Goal: Task Accomplishment & Management: Manage account settings

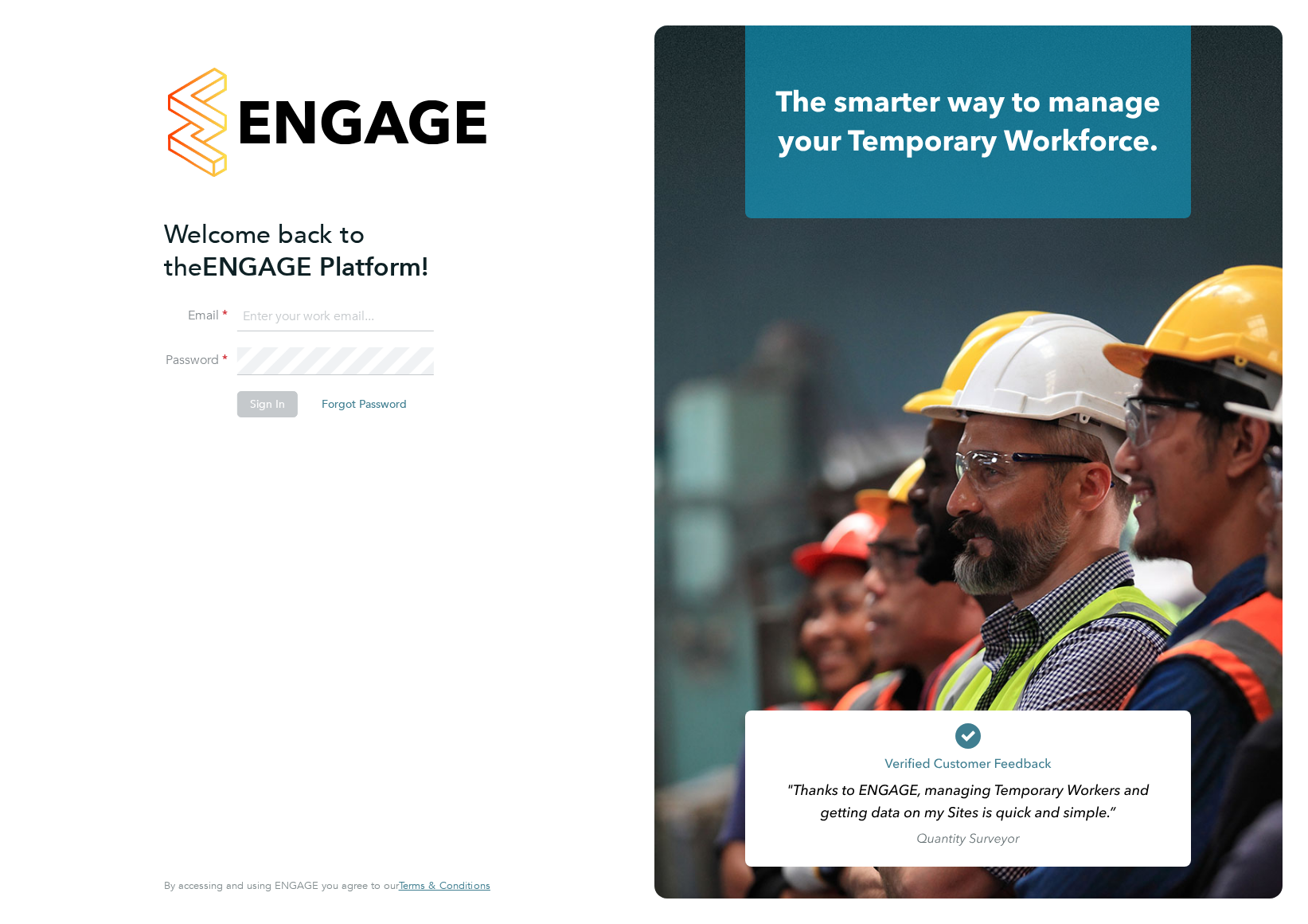
type input "support@engagelabs.io"
click at [267, 399] on button "Sign In" at bounding box center [268, 404] width 60 height 26
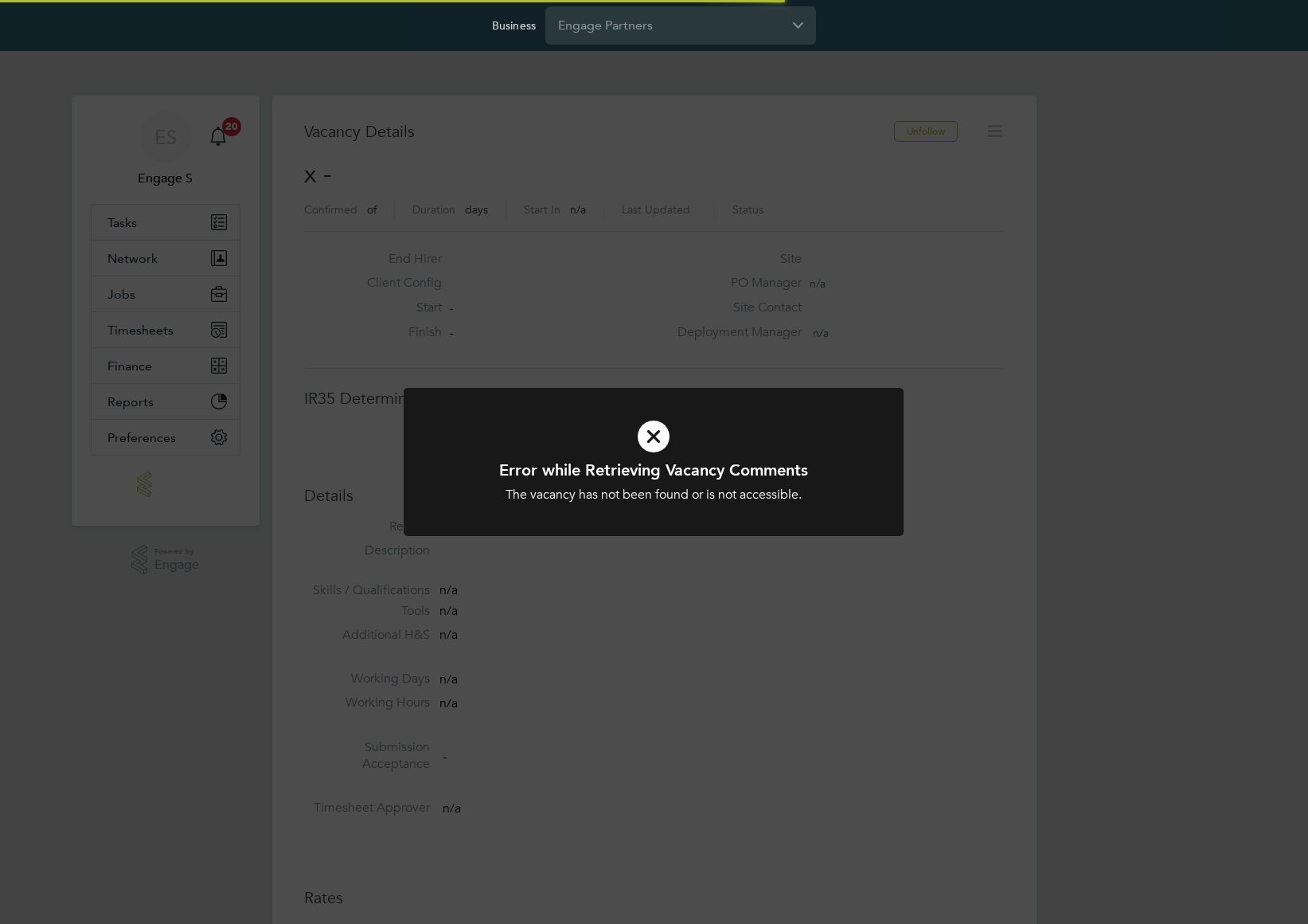
scroll to position [26, 343]
drag, startPoint x: 707, startPoint y: 93, endPoint x: 718, endPoint y: 41, distance: 53.2
click at [710, 85] on div "Error while Retrieving Vacancy Comments The vacancy has not been found or is no…" at bounding box center [654, 462] width 1308 height 924
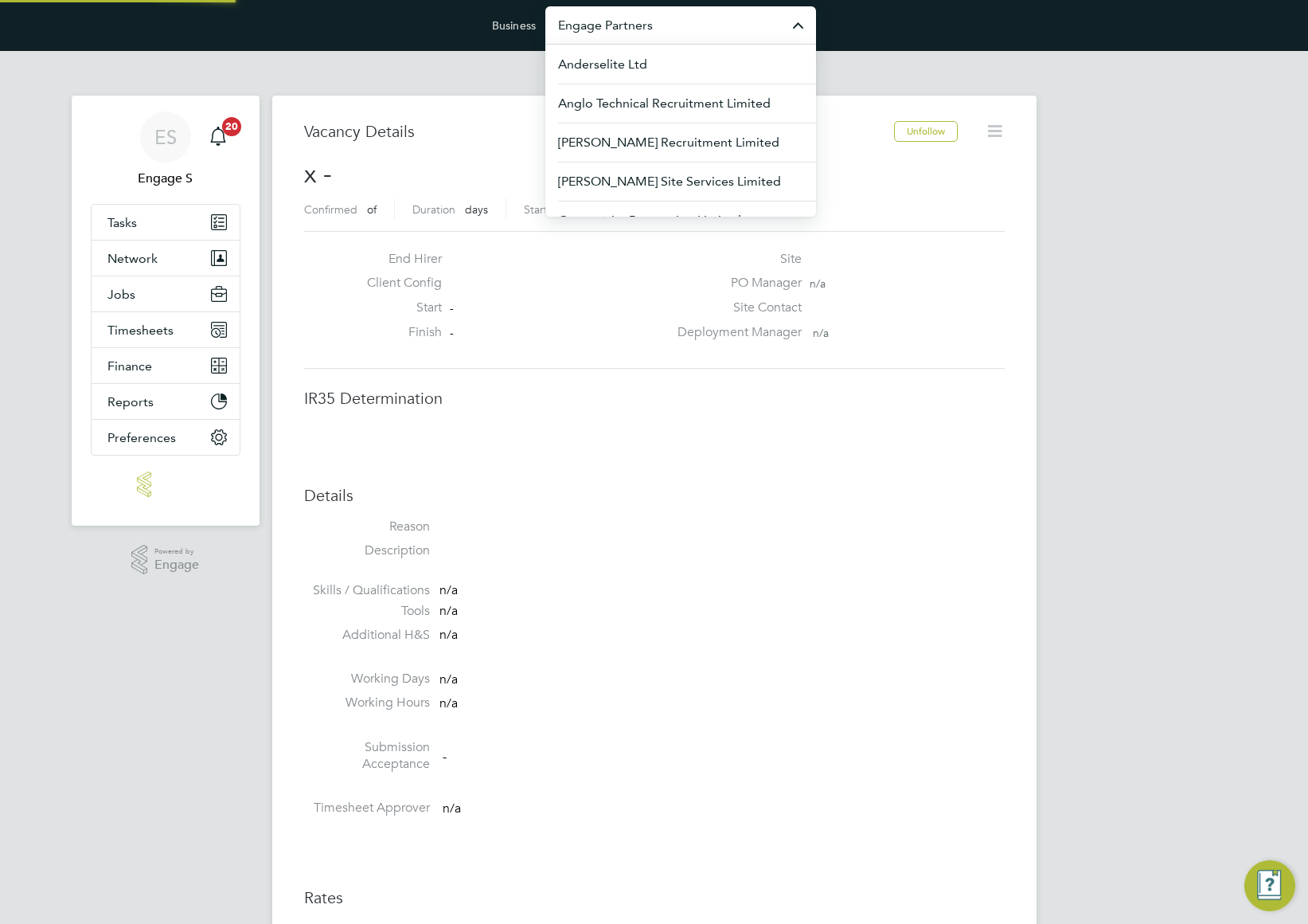
click at [716, 26] on input "Engage Partners" at bounding box center [680, 25] width 270 height 37
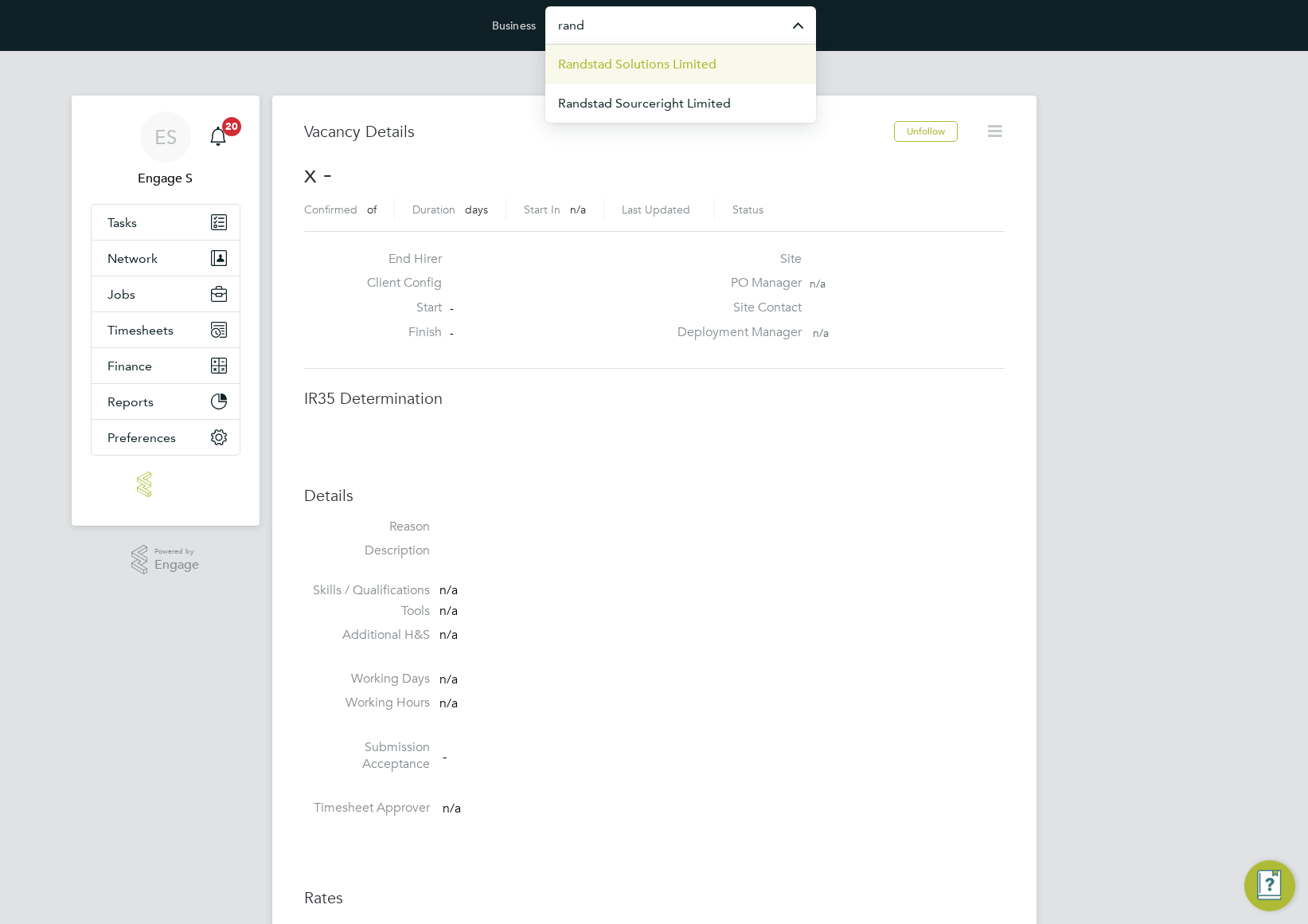
click at [748, 64] on li "Randstad Solutions Limited" at bounding box center [680, 64] width 270 height 39
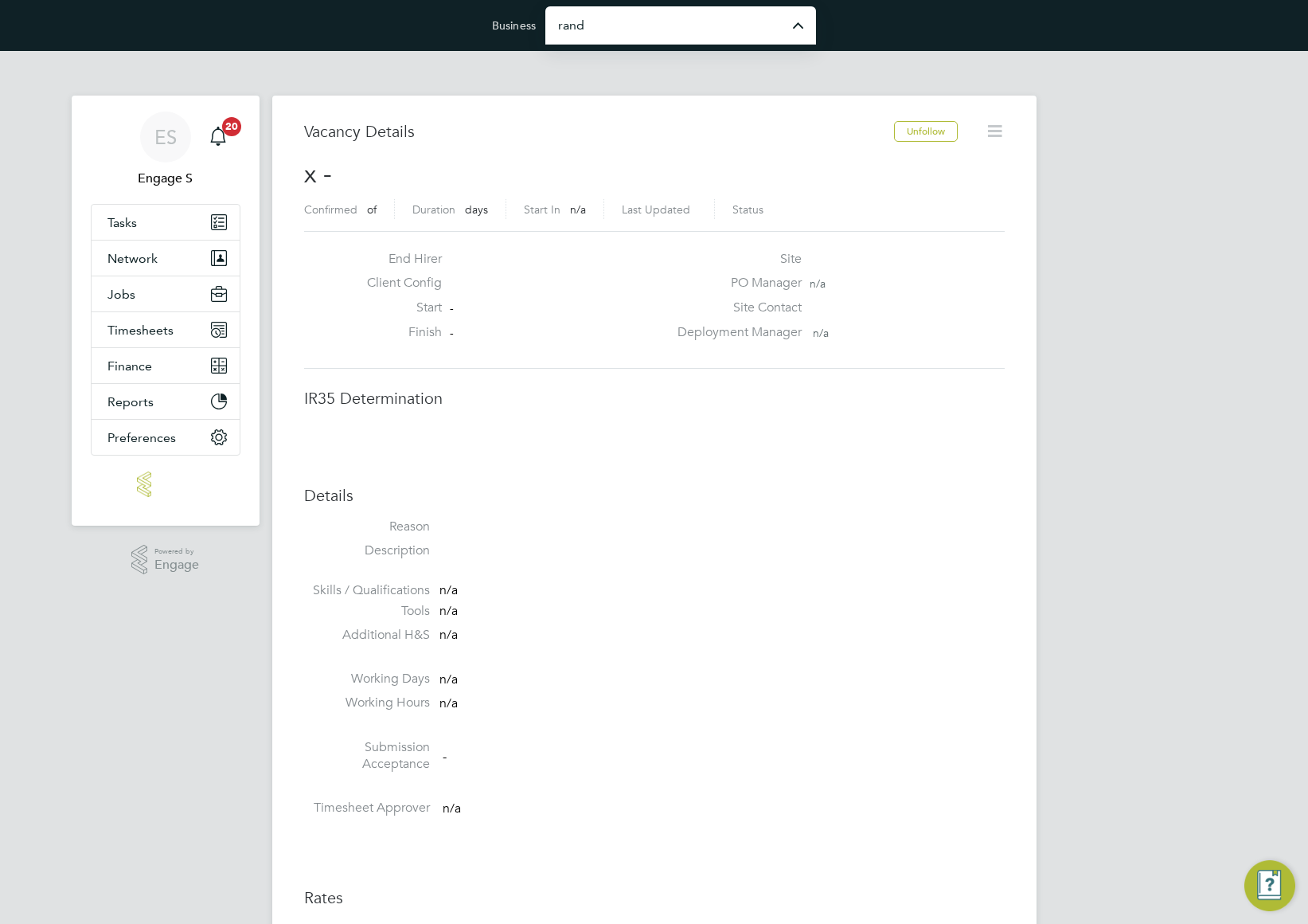
type input "Randstad Solutions Limited"
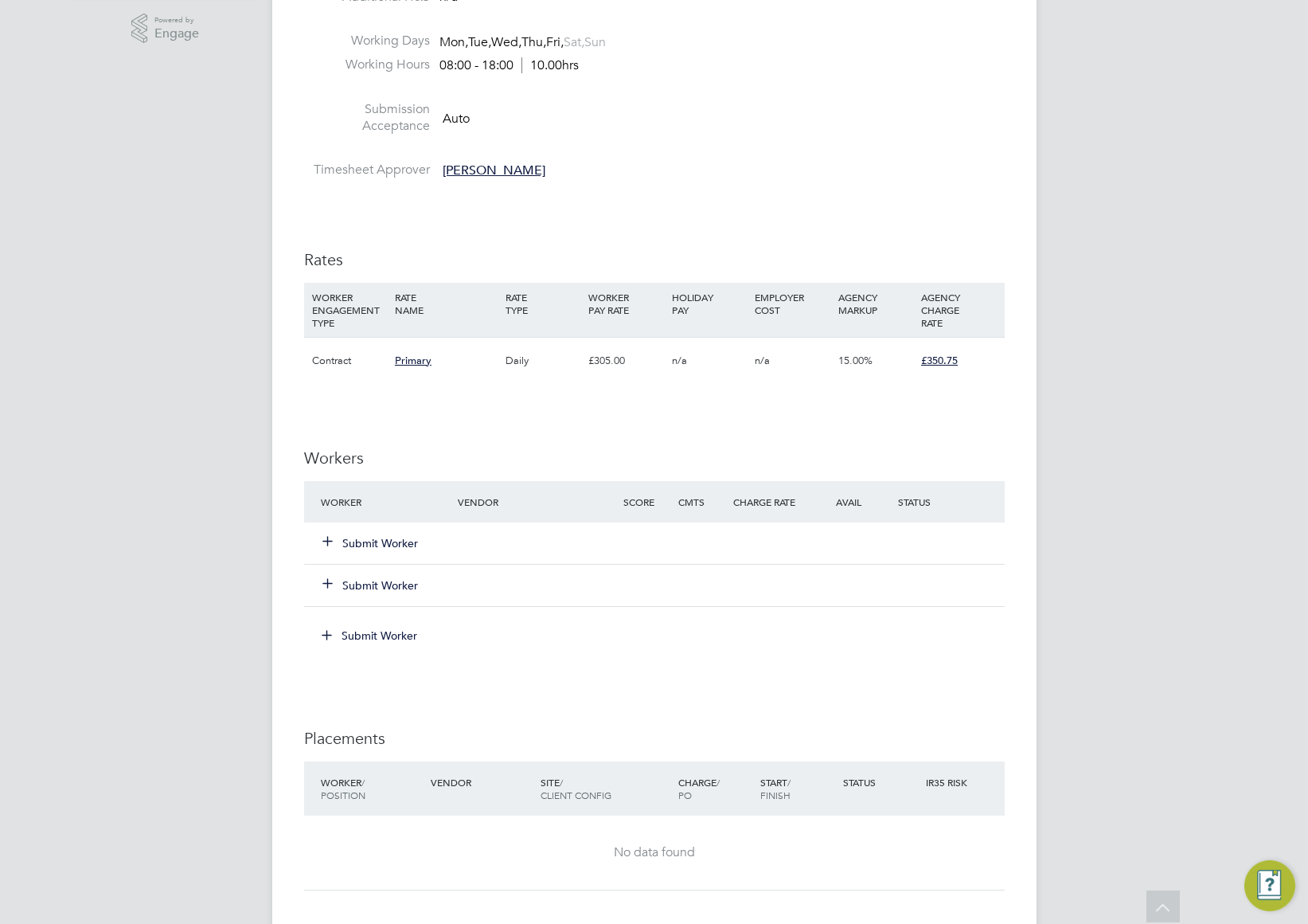
scroll to position [748, 0]
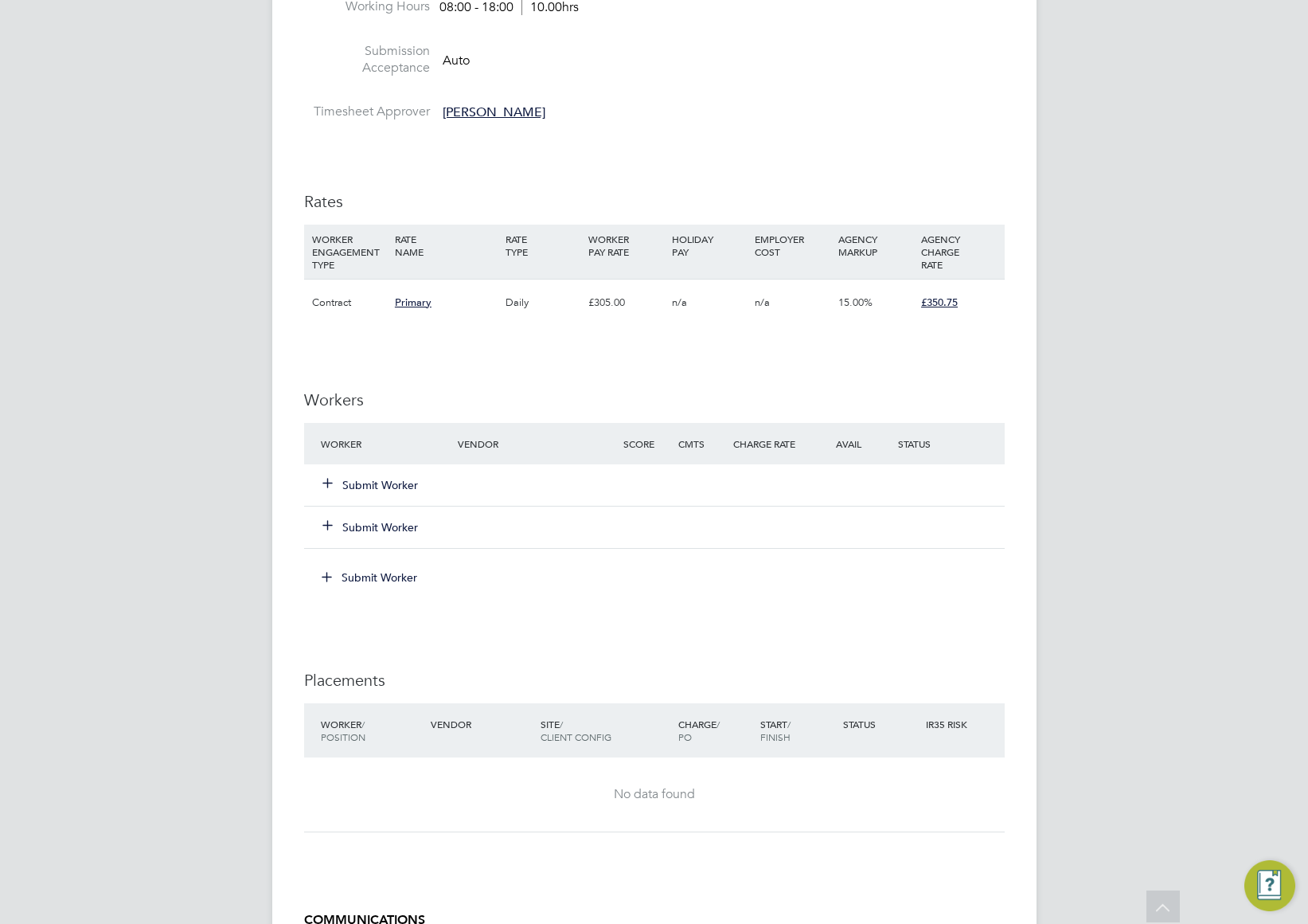
click at [395, 517] on div "Submit Worker" at bounding box center [398, 527] width 165 height 28
click at [381, 530] on button "Submit Worker" at bounding box center [370, 527] width 95 height 16
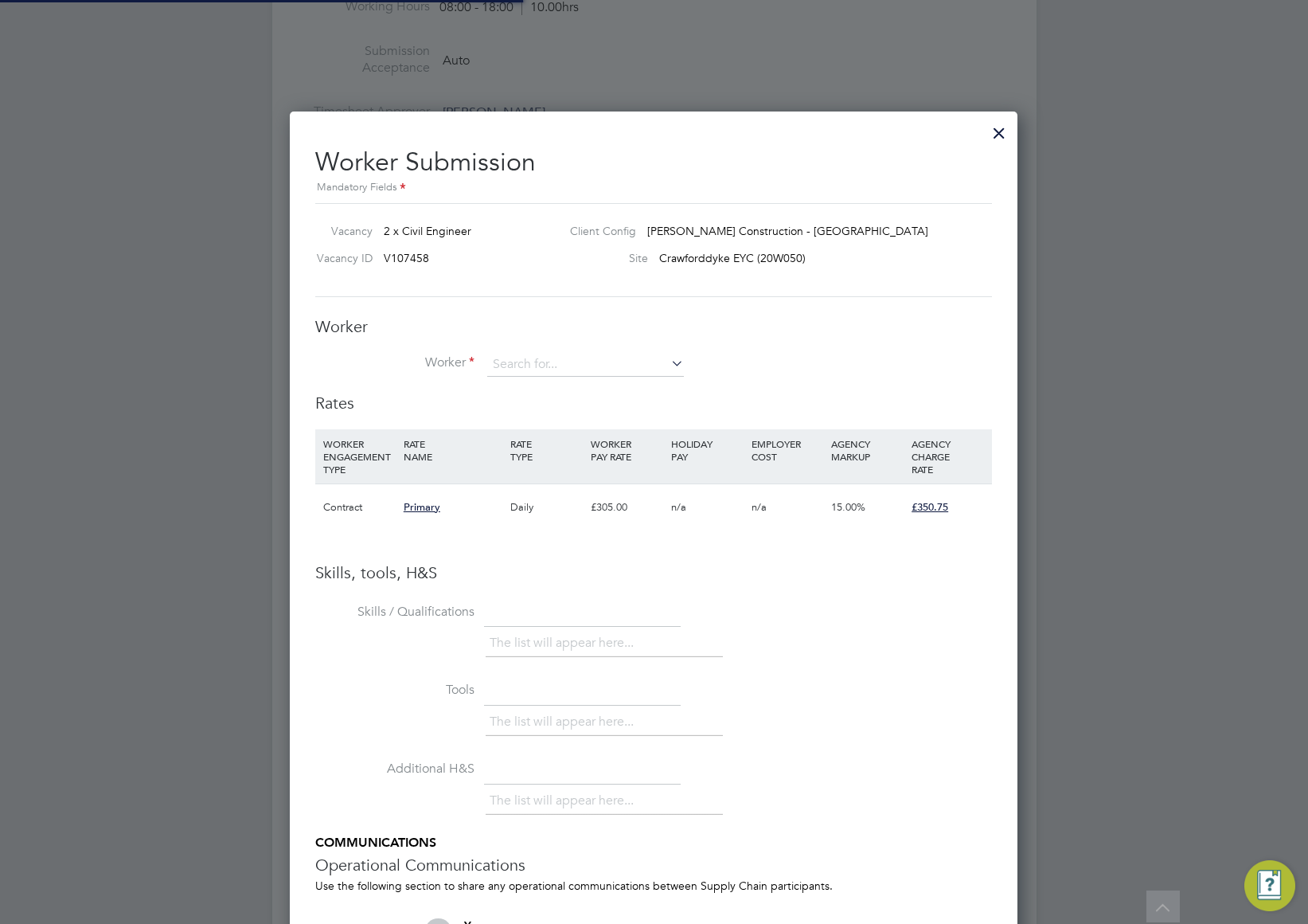
scroll to position [0, 0]
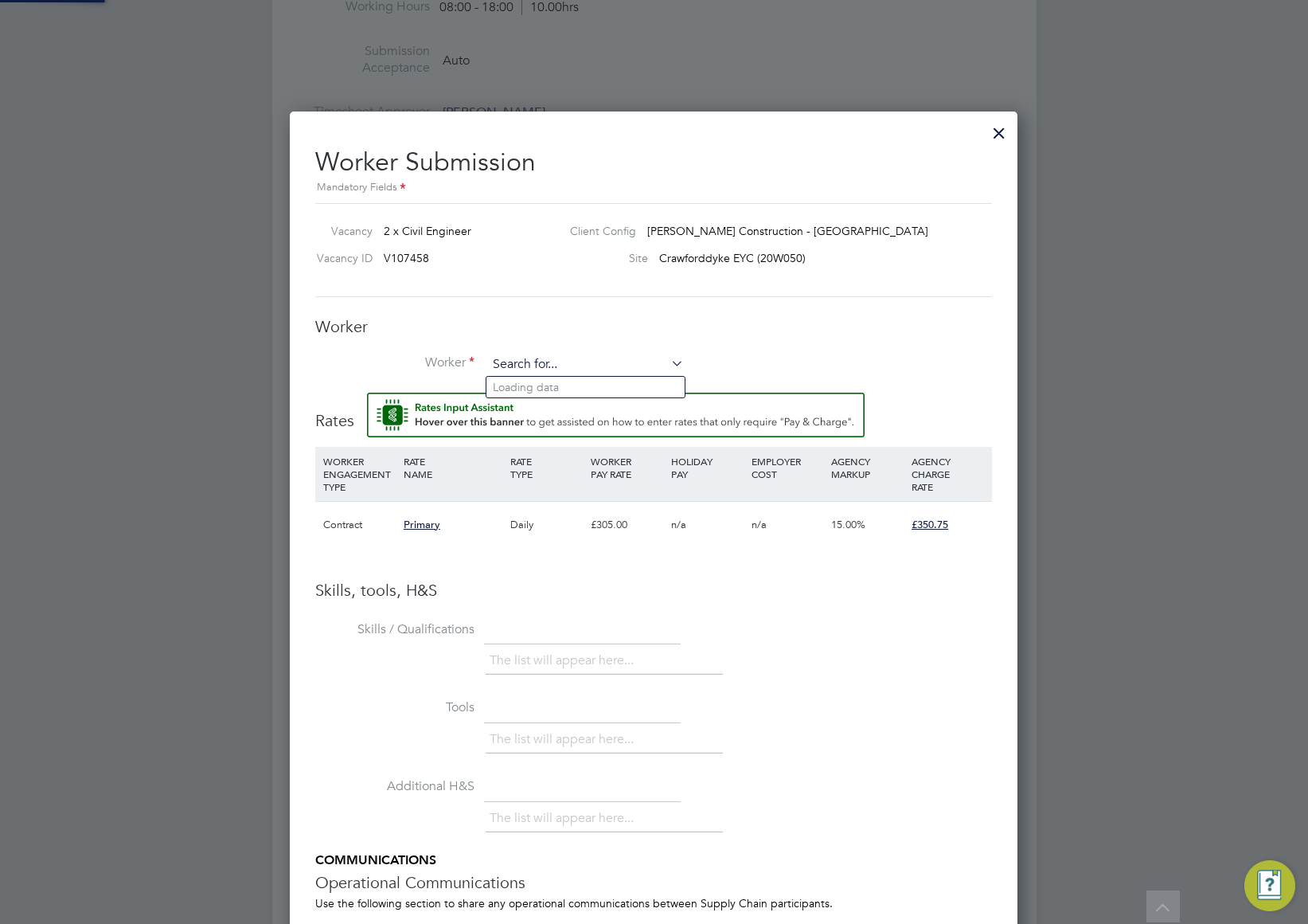
click at [563, 366] on input at bounding box center [585, 365] width 197 height 24
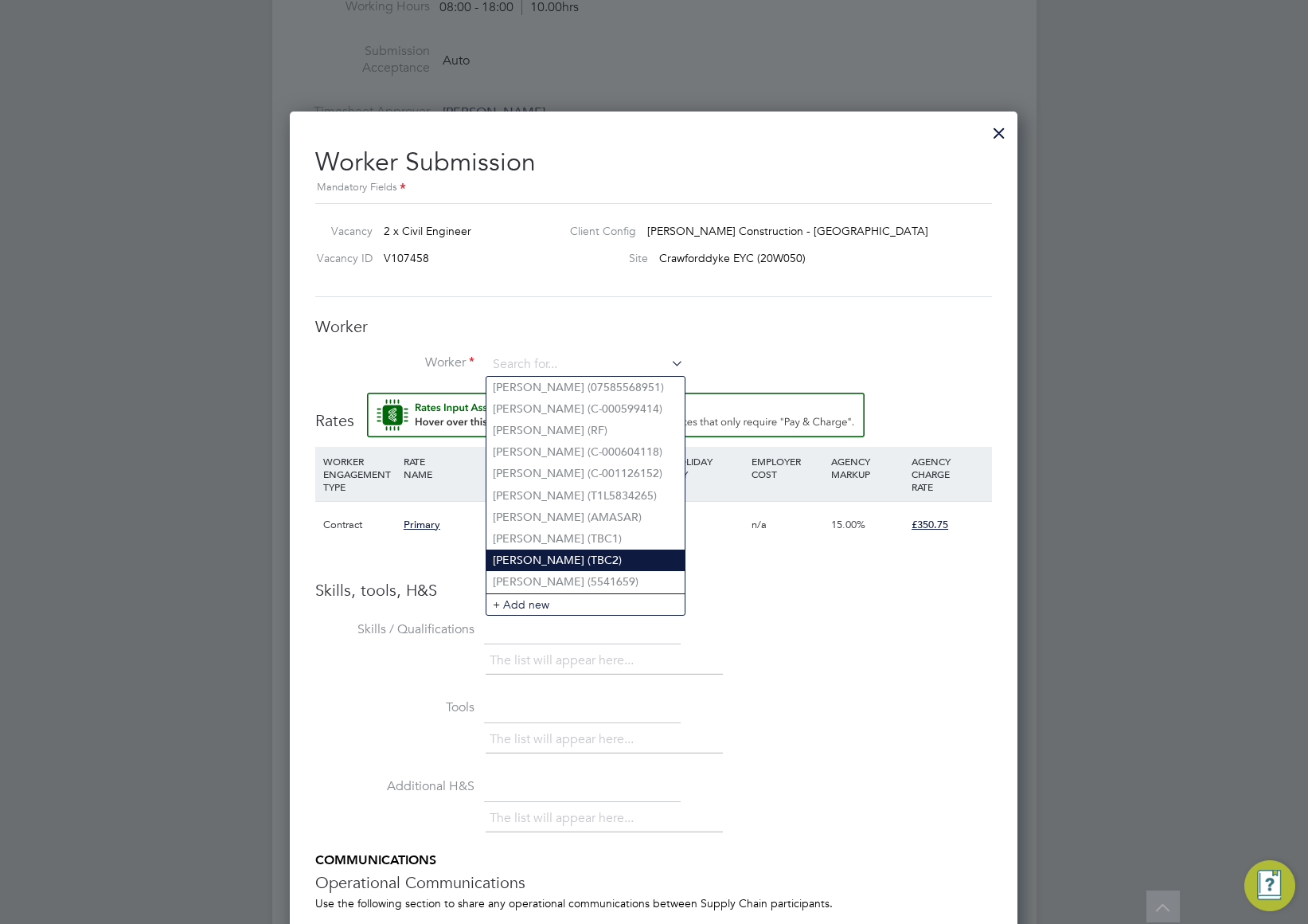
click at [557, 552] on li "Damien Francis W (TBC2)" at bounding box center [585, 560] width 198 height 21
type input "Damien Francis W (TBC2)"
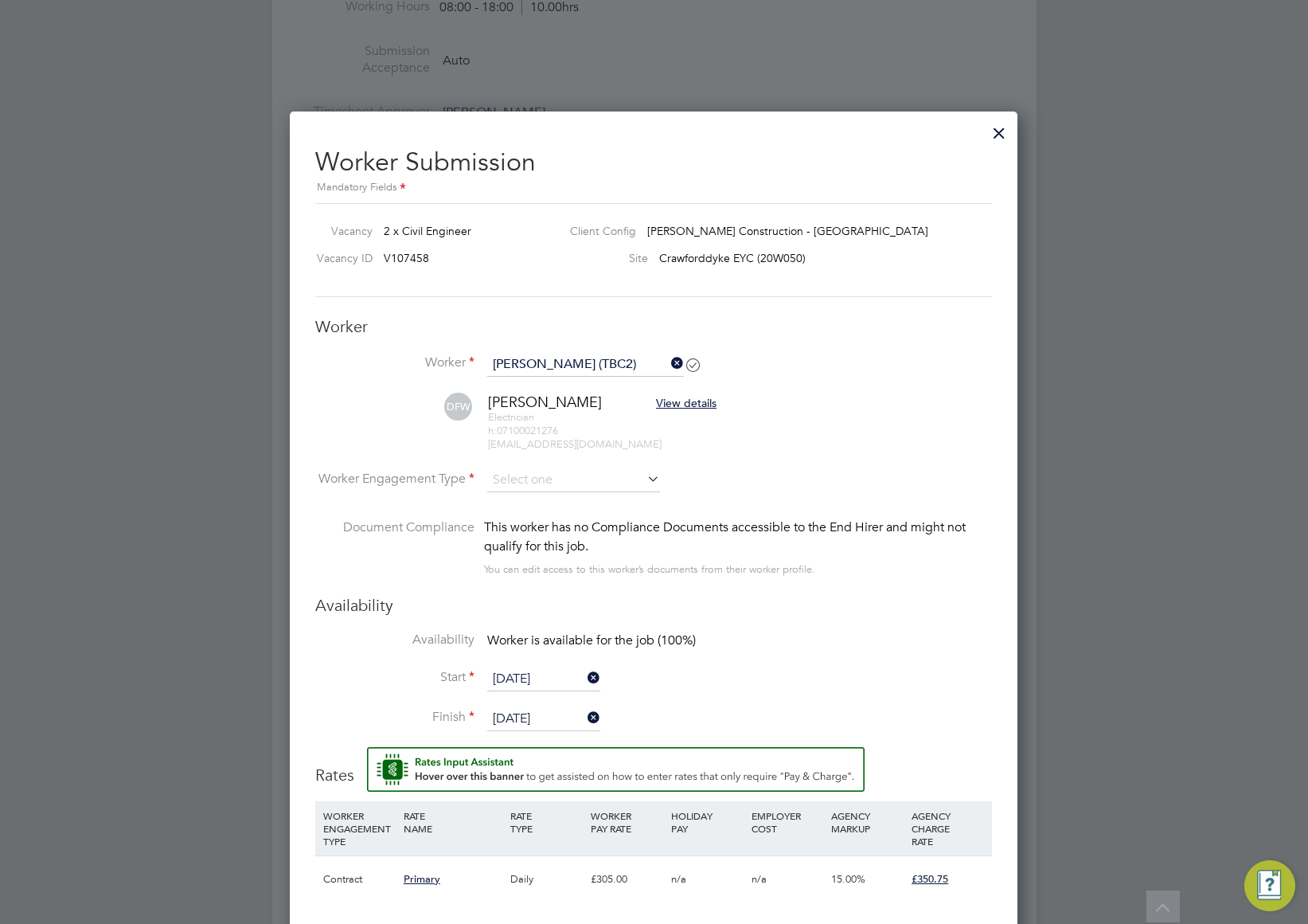
scroll to position [1378, 728]
click at [878, 447] on li "DFW Damien Francis W View details Electrician h: 07100021276 21323@testop.com" at bounding box center [654, 430] width 677 height 76
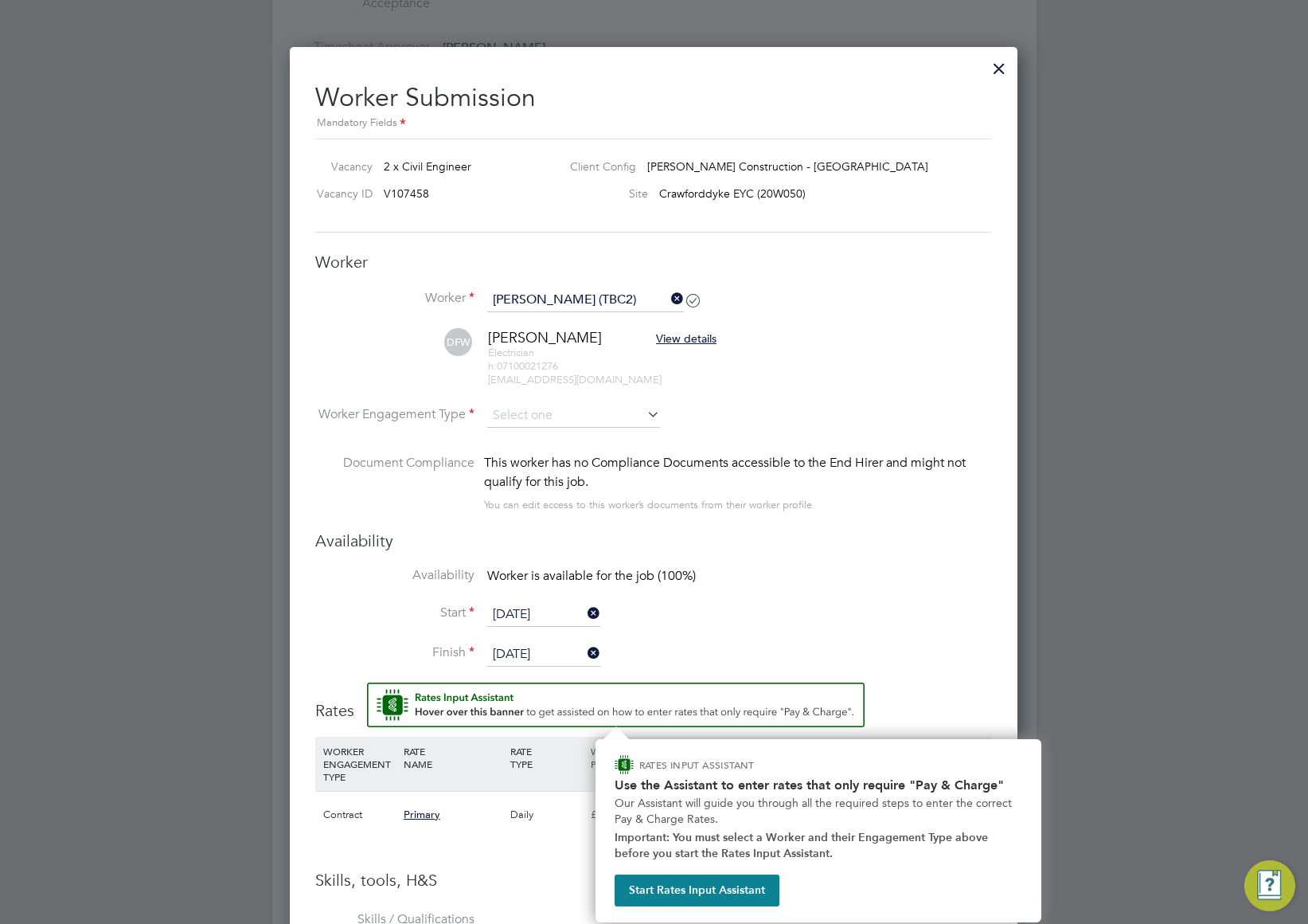
scroll to position [1009, 0]
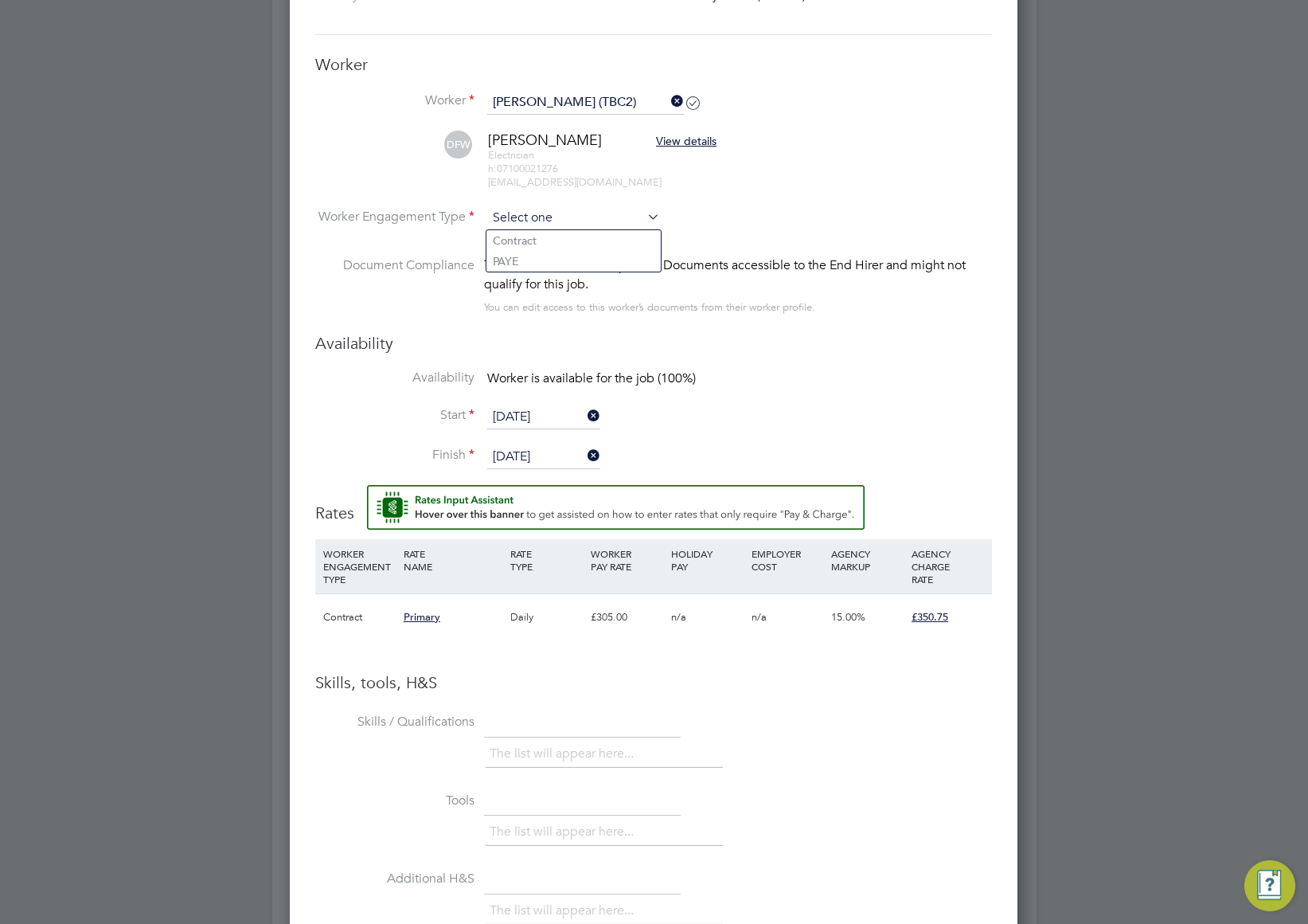
click at [562, 217] on input at bounding box center [574, 218] width 173 height 24
click at [544, 253] on li "PAYE" at bounding box center [574, 261] width 174 height 20
type input "PAYE"
click at [571, 213] on input at bounding box center [574, 218] width 173 height 24
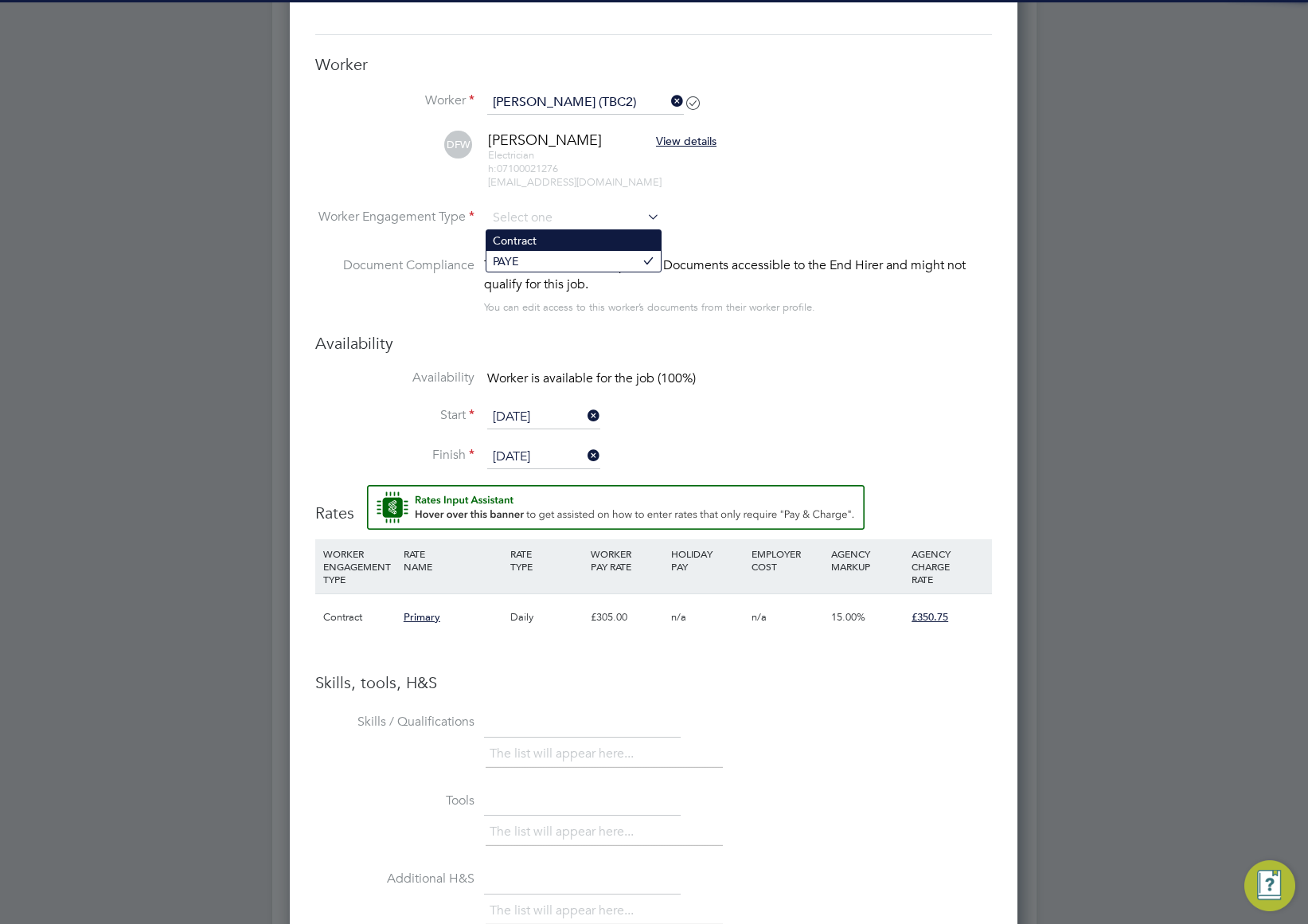
click at [537, 244] on li "Contract" at bounding box center [574, 240] width 174 height 20
type input "Contract"
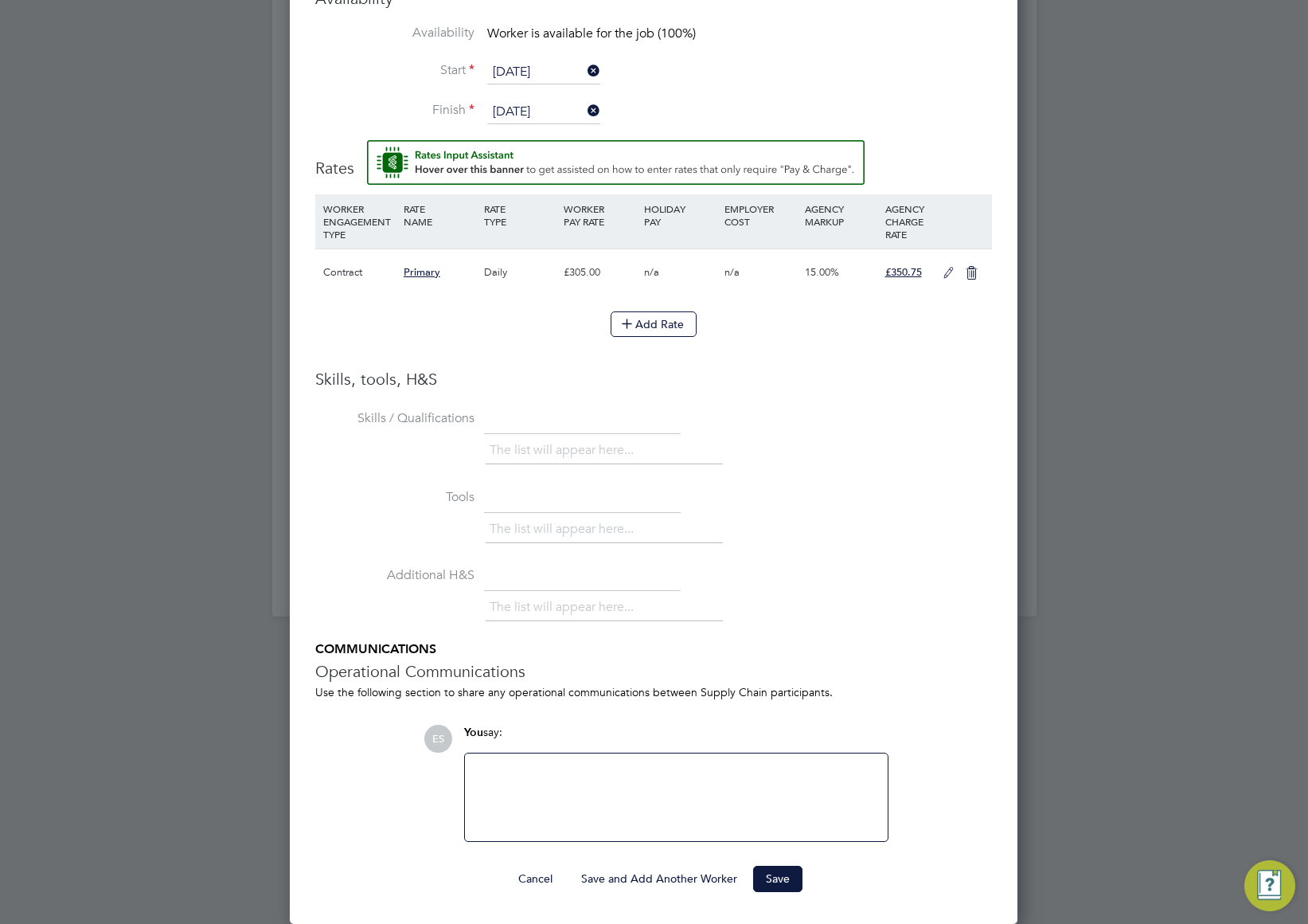
click at [633, 792] on div at bounding box center [677, 797] width 404 height 68
click at [765, 880] on button "Save" at bounding box center [778, 878] width 50 height 26
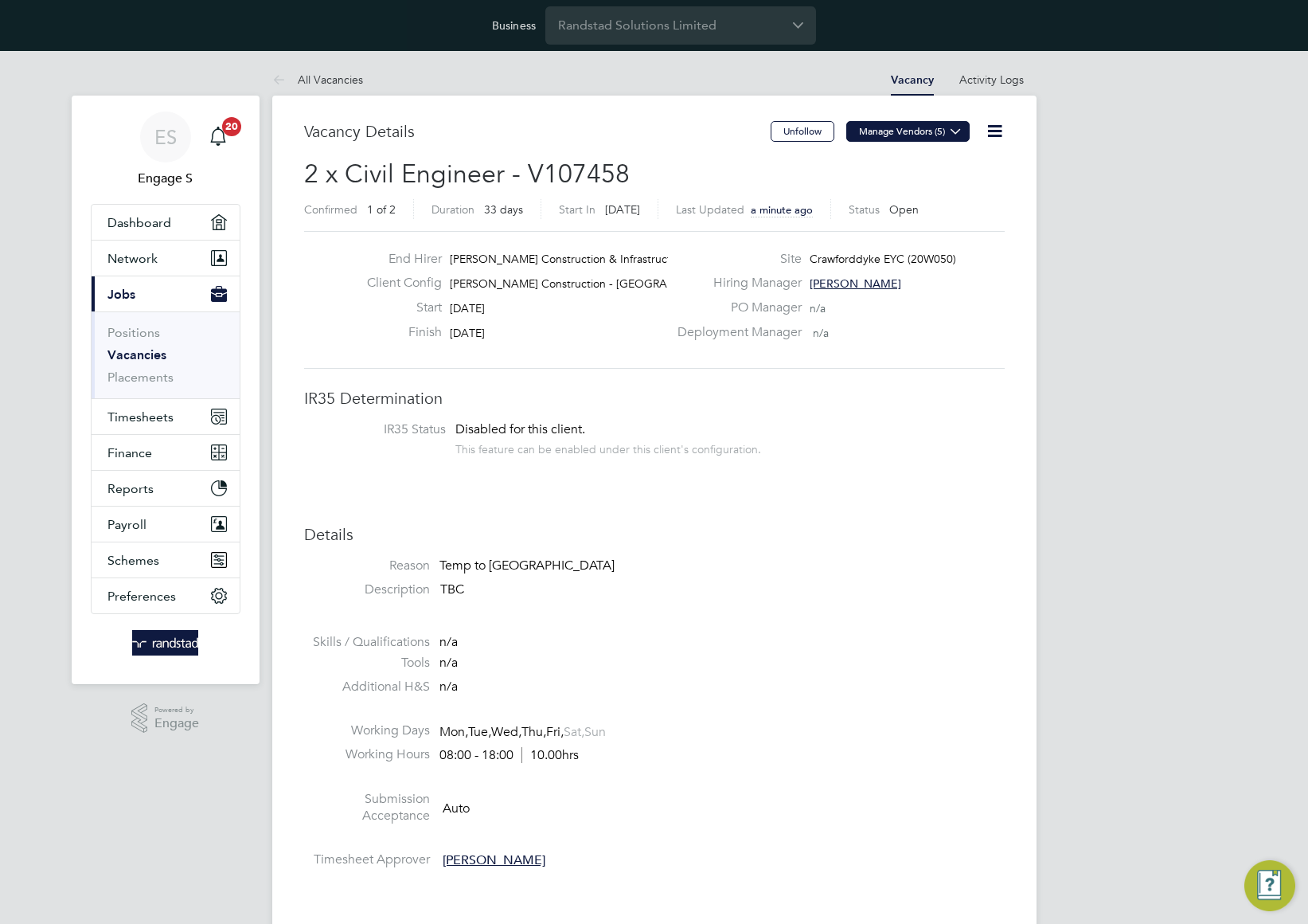
click at [940, 129] on button "Manage Vendors (5)" at bounding box center [908, 131] width 124 height 20
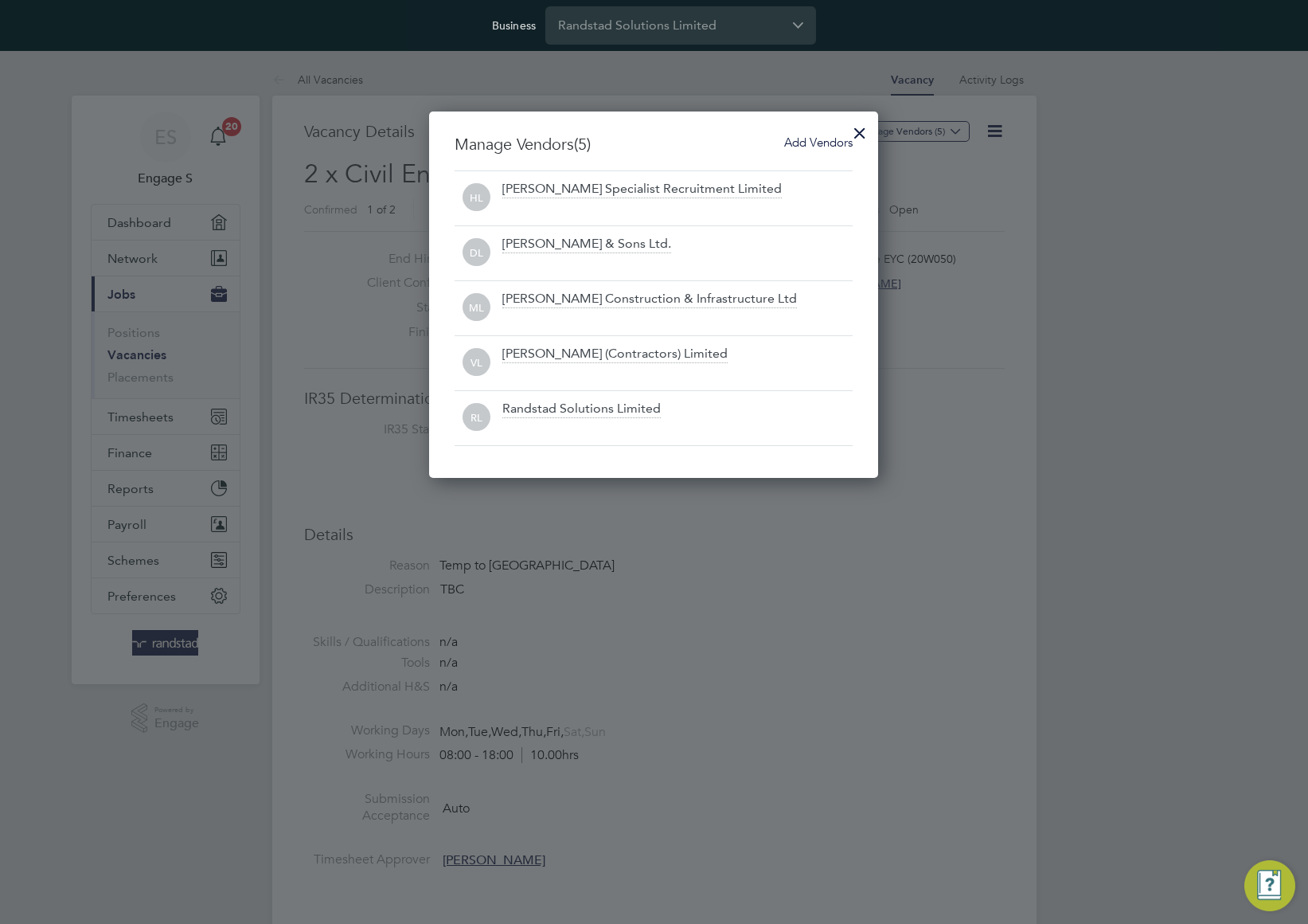
click at [1038, 277] on div at bounding box center [654, 462] width 1308 height 924
click at [1009, 145] on div at bounding box center [654, 462] width 1308 height 924
click at [851, 128] on div at bounding box center [860, 129] width 28 height 28
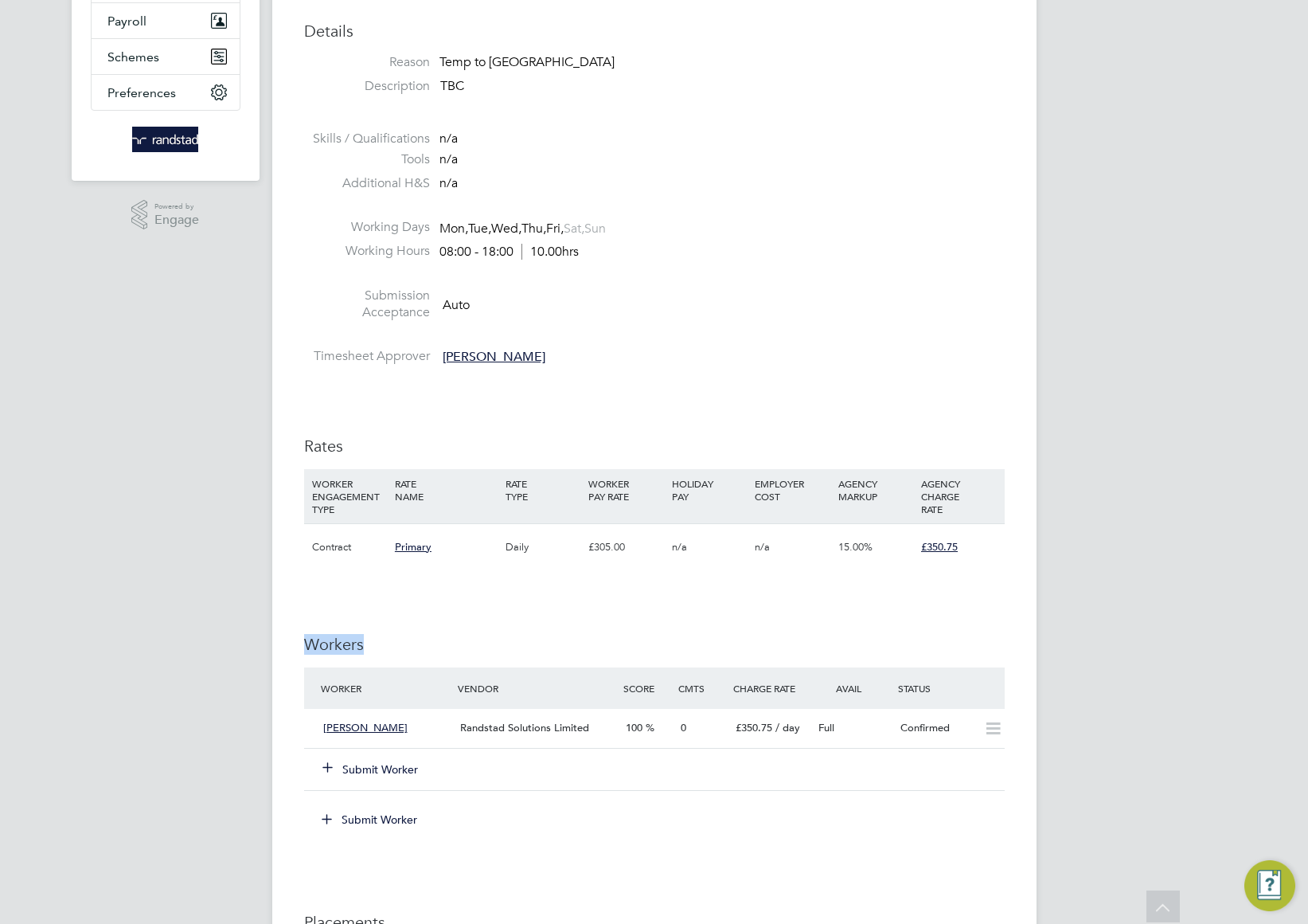
scroll to position [0, 0]
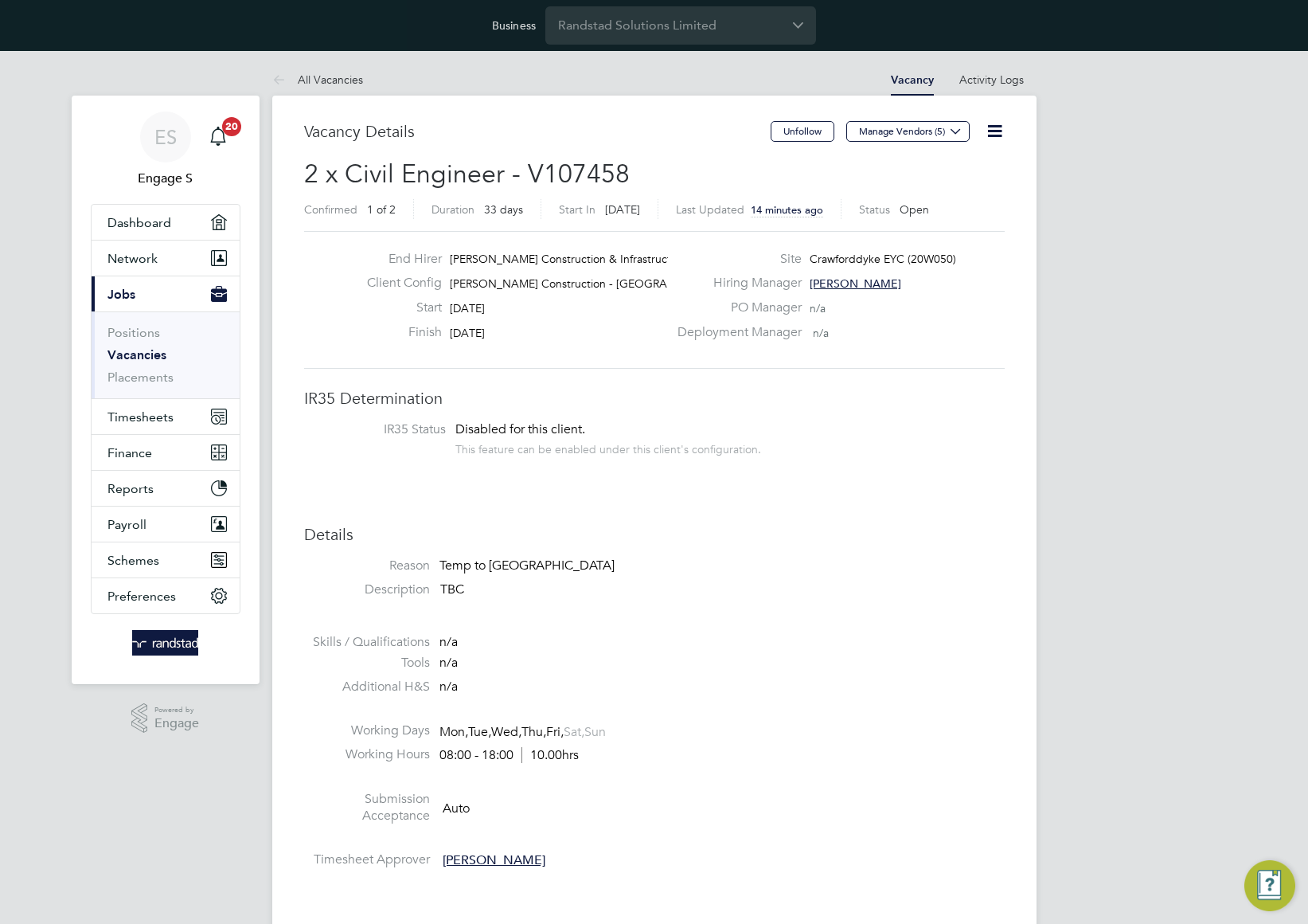
click at [739, 443] on div "This feature can be enabled under this client's configuration." at bounding box center [608, 446] width 306 height 19
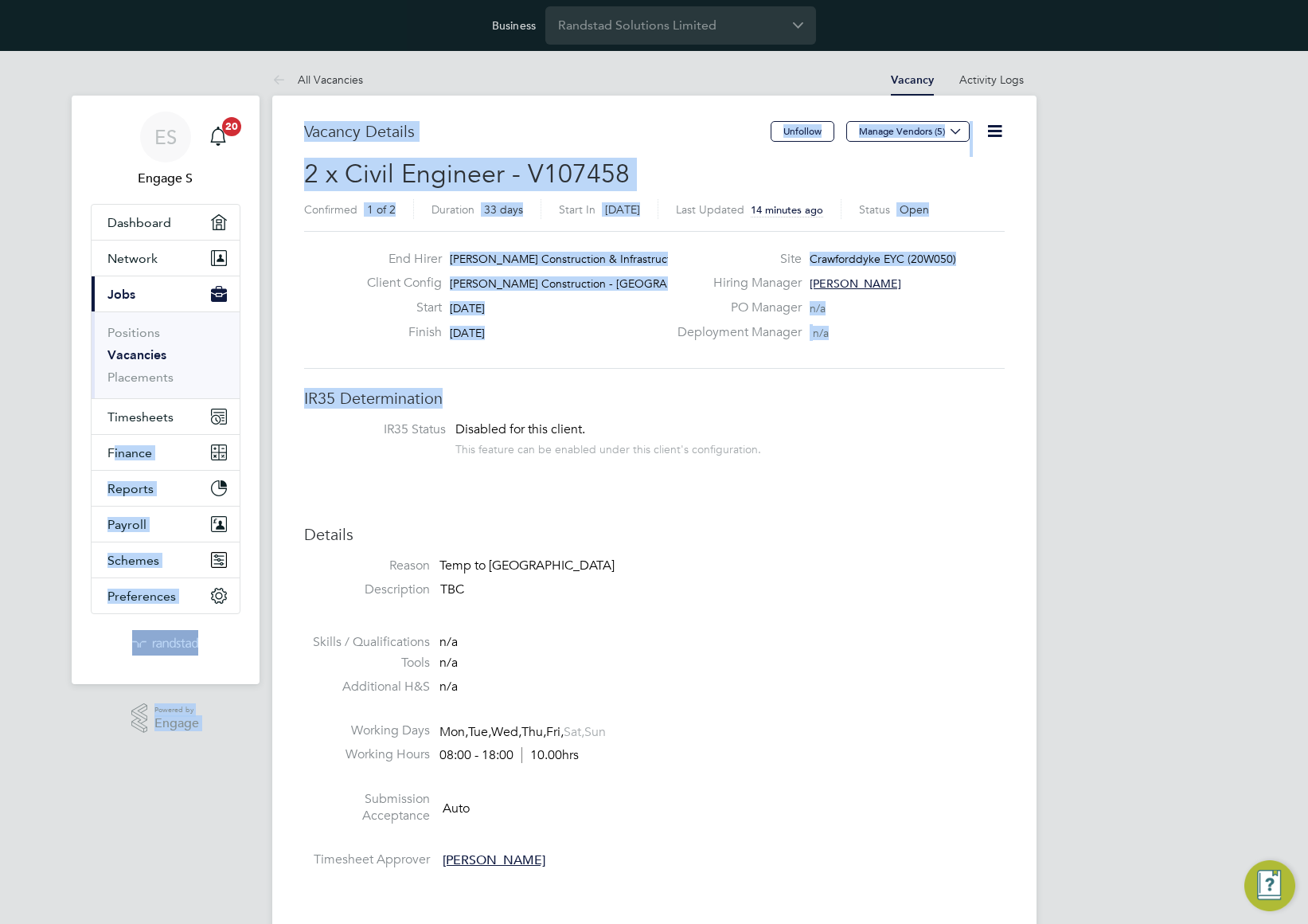
drag, startPoint x: 491, startPoint y: 399, endPoint x: 261, endPoint y: 401, distance: 230.0
click at [382, 392] on h3 "IR35 Determination" at bounding box center [654, 398] width 701 height 20
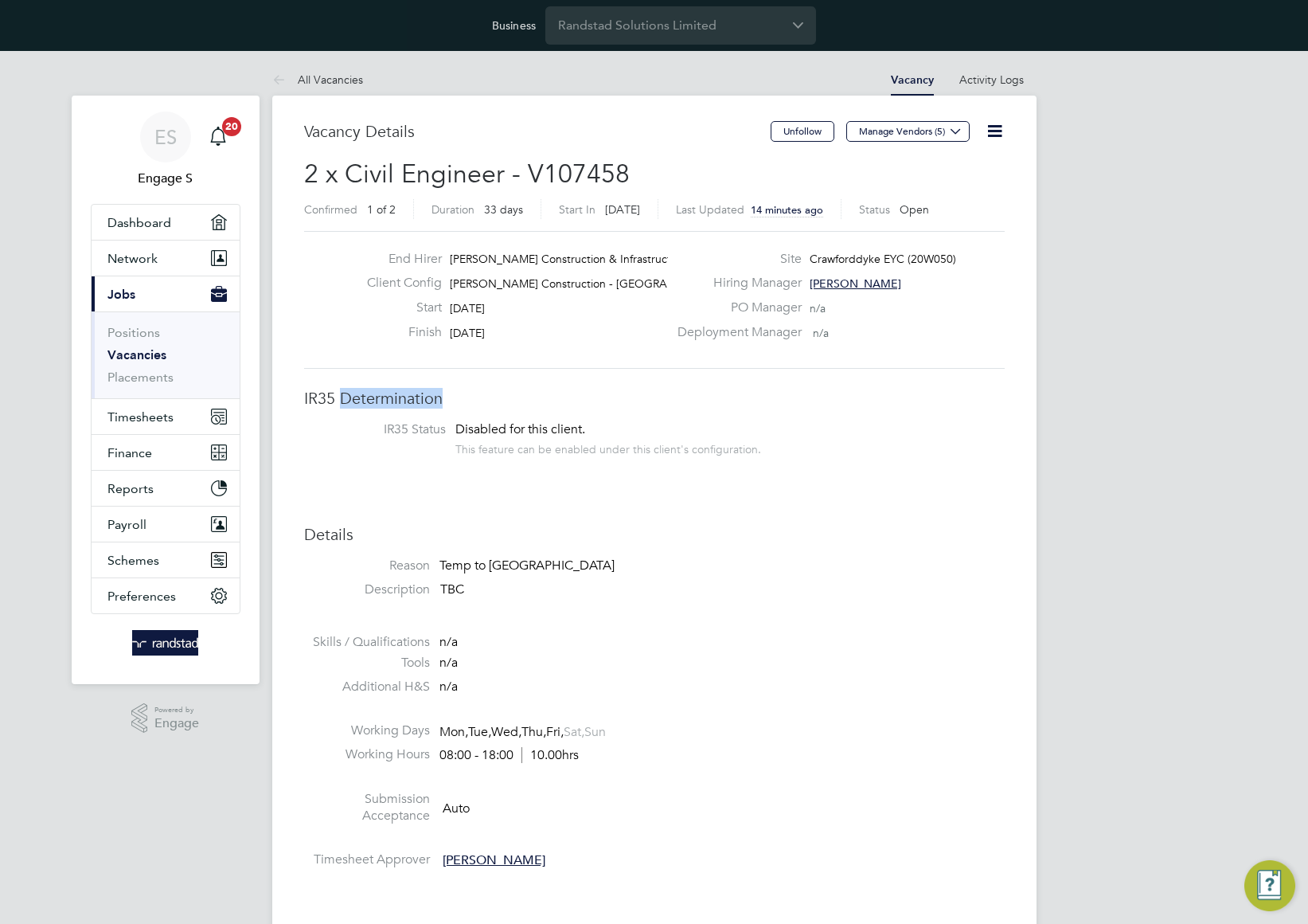
click at [382, 392] on h3 "IR35 Determination" at bounding box center [654, 398] width 701 height 20
click at [535, 359] on div "End Hirer Morgan Sindall Construction & Infrastruct… Client Config Morgan Sinda…" at bounding box center [654, 300] width 701 height 138
click at [536, 354] on div "End Hirer Morgan Sindall Construction & Infrastruct… Client Config Morgan Sinda…" at bounding box center [654, 300] width 701 height 138
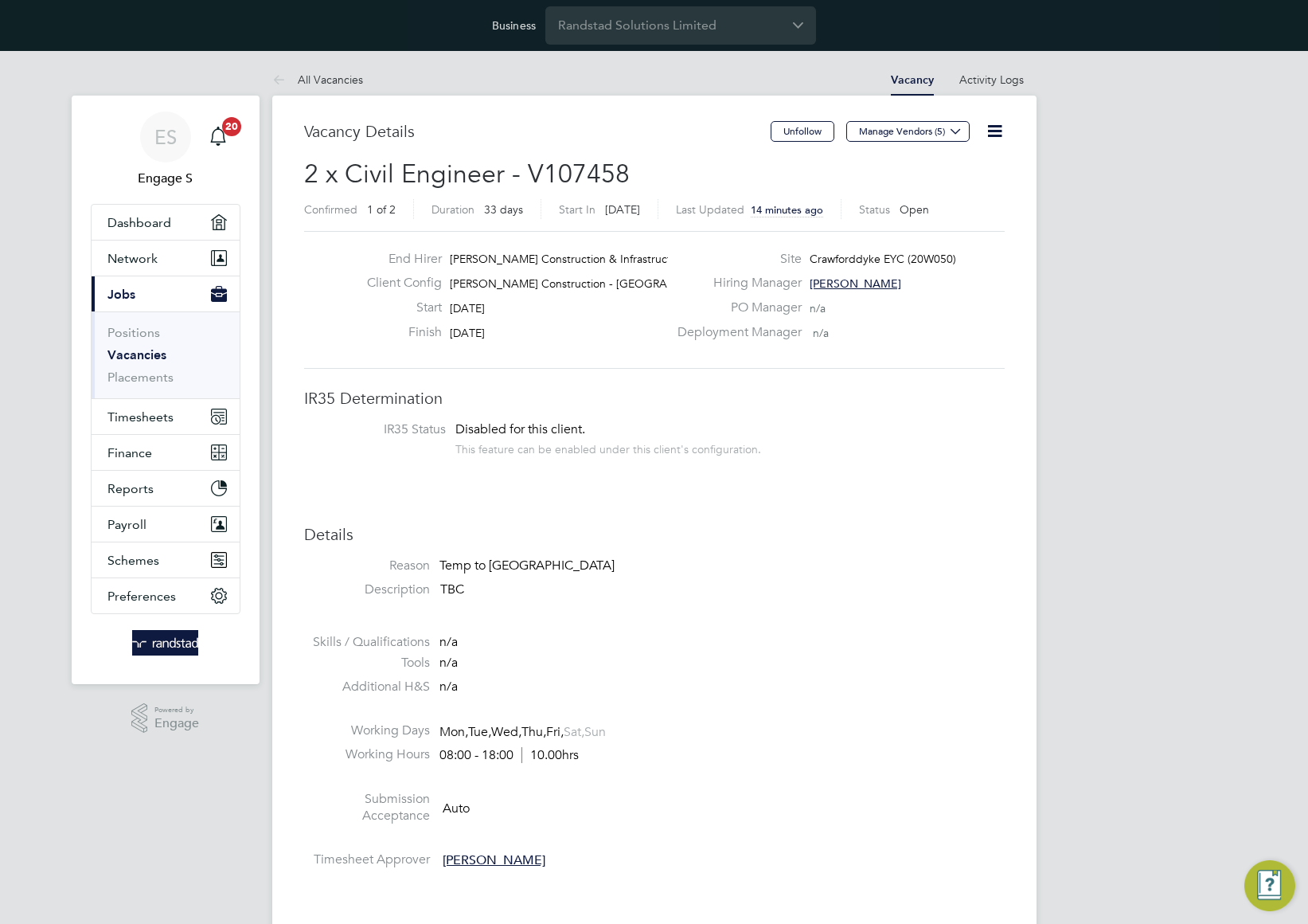
click at [536, 354] on div "End Hirer Morgan Sindall Construction & Infrastruct… Client Config Morgan Sinda…" at bounding box center [654, 300] width 701 height 138
drag, startPoint x: 596, startPoint y: 335, endPoint x: 391, endPoint y: 253, distance: 220.8
click at [391, 253] on div "End Hirer Morgan Sindall Construction & Infrastruct… Client Config Morgan Sinda…" at bounding box center [510, 300] width 314 height 98
click at [576, 445] on div "This feature can be enabled under this client's configuration." at bounding box center [608, 446] width 306 height 19
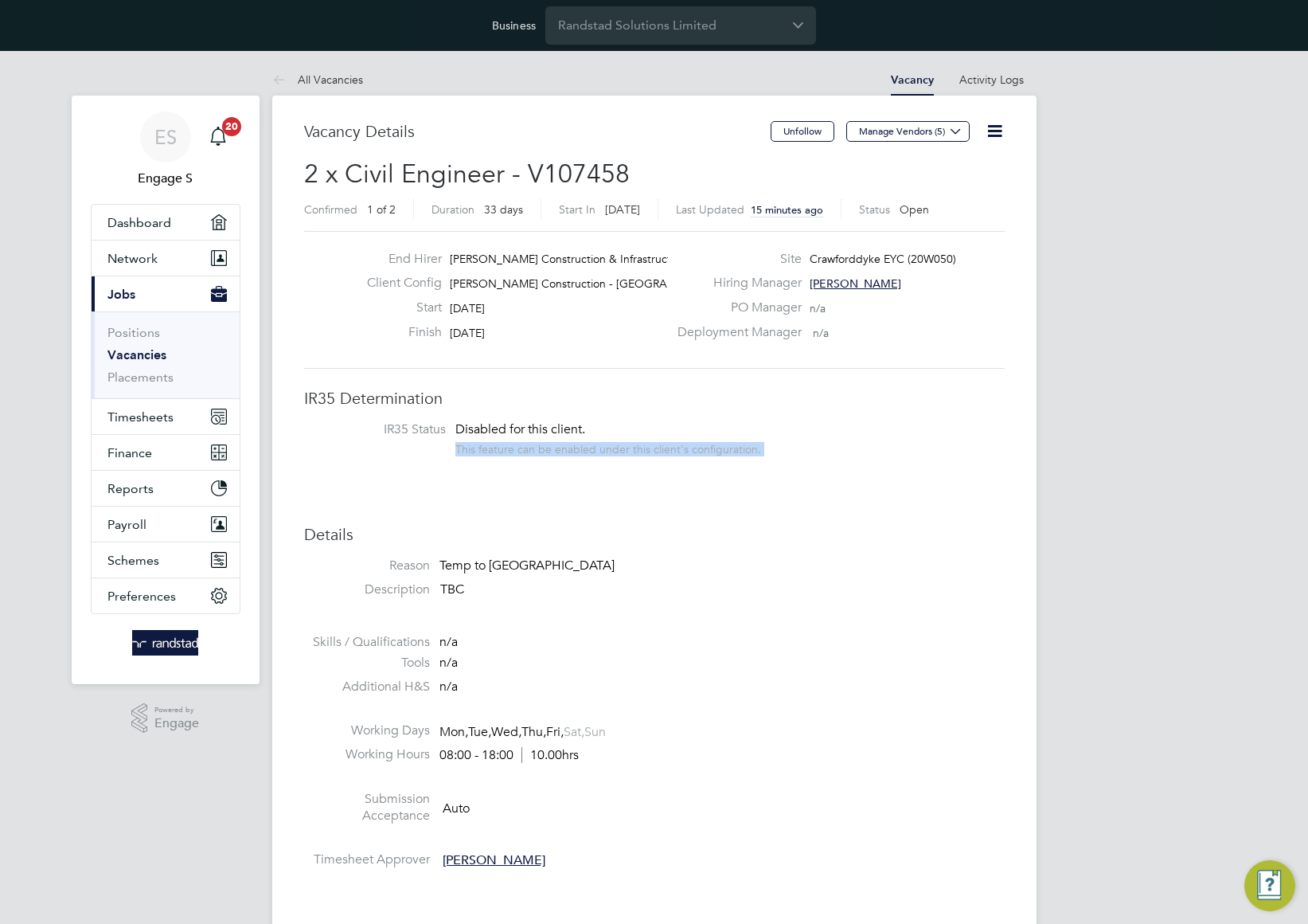
click at [576, 445] on div "This feature can be enabled under this client's configuration." at bounding box center [608, 446] width 306 height 19
click at [393, 397] on h3 "IR35 Determination" at bounding box center [654, 398] width 701 height 20
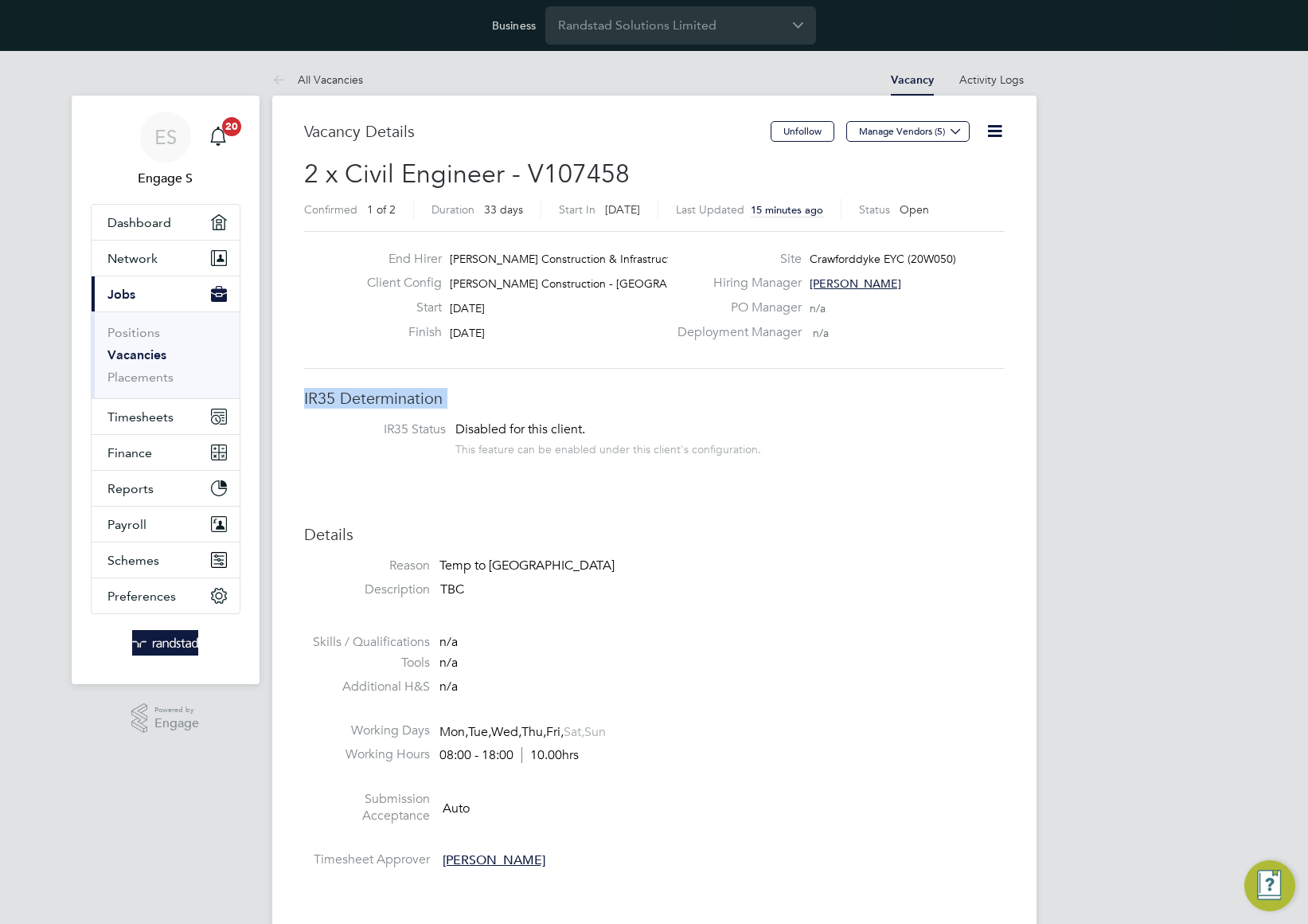
click at [563, 399] on h3 "IR35 Determination" at bounding box center [654, 398] width 701 height 20
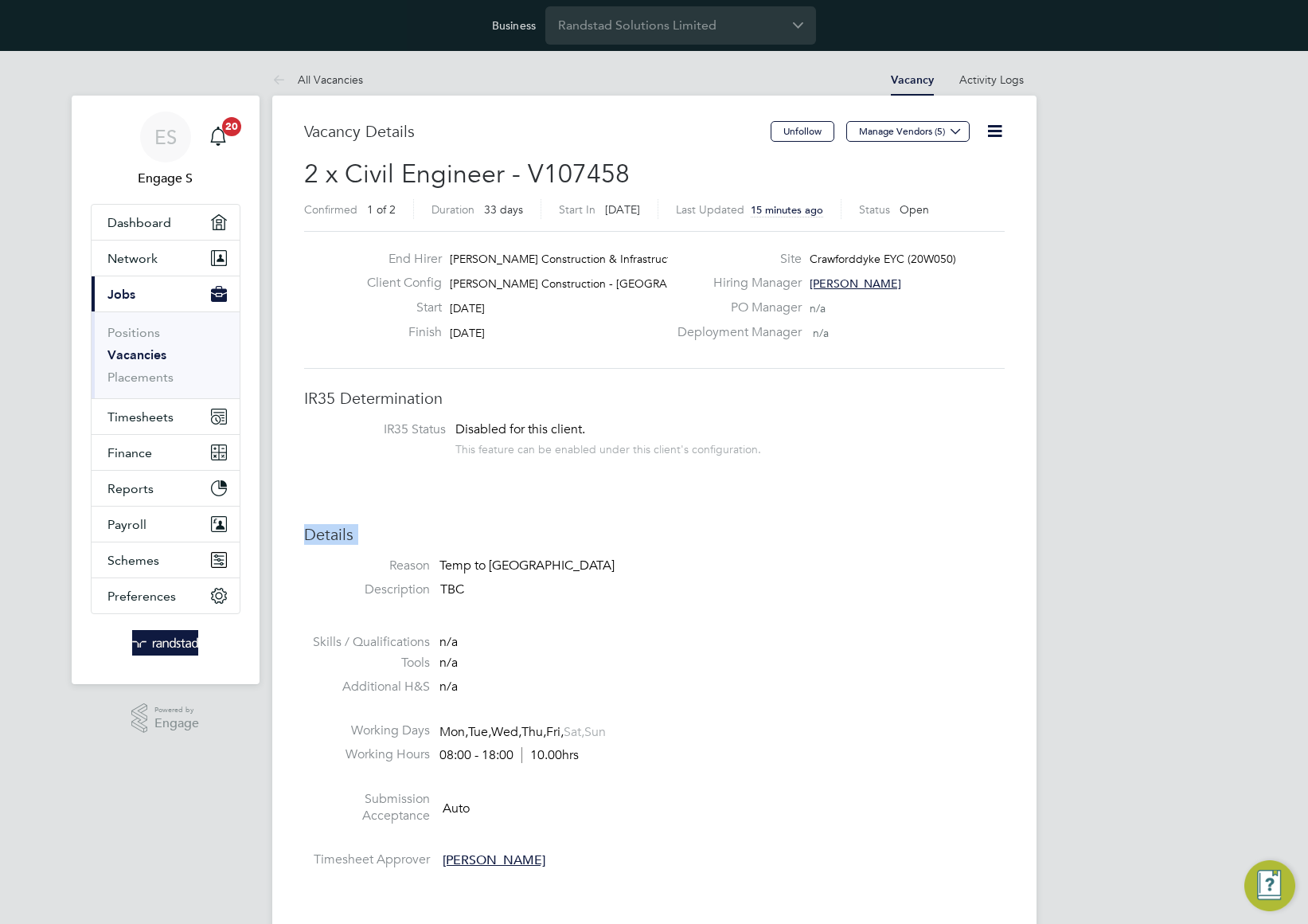
click at [496, 526] on h3 "Details" at bounding box center [654, 534] width 701 height 20
click at [533, 585] on p "TBC" at bounding box center [722, 590] width 565 height 17
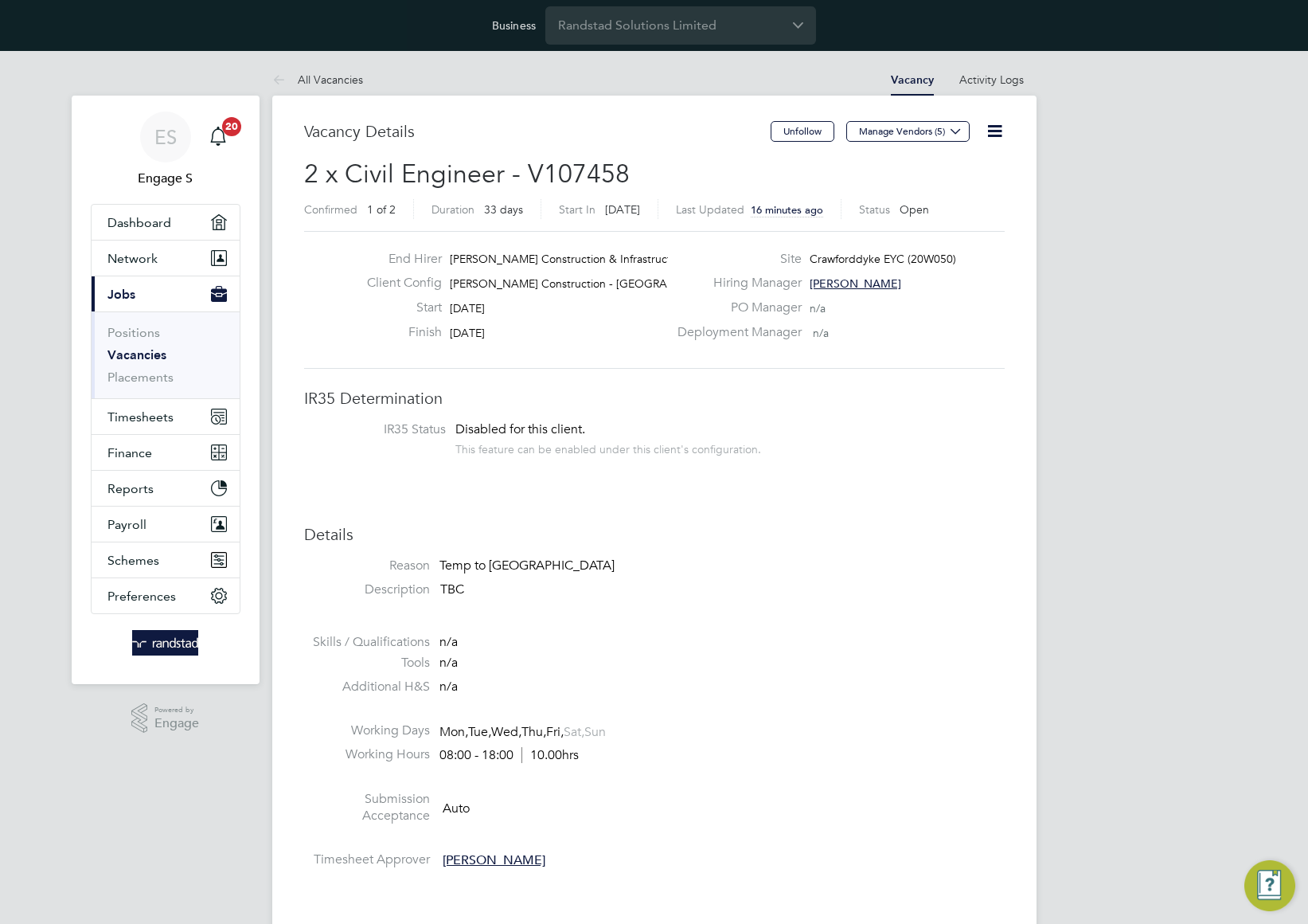
click at [533, 585] on p "TBC" at bounding box center [722, 590] width 565 height 17
click at [498, 644] on li "Skills / Qualifications n/a" at bounding box center [654, 644] width 701 height 20
click at [512, 746] on li "Working Hours 08:00 - 18:00 10.00hrs" at bounding box center [654, 758] width 701 height 24
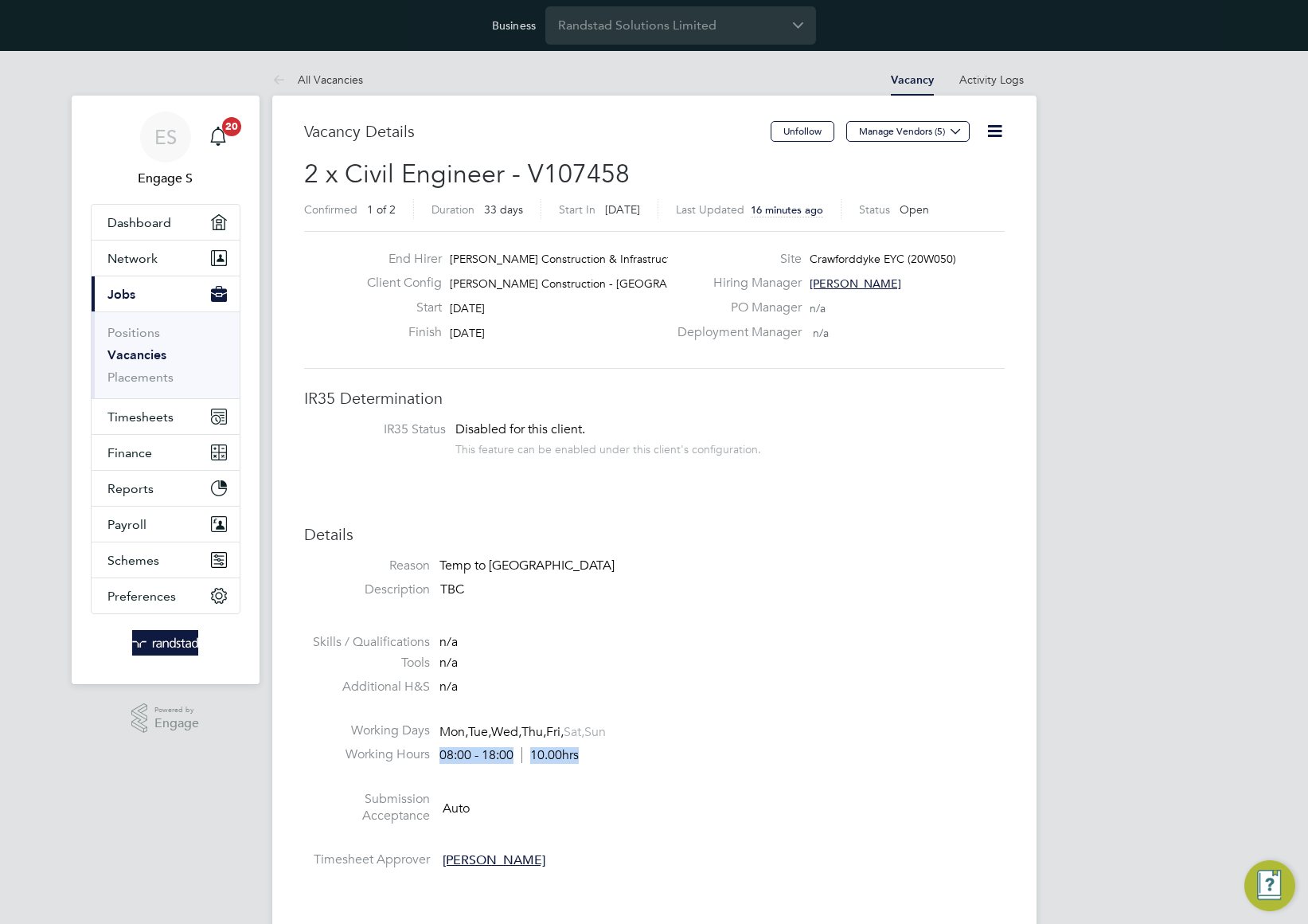
click at [512, 746] on li "Working Hours 08:00 - 18:00 10.00hrs" at bounding box center [654, 758] width 701 height 24
click at [995, 133] on icon at bounding box center [994, 131] width 20 height 20
click at [946, 194] on li "Update Status" at bounding box center [955, 190] width 92 height 22
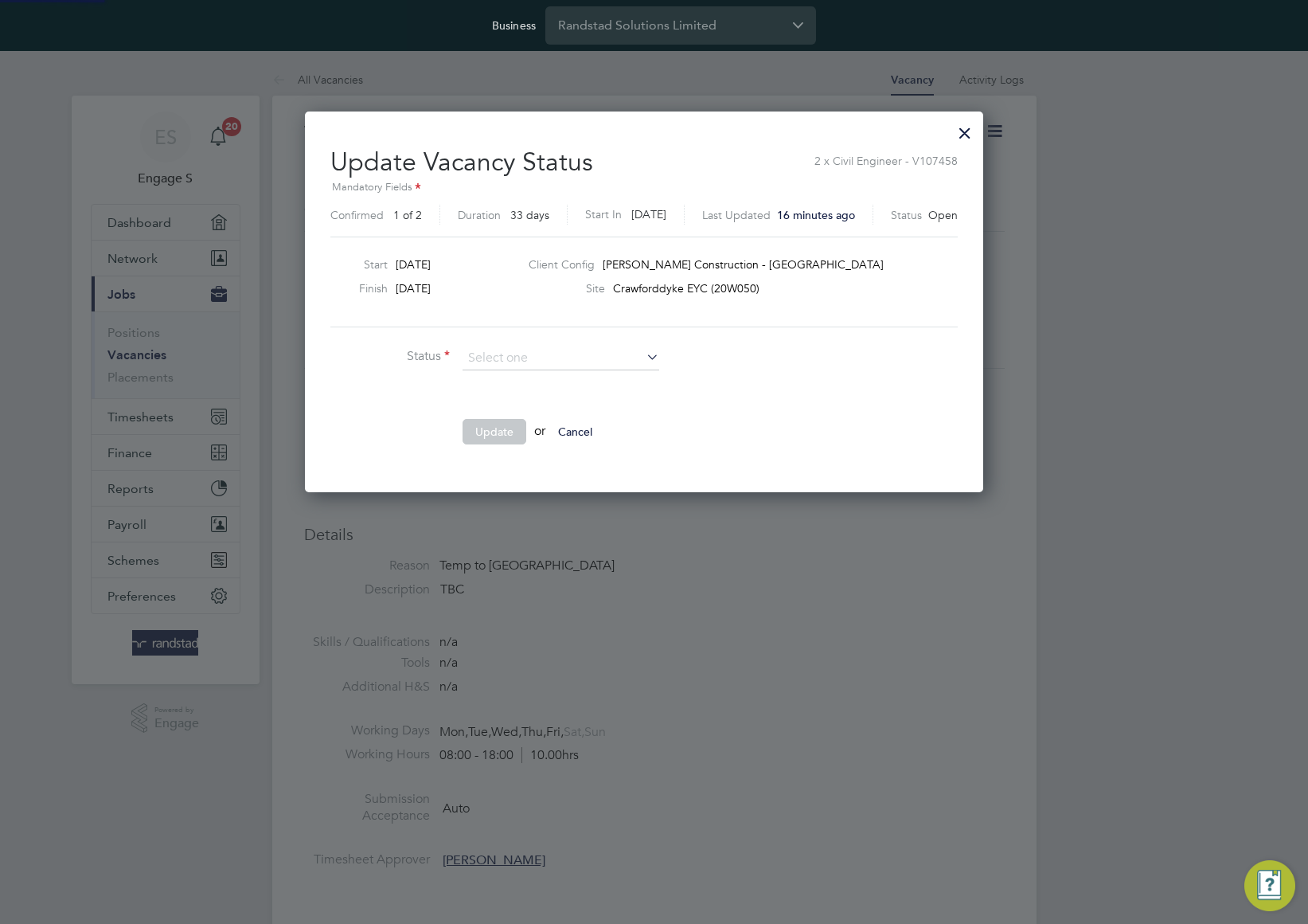
scroll to position [380, 698]
click at [551, 378] on li "Completed" at bounding box center [560, 379] width 198 height 20
type input "Completed"
click at [490, 428] on button "Update" at bounding box center [494, 431] width 64 height 26
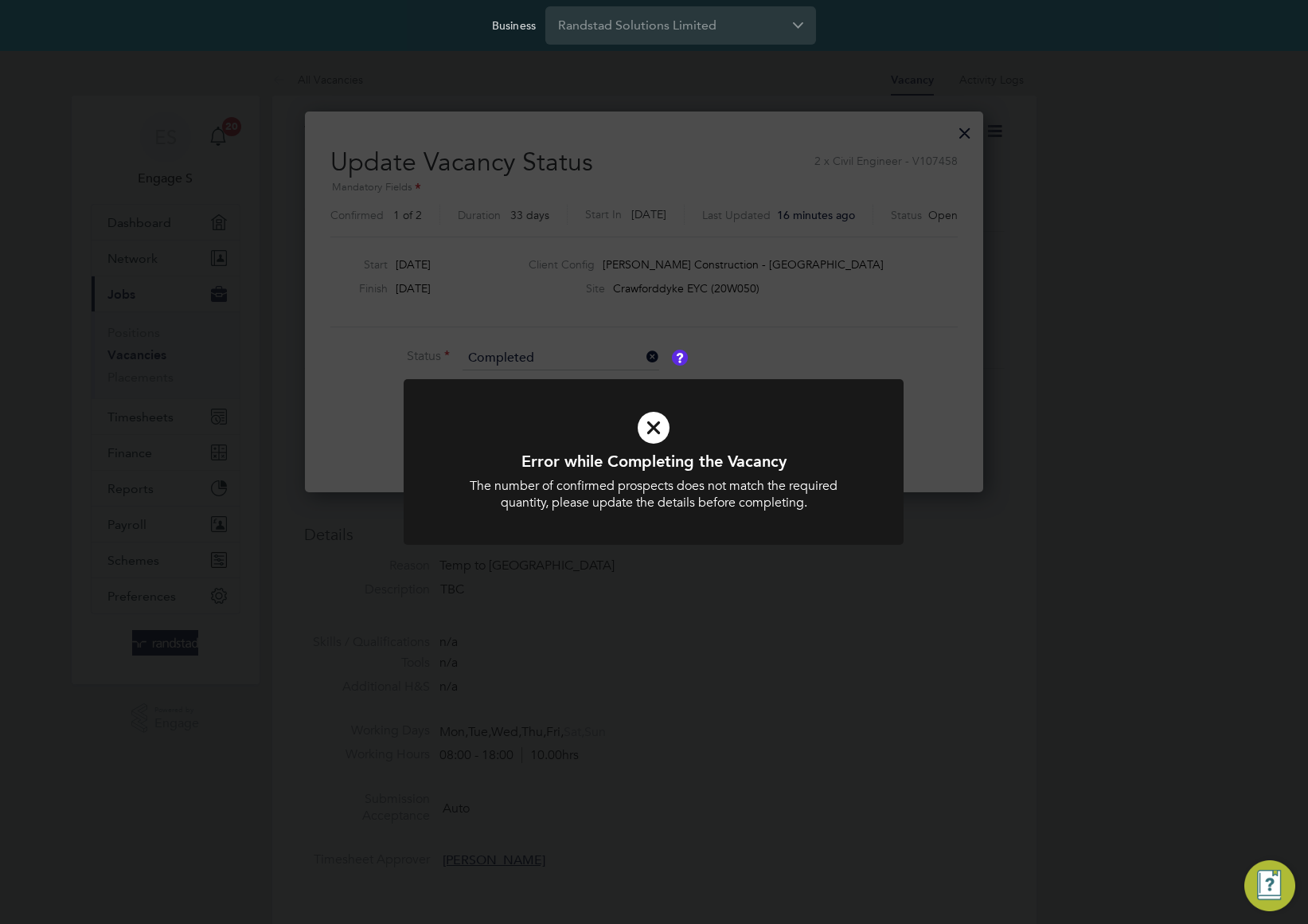
click at [943, 346] on div "Error while Completing the Vacancy The number of confirmed prospects does not m…" at bounding box center [654, 462] width 1308 height 924
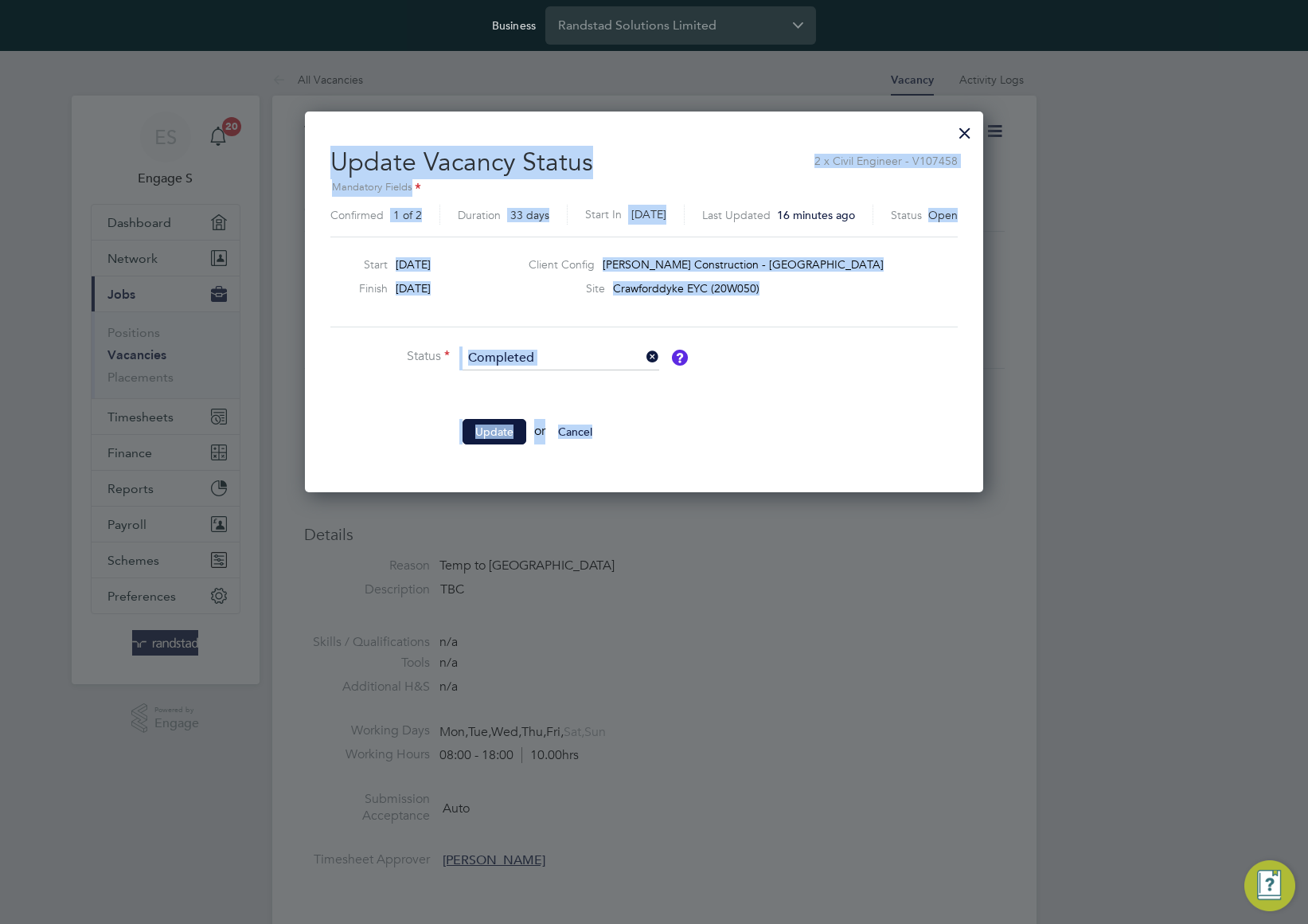
click at [979, 130] on div at bounding box center [965, 129] width 28 height 28
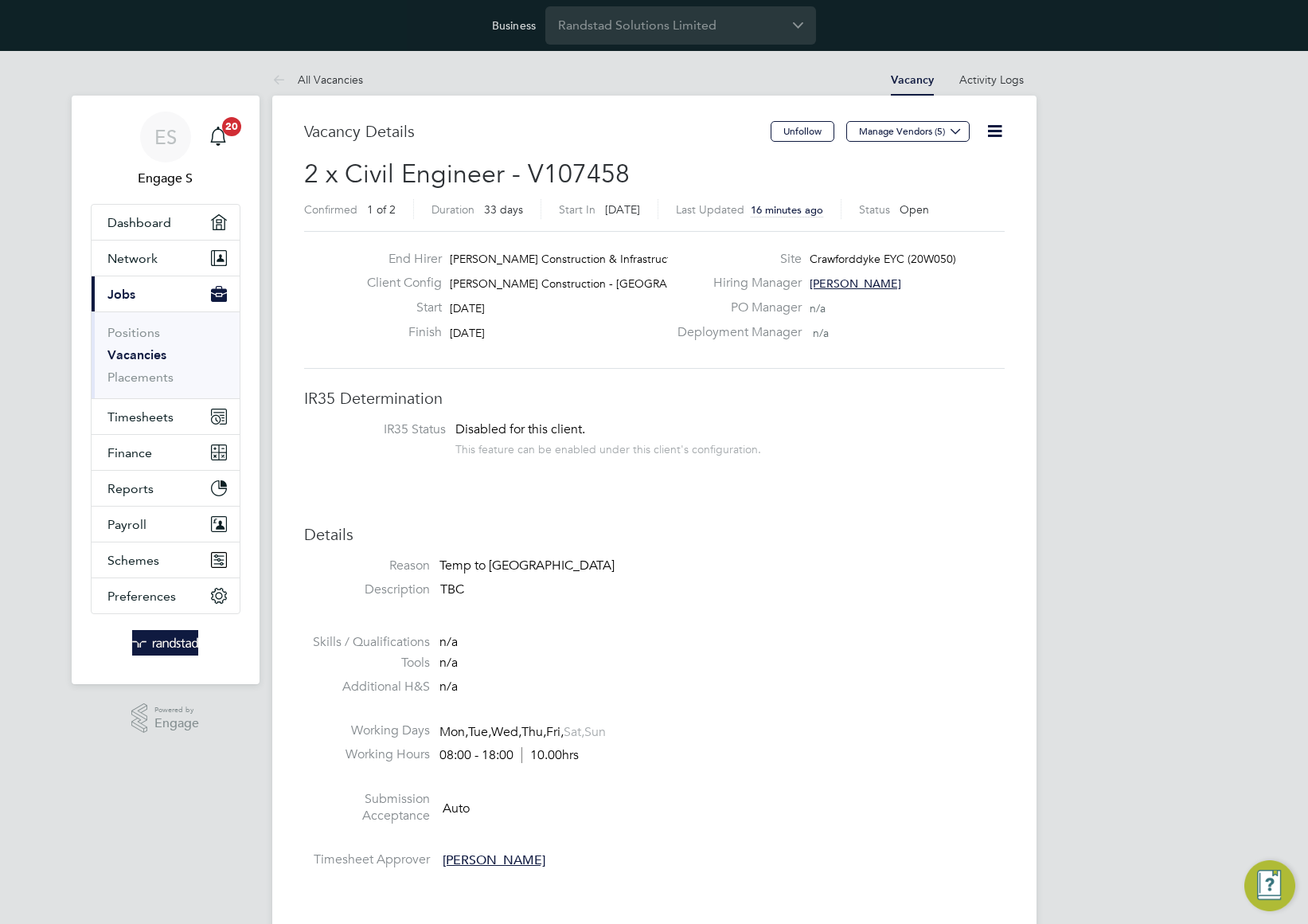
click at [909, 180] on h2 "2 x Civil Engineer - V107458 Confirmed 1 of 2 Duration 33 days Start In 10 days…" at bounding box center [654, 190] width 701 height 67
click at [624, 177] on h2 "2 x Civil Engineer - V107458 Confirmed 1 of 2 Duration 33 days Start In 10 days…" at bounding box center [654, 190] width 701 height 67
drag, startPoint x: 603, startPoint y: 173, endPoint x: 306, endPoint y: 177, distance: 297.0
click at [308, 177] on span "2 x Civil Engineer - V107458" at bounding box center [467, 173] width 325 height 31
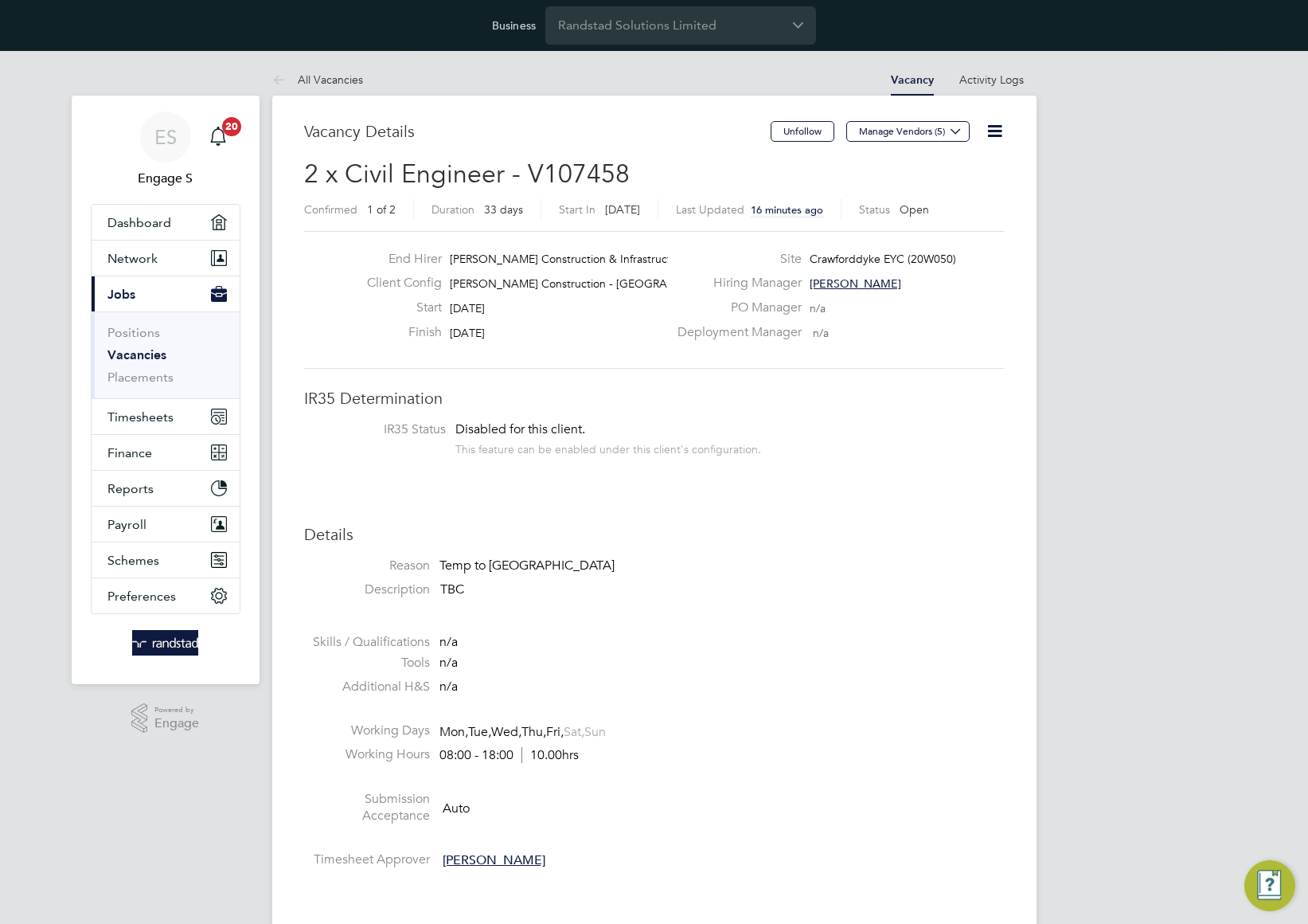
click at [469, 181] on span "2 x Civil Engineer - V107458" at bounding box center [467, 173] width 325 height 31
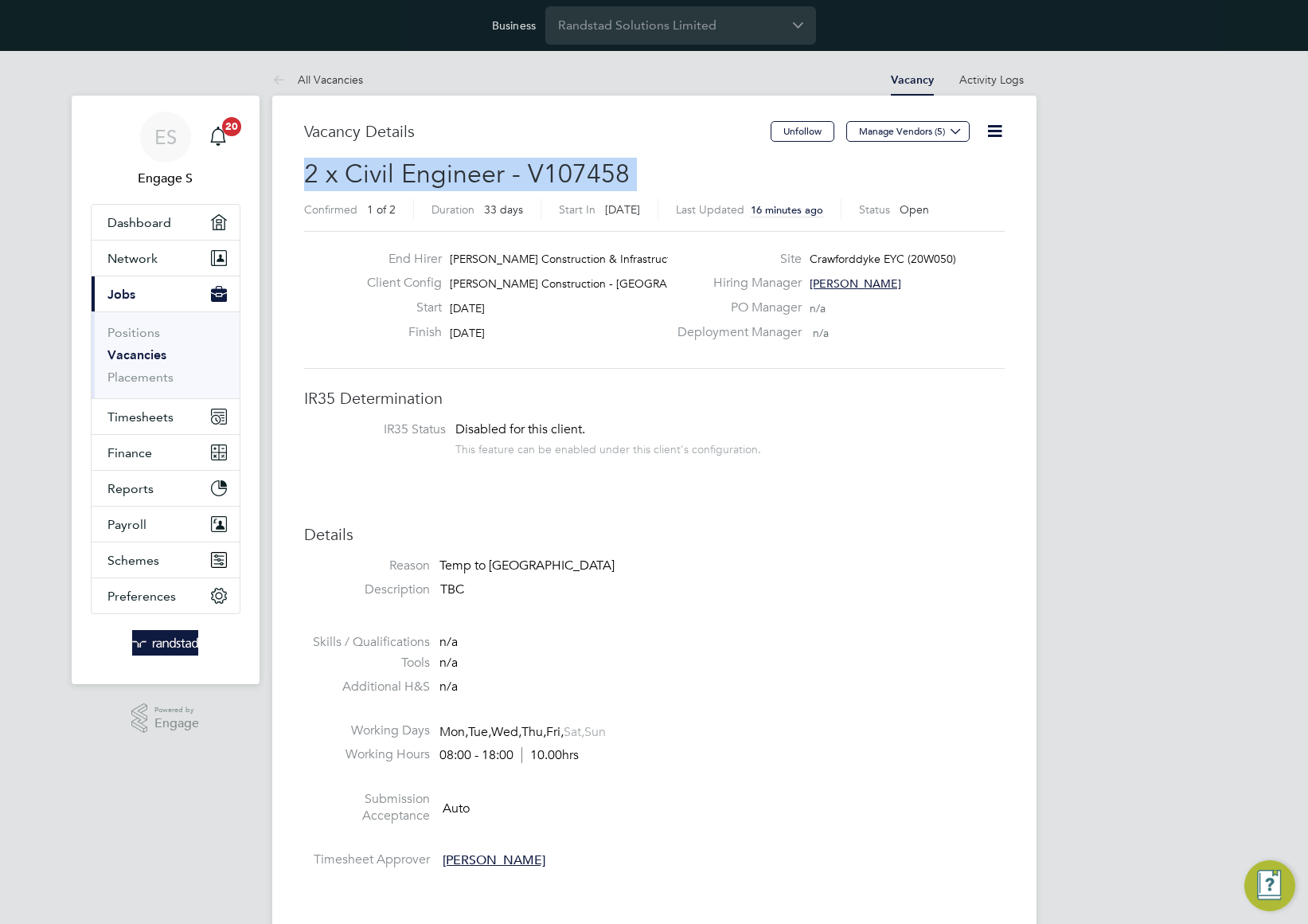
click at [469, 181] on span "2 x Civil Engineer - V107458" at bounding box center [467, 173] width 325 height 31
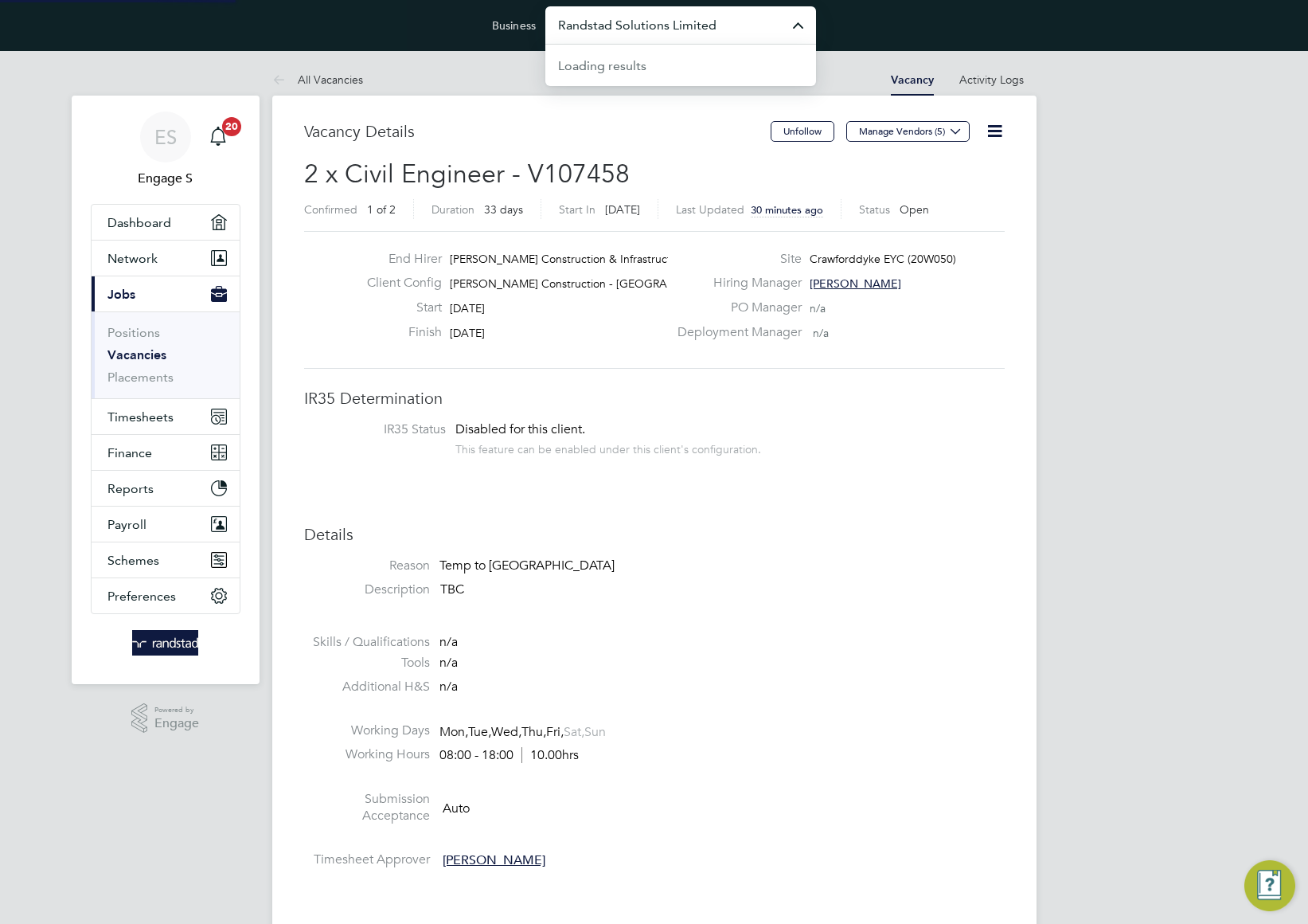
click at [649, 23] on input "Randstad Solutions Limited" at bounding box center [680, 25] width 270 height 37
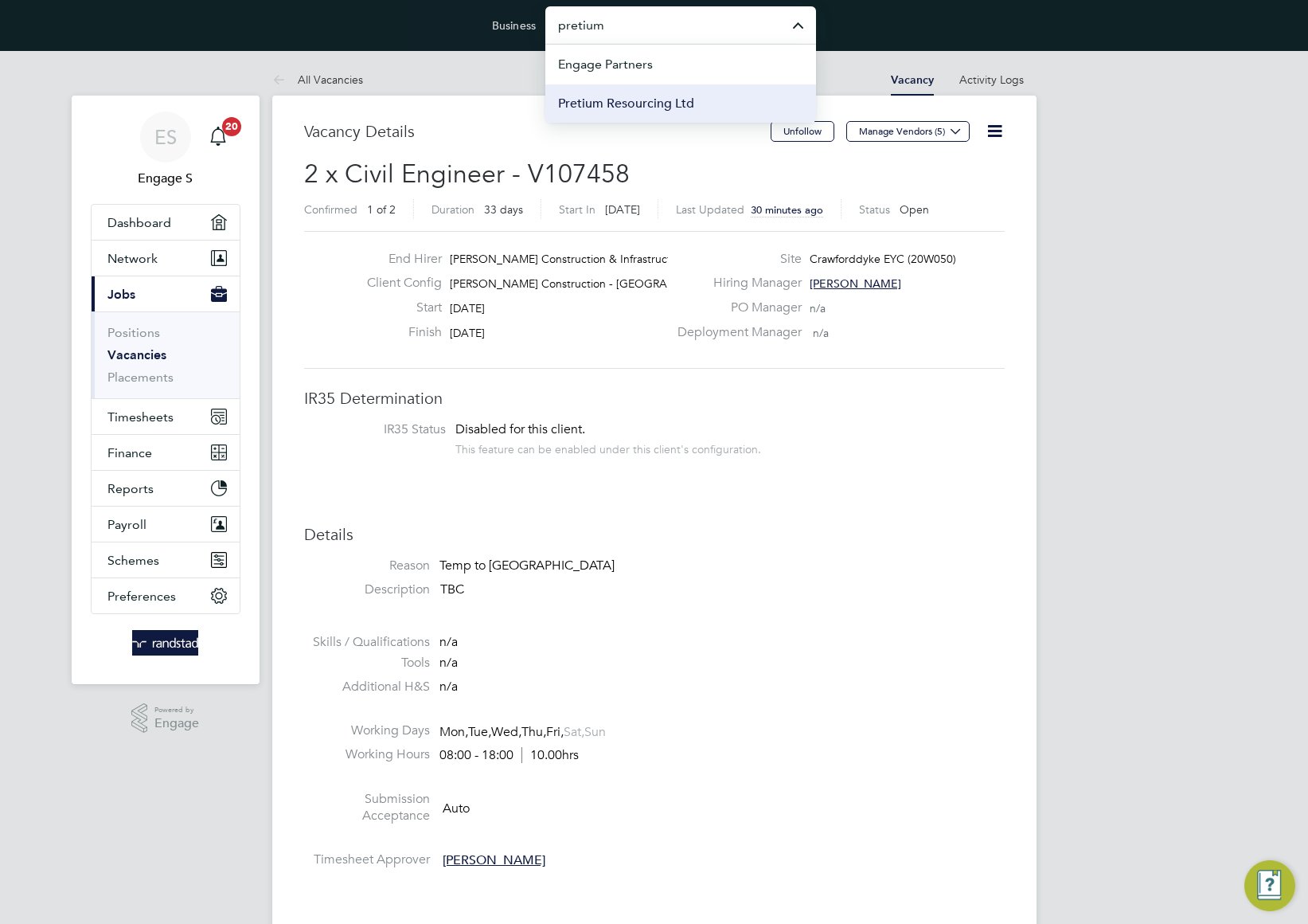
click at [654, 104] on span "Pretium Resourcing Ltd" at bounding box center [626, 103] width 136 height 19
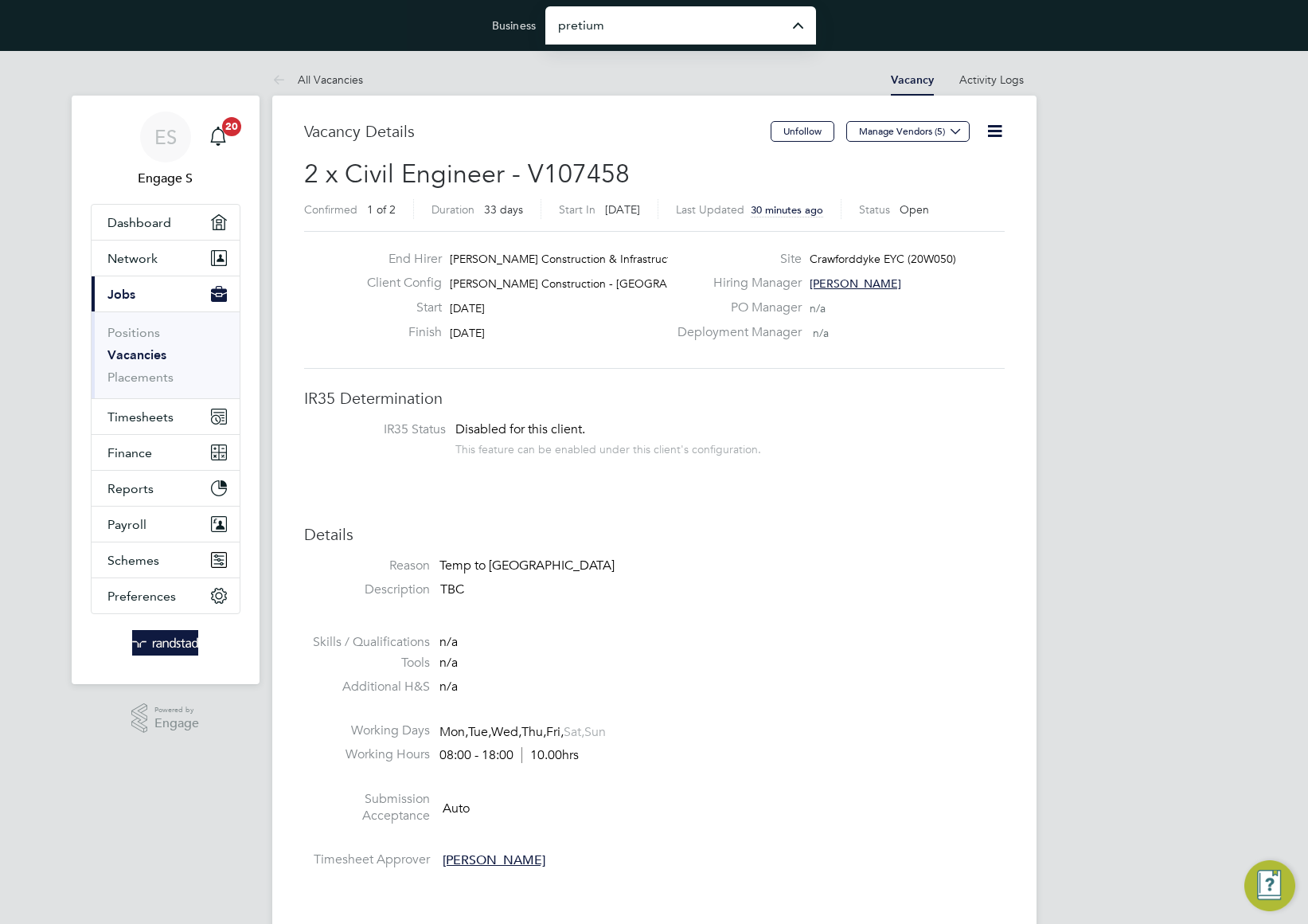
type input "Pretium Resourcing Ltd"
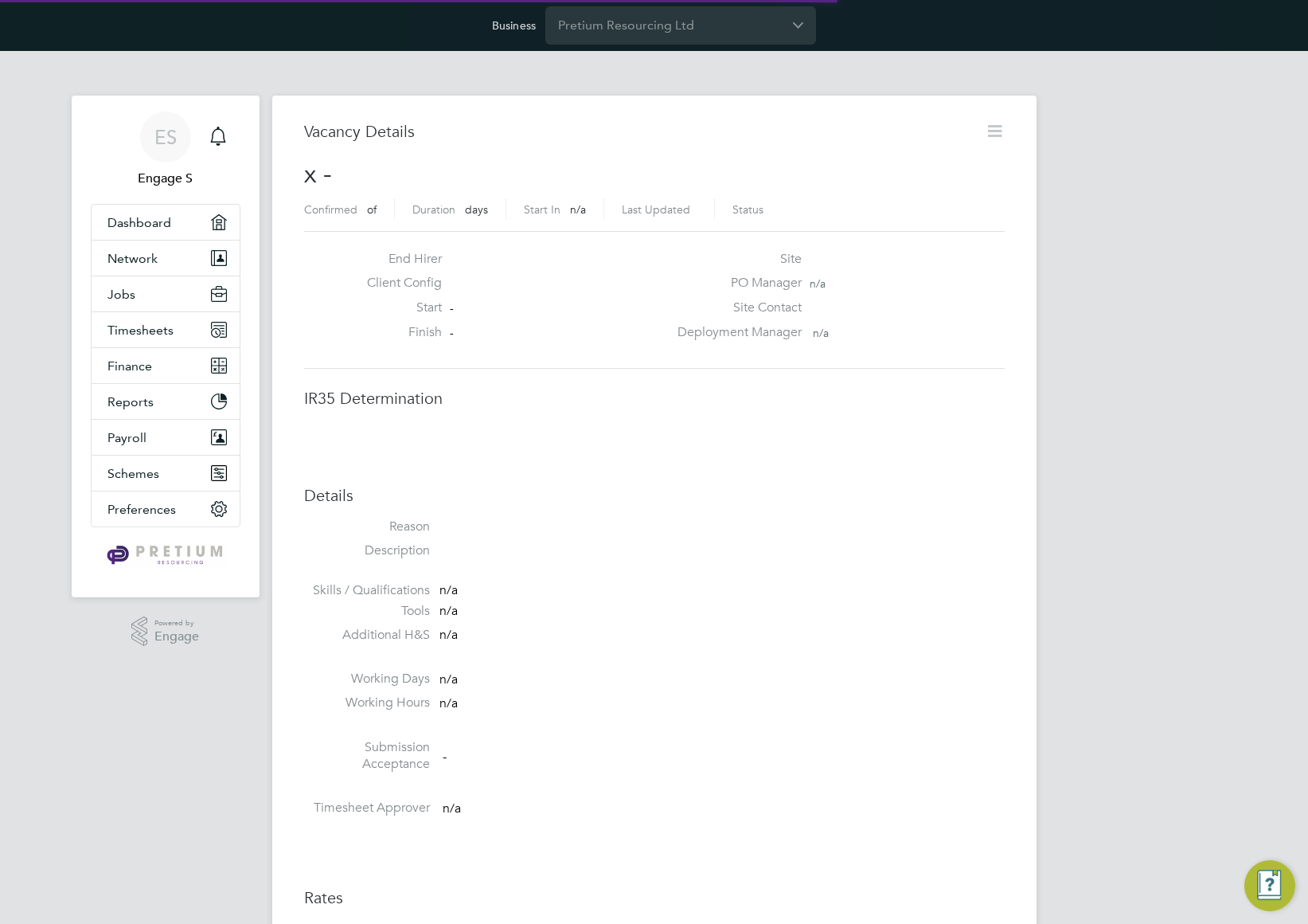
scroll to position [26, 343]
click at [684, 202] on label "Last Updated" at bounding box center [655, 209] width 68 height 14
drag, startPoint x: 645, startPoint y: 197, endPoint x: 637, endPoint y: 194, distance: 8.5
click at [140, 256] on span "Network" at bounding box center [132, 258] width 50 height 15
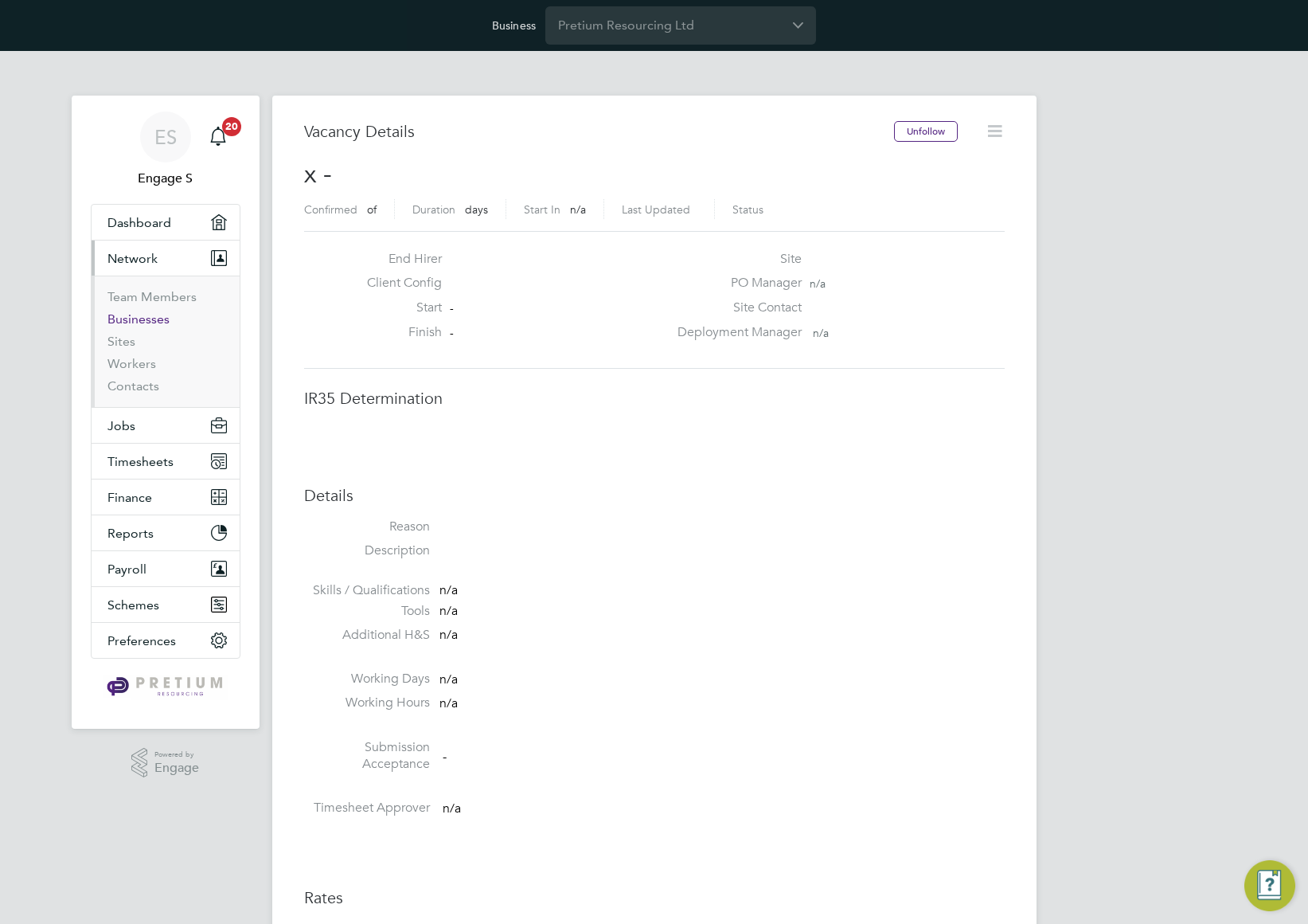
click at [130, 320] on link "Businesses" at bounding box center [139, 318] width 62 height 15
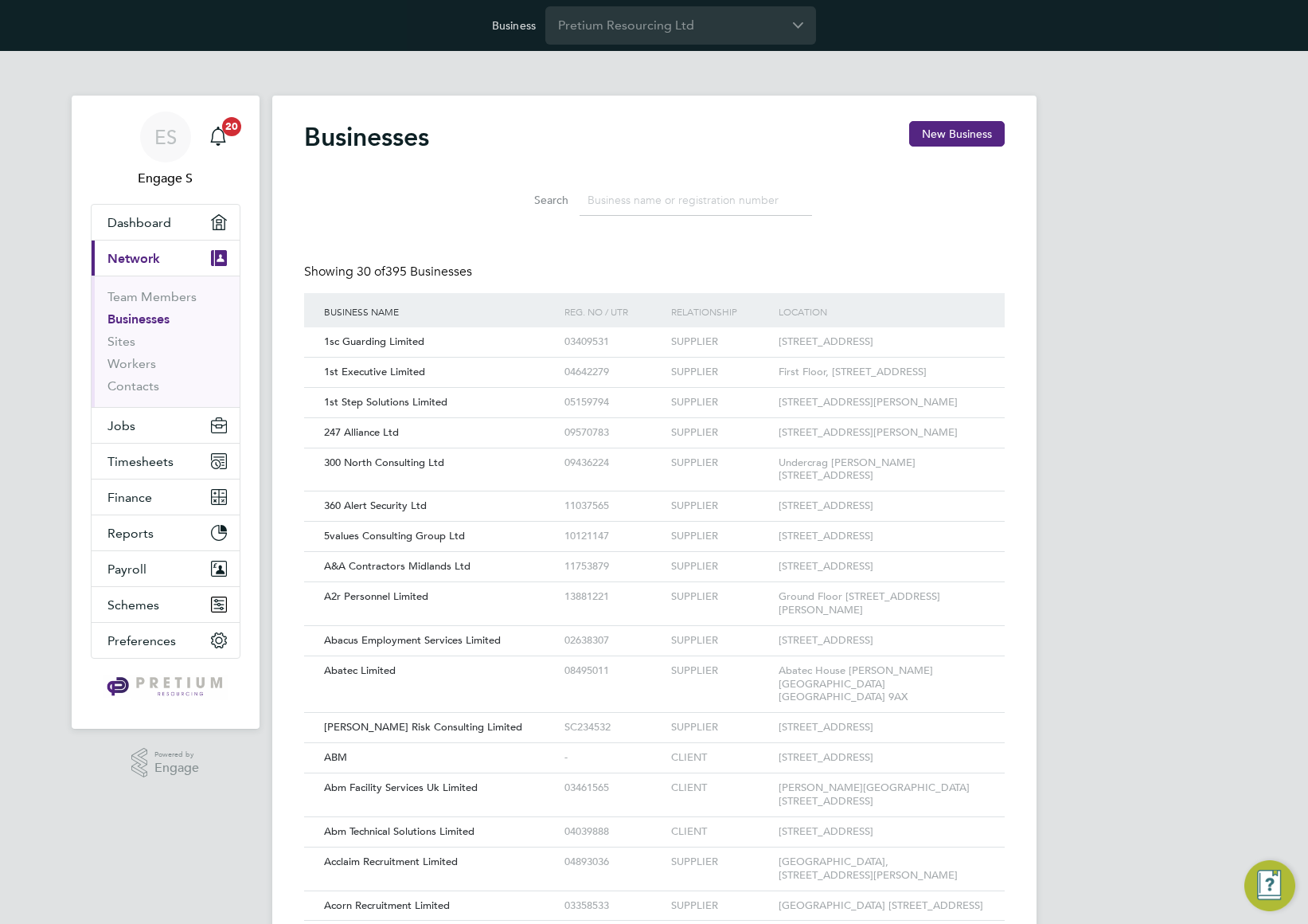
click at [381, 133] on h2 "Businesses" at bounding box center [366, 137] width 125 height 32
click at [430, 217] on div "Search" at bounding box center [654, 197] width 701 height 55
drag, startPoint x: 399, startPoint y: 270, endPoint x: 414, endPoint y: 268, distance: 15.1
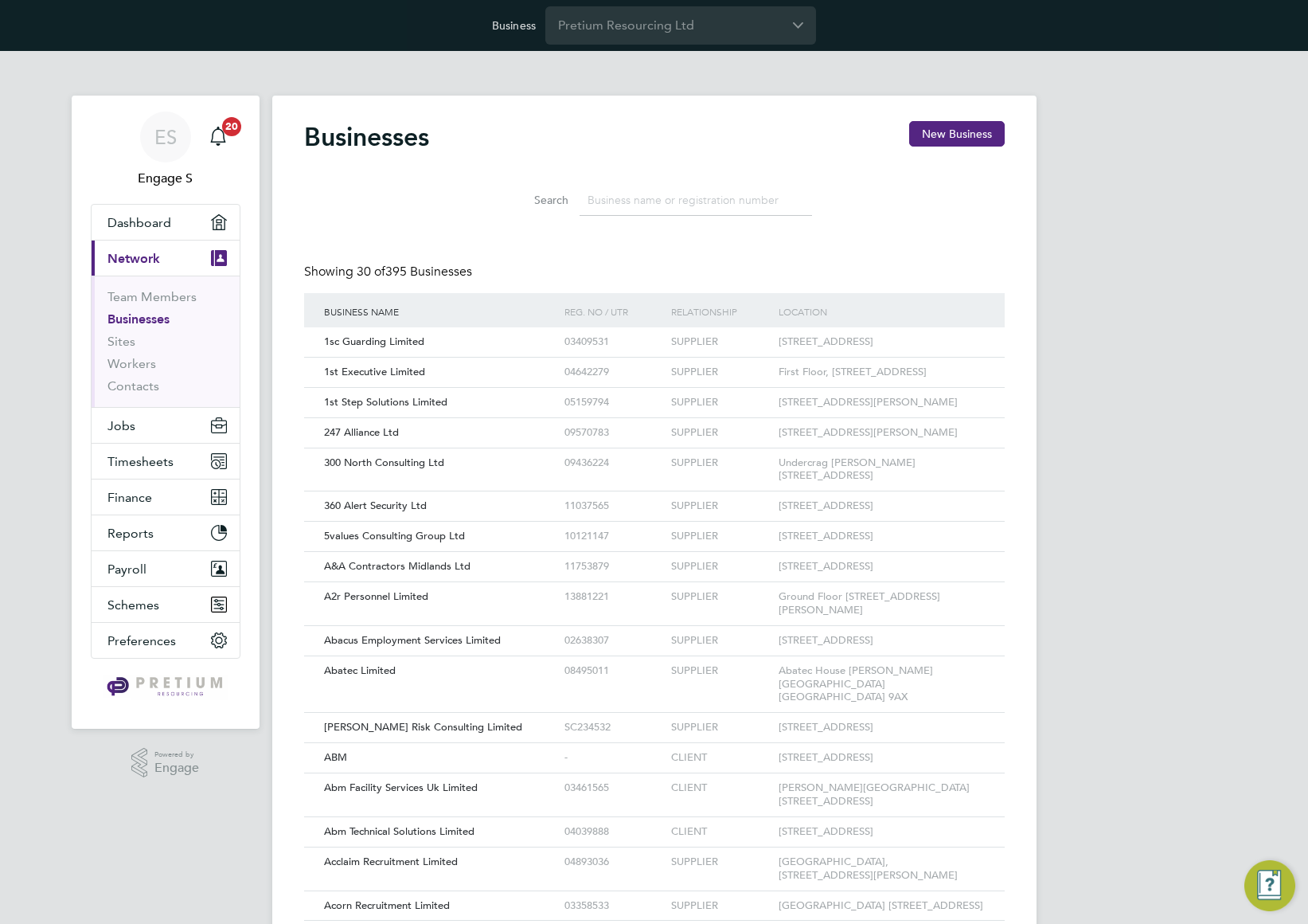
click at [413, 267] on span "30 of 395 Businesses" at bounding box center [414, 271] width 116 height 16
drag, startPoint x: 502, startPoint y: 269, endPoint x: 336, endPoint y: 270, distance: 166.0
click at [336, 270] on div "Showing 30 of 395 Businesses" at bounding box center [654, 277] width 701 height 29
click at [343, 268] on div "Showing 30 of 395 Businesses" at bounding box center [389, 271] width 171 height 17
click at [349, 268] on div "Showing 30 of 395 Businesses" at bounding box center [389, 271] width 171 height 17
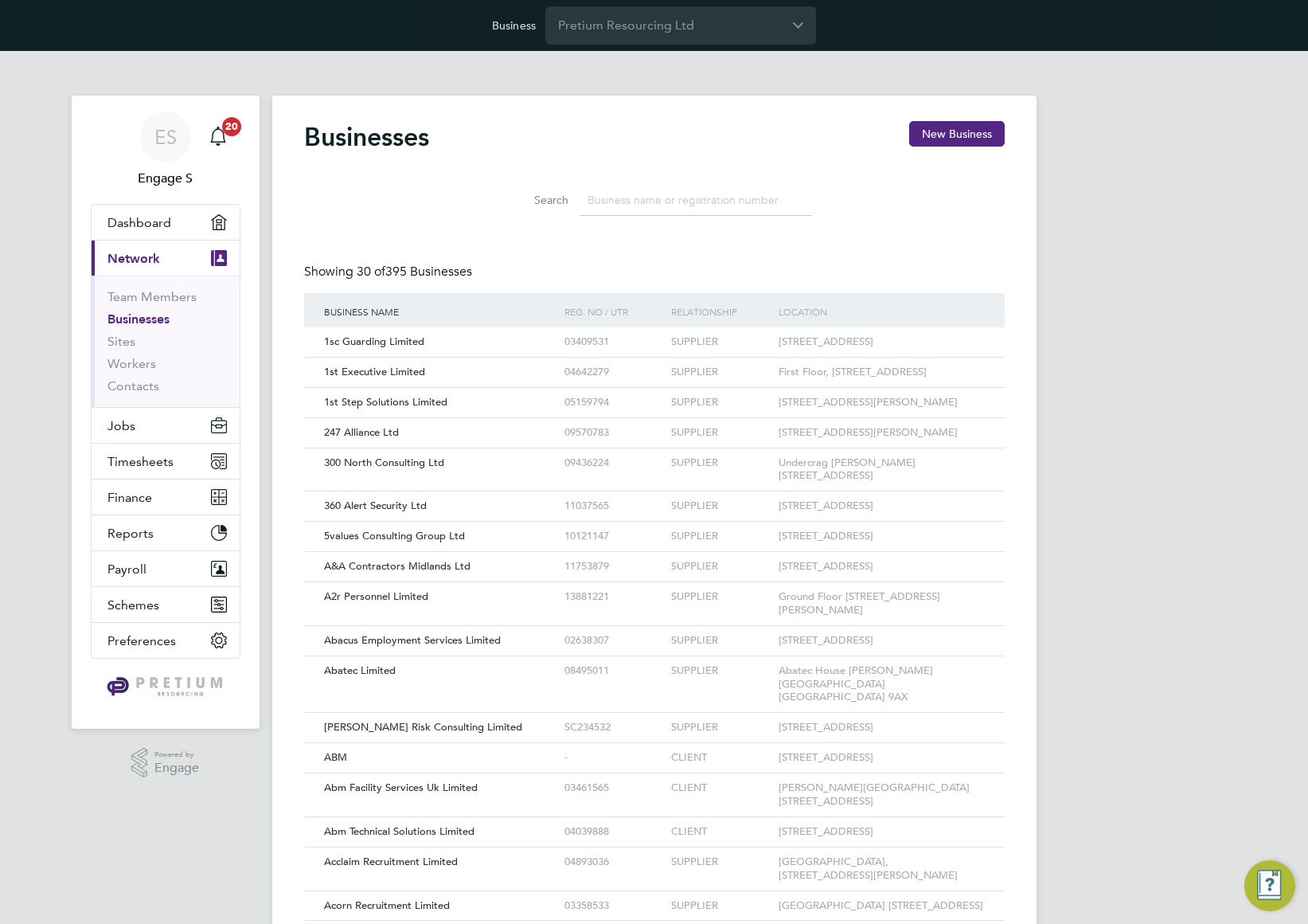
click at [672, 192] on input at bounding box center [695, 200] width 232 height 31
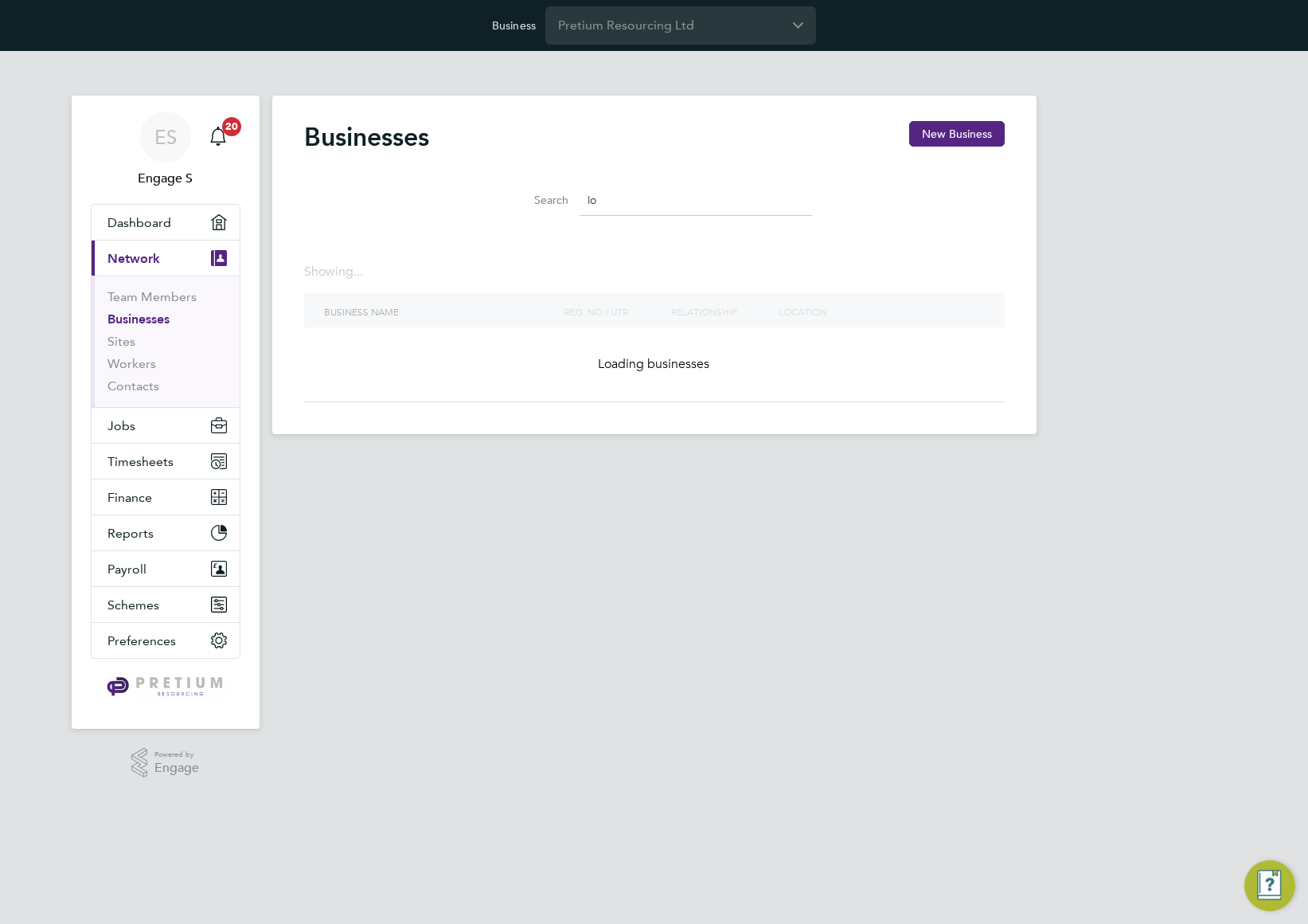
type input "l"
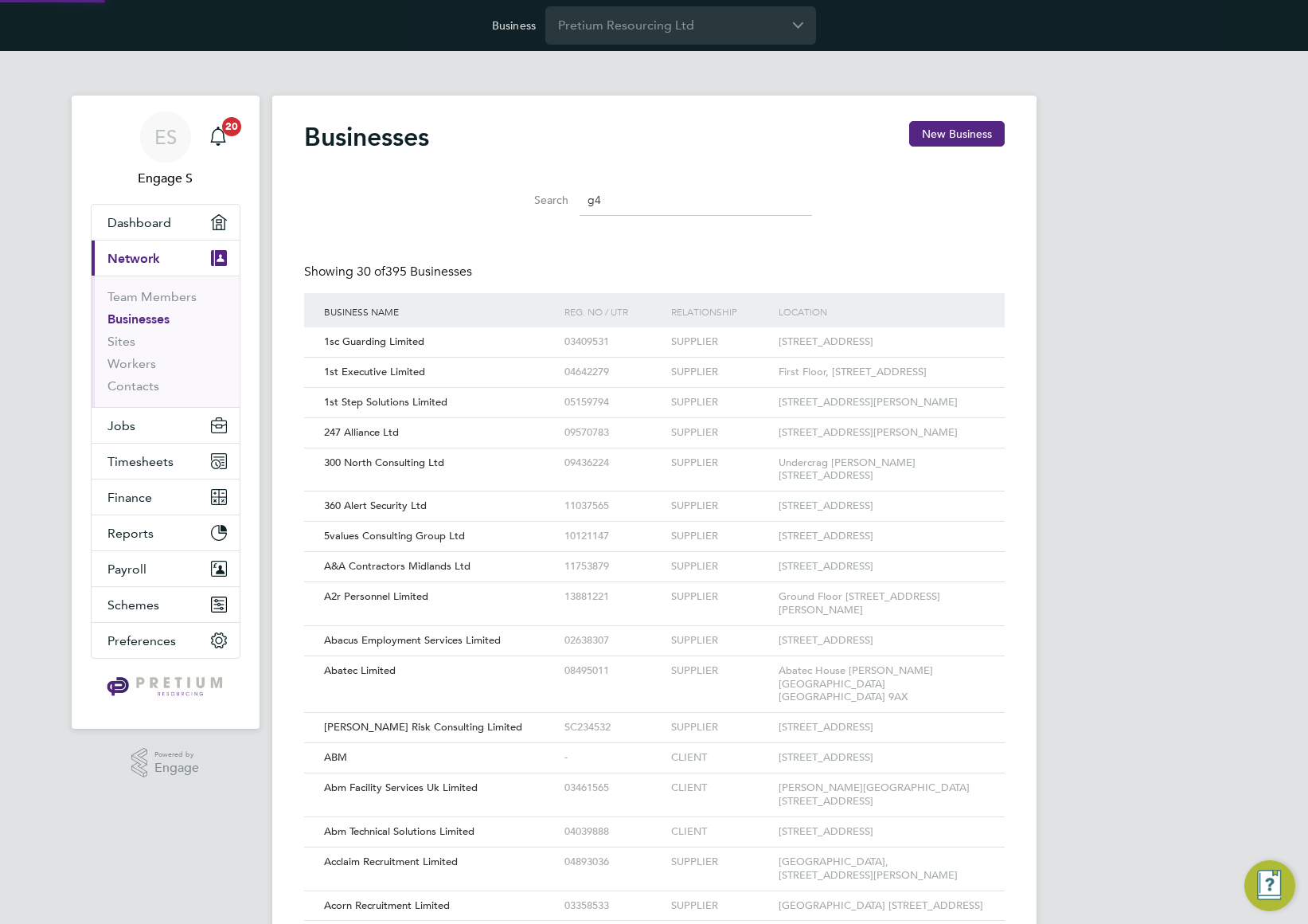
scroll to position [30, 242]
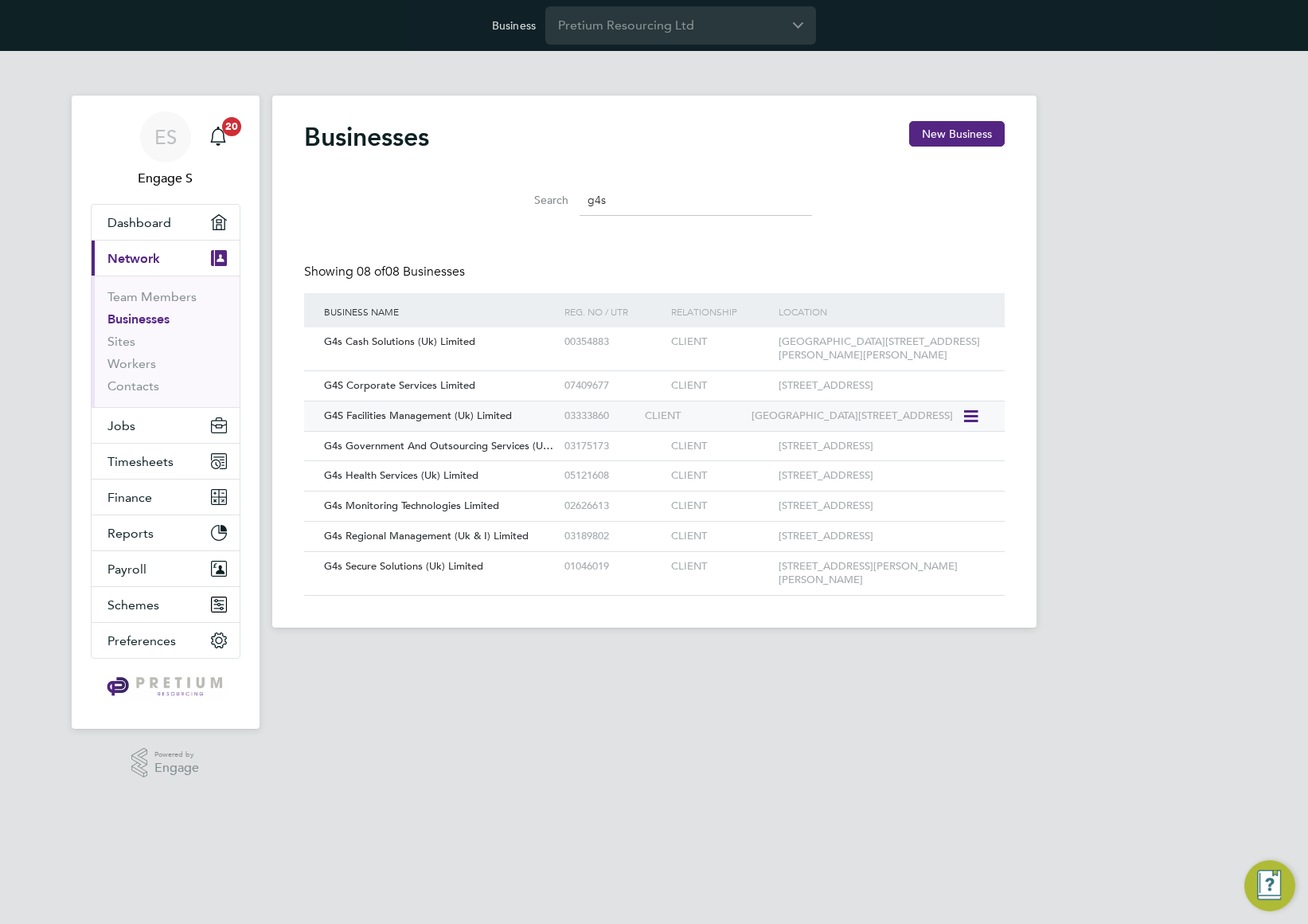
type input "g4s"
click at [542, 416] on div "G4S Facilities Management (Uk) Limited" at bounding box center [440, 415] width 240 height 29
click at [121, 422] on span "Jobs" at bounding box center [121, 425] width 28 height 15
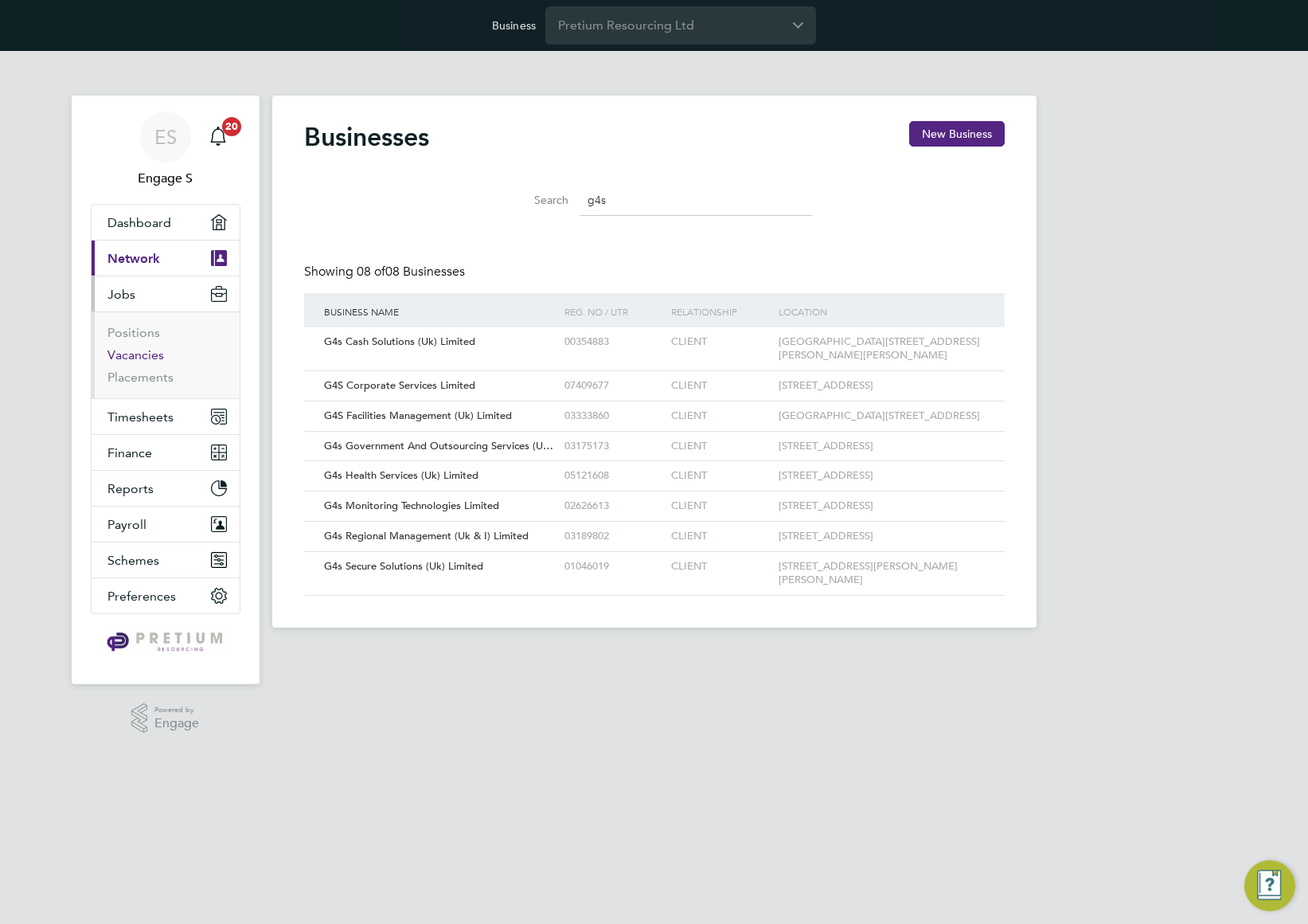
click at [125, 357] on link "Vacancies" at bounding box center [136, 354] width 57 height 15
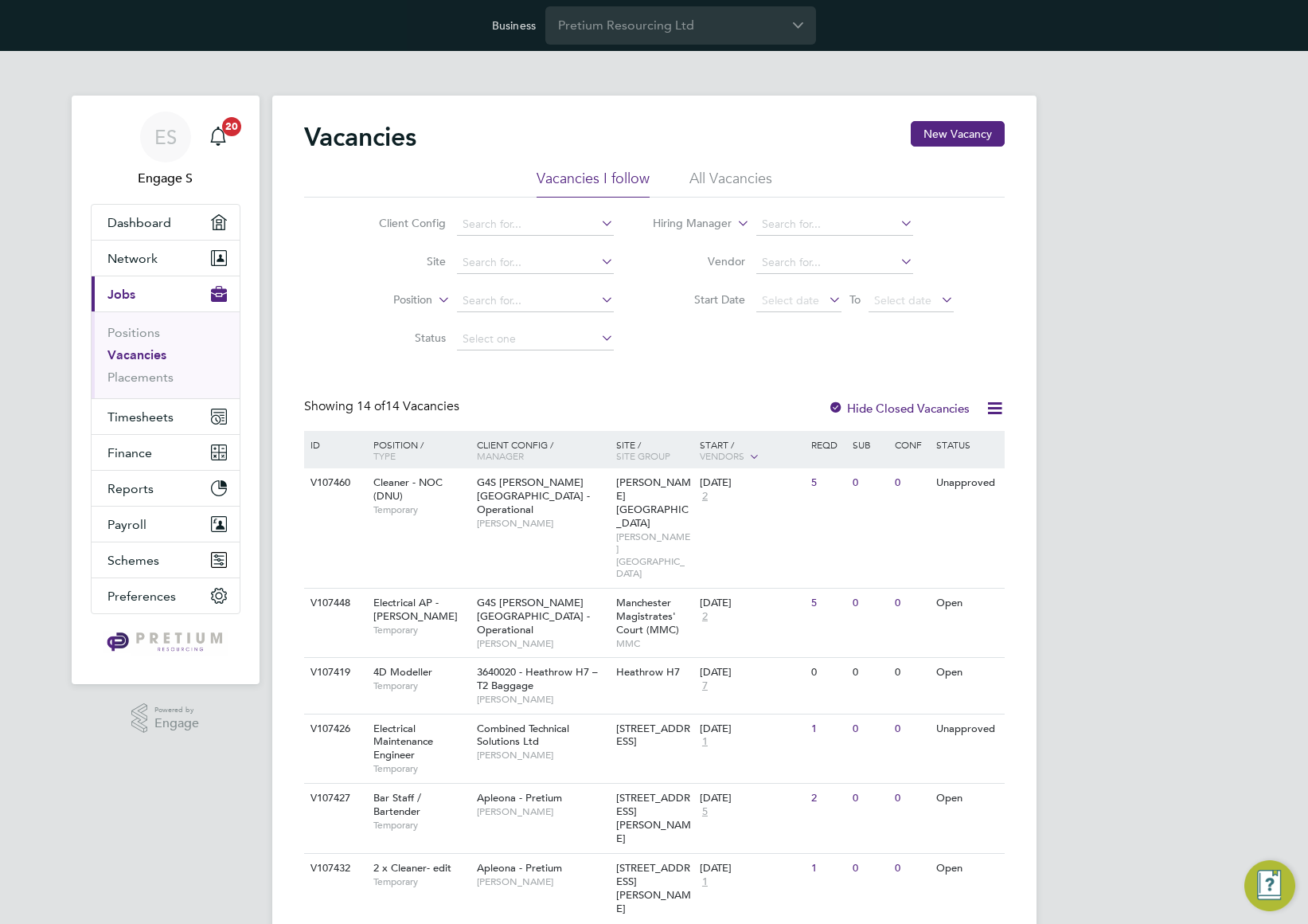
click at [726, 172] on li "All Vacancies" at bounding box center [730, 183] width 83 height 28
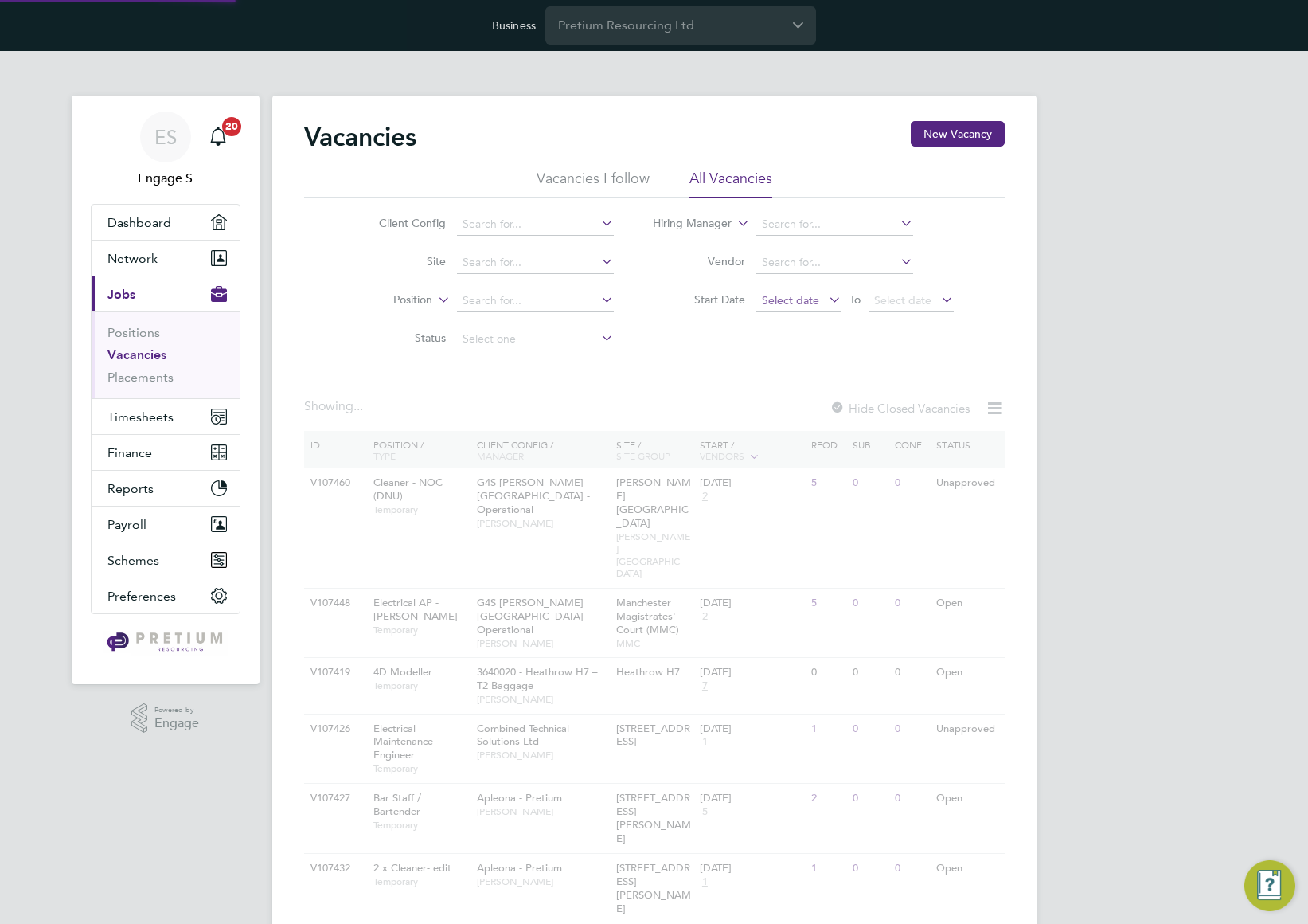
click at [779, 301] on span "Select date" at bounding box center [790, 300] width 57 height 14
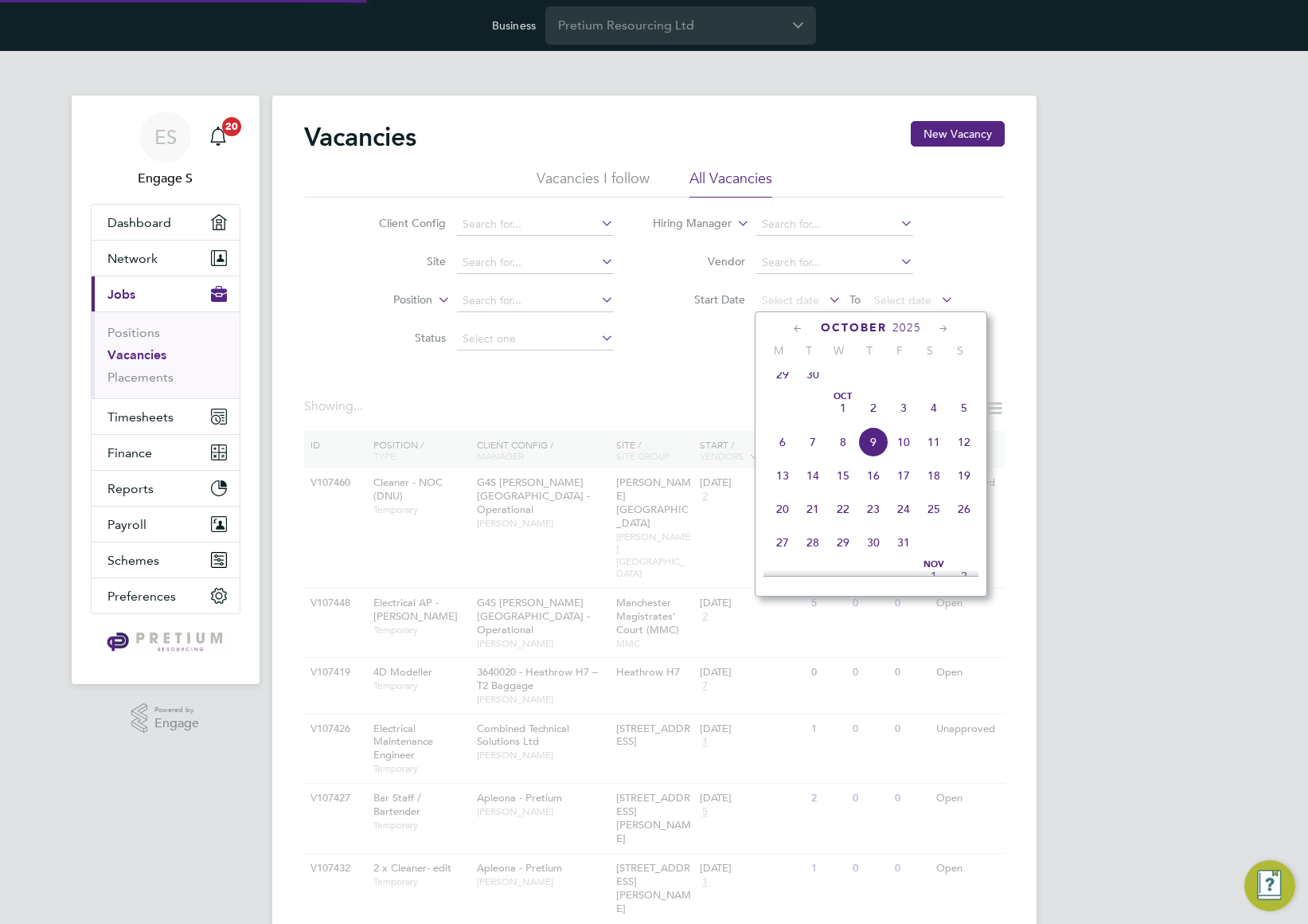
click at [782, 385] on span "29" at bounding box center [782, 374] width 30 height 30
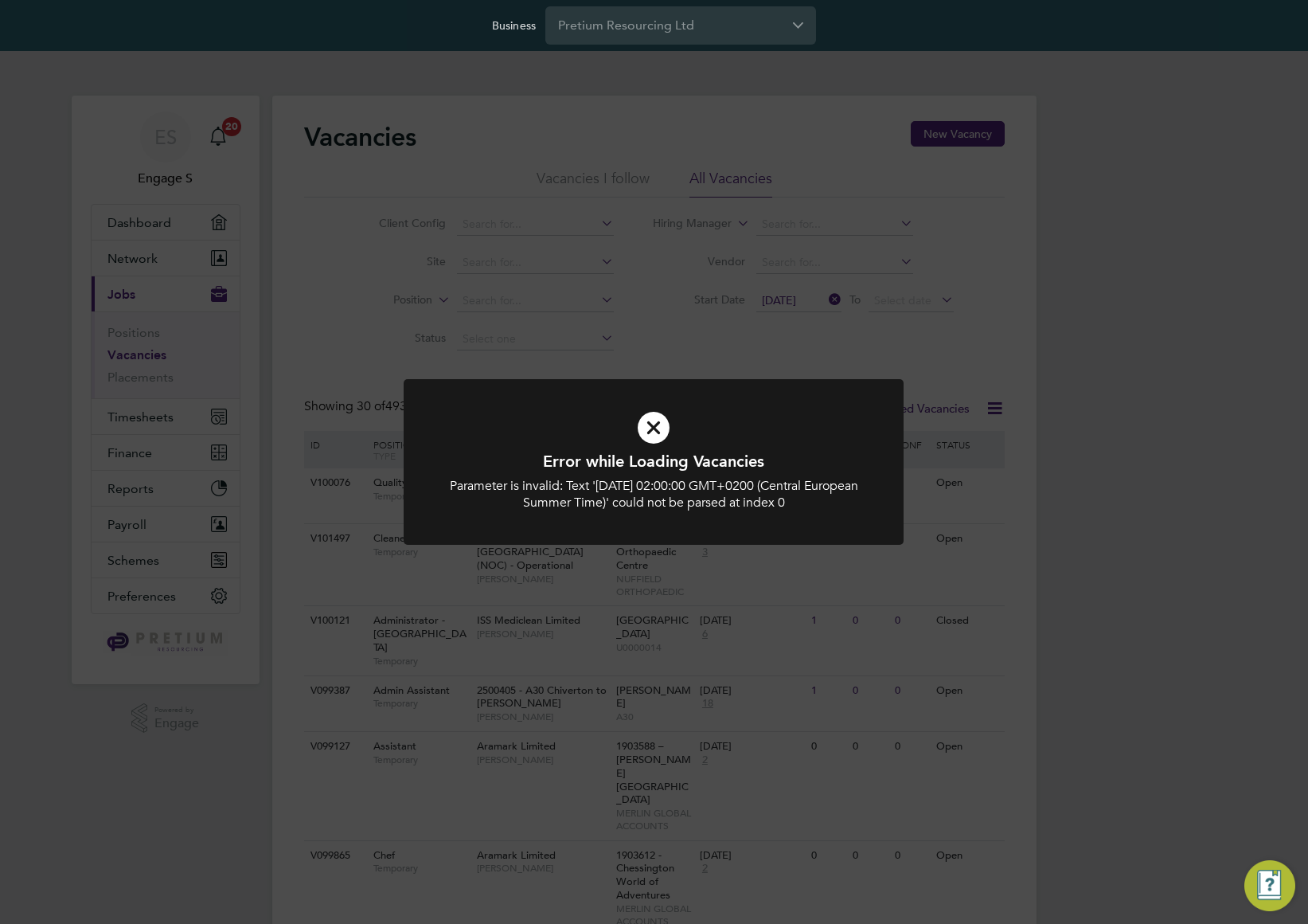
click at [744, 351] on div "Error while Loading Vacancies Parameter is invalid: Text 'Mon Sep 29 2025 02:00…" at bounding box center [654, 462] width 1308 height 924
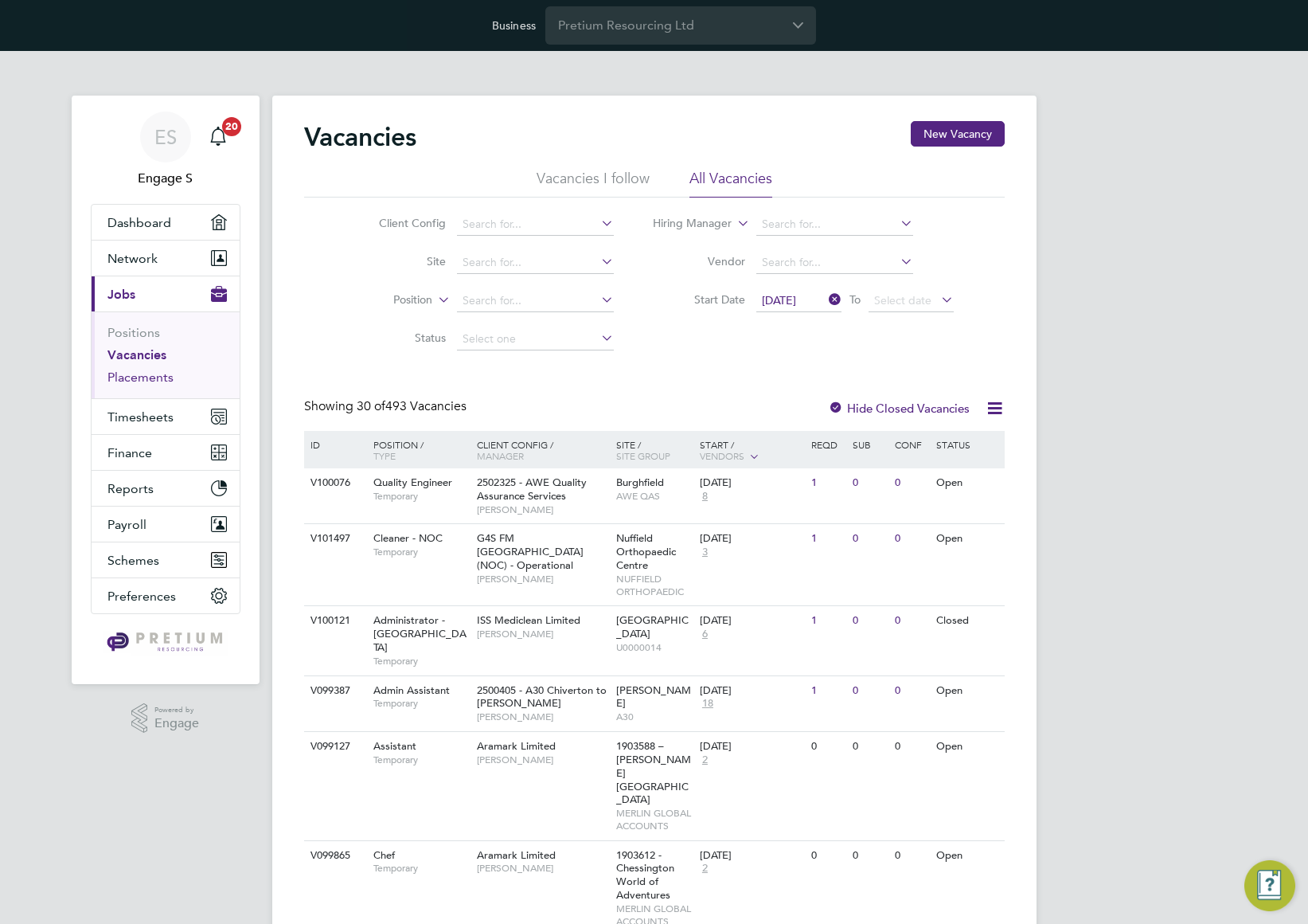
click at [140, 376] on link "Placements" at bounding box center [140, 376] width 66 height 15
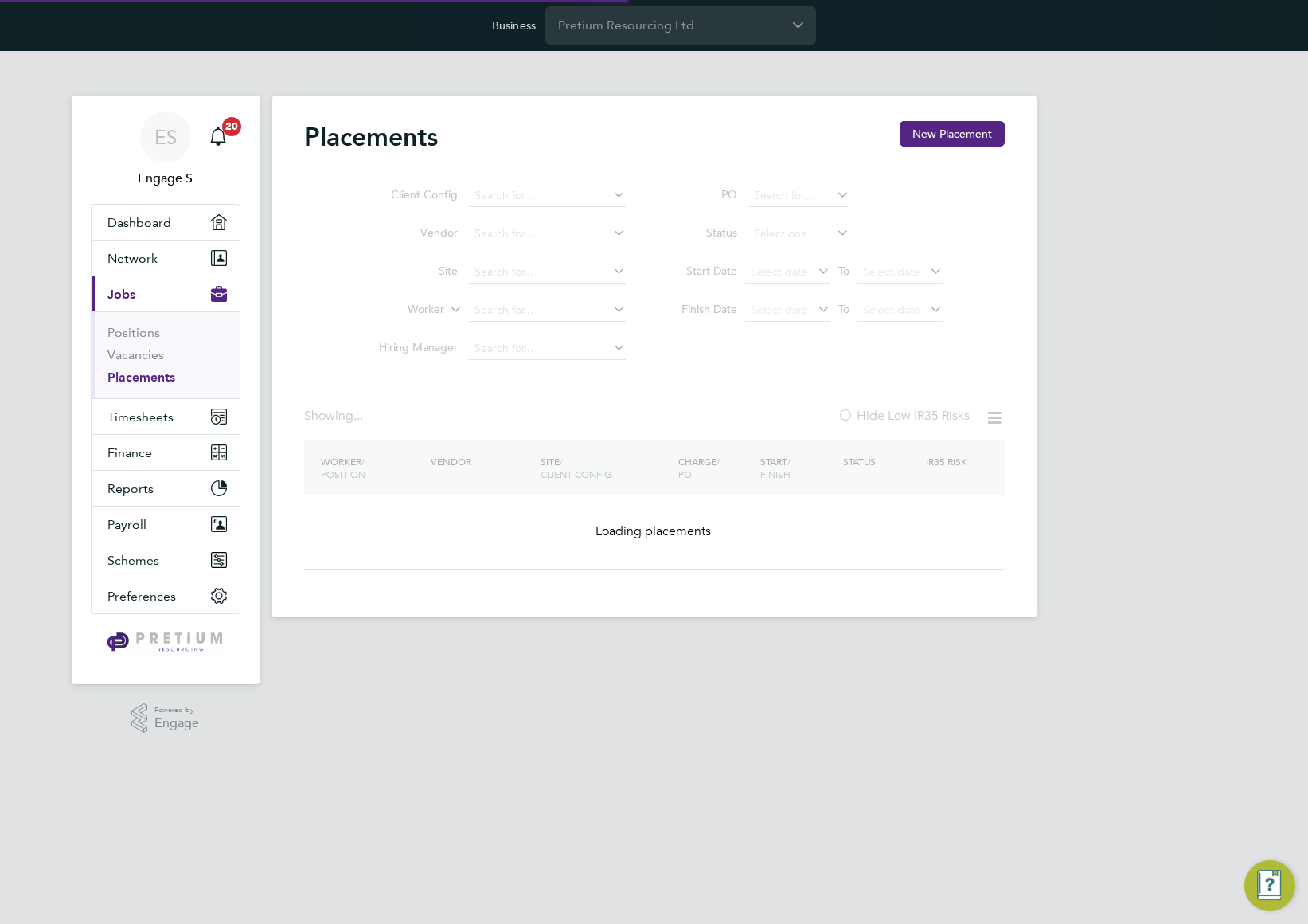
click at [752, 349] on div "Client Config Vendor Site Worker Hiring Manager PO Status Start Date Select dat…" at bounding box center [654, 269] width 701 height 199
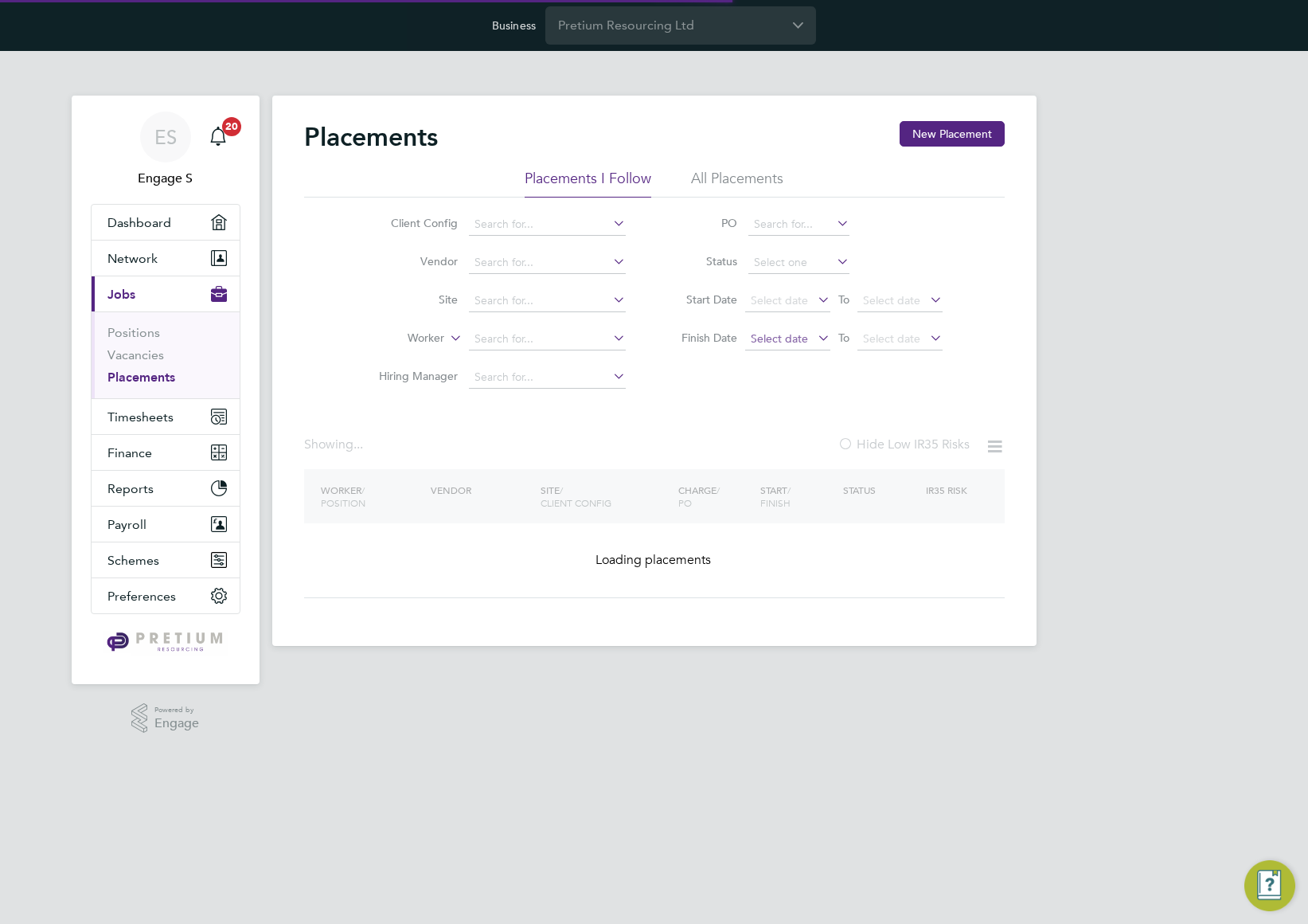
click at [773, 343] on span "Select date" at bounding box center [779, 338] width 57 height 14
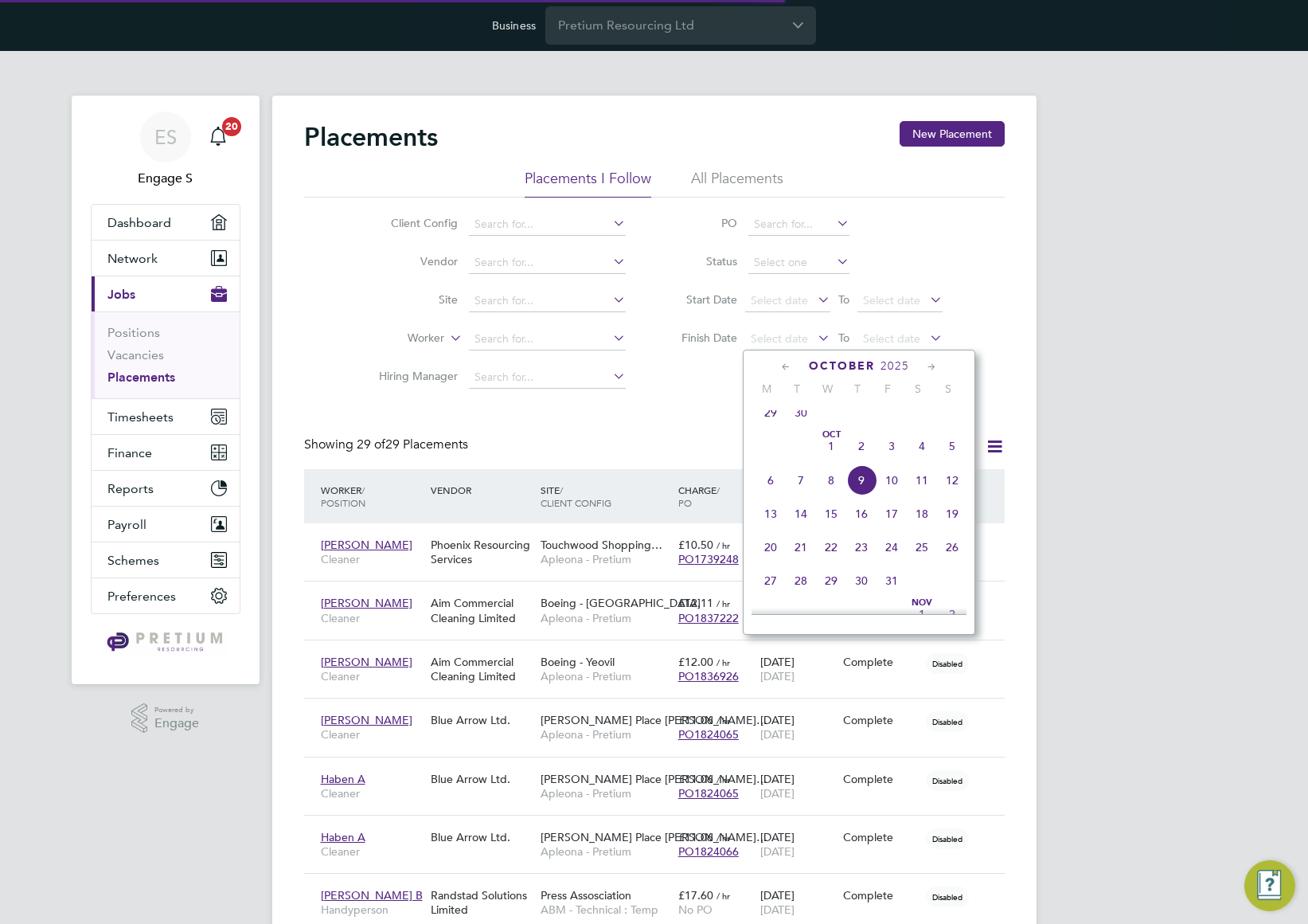
scroll to position [8, 8]
click at [773, 301] on span "Select date" at bounding box center [779, 300] width 57 height 14
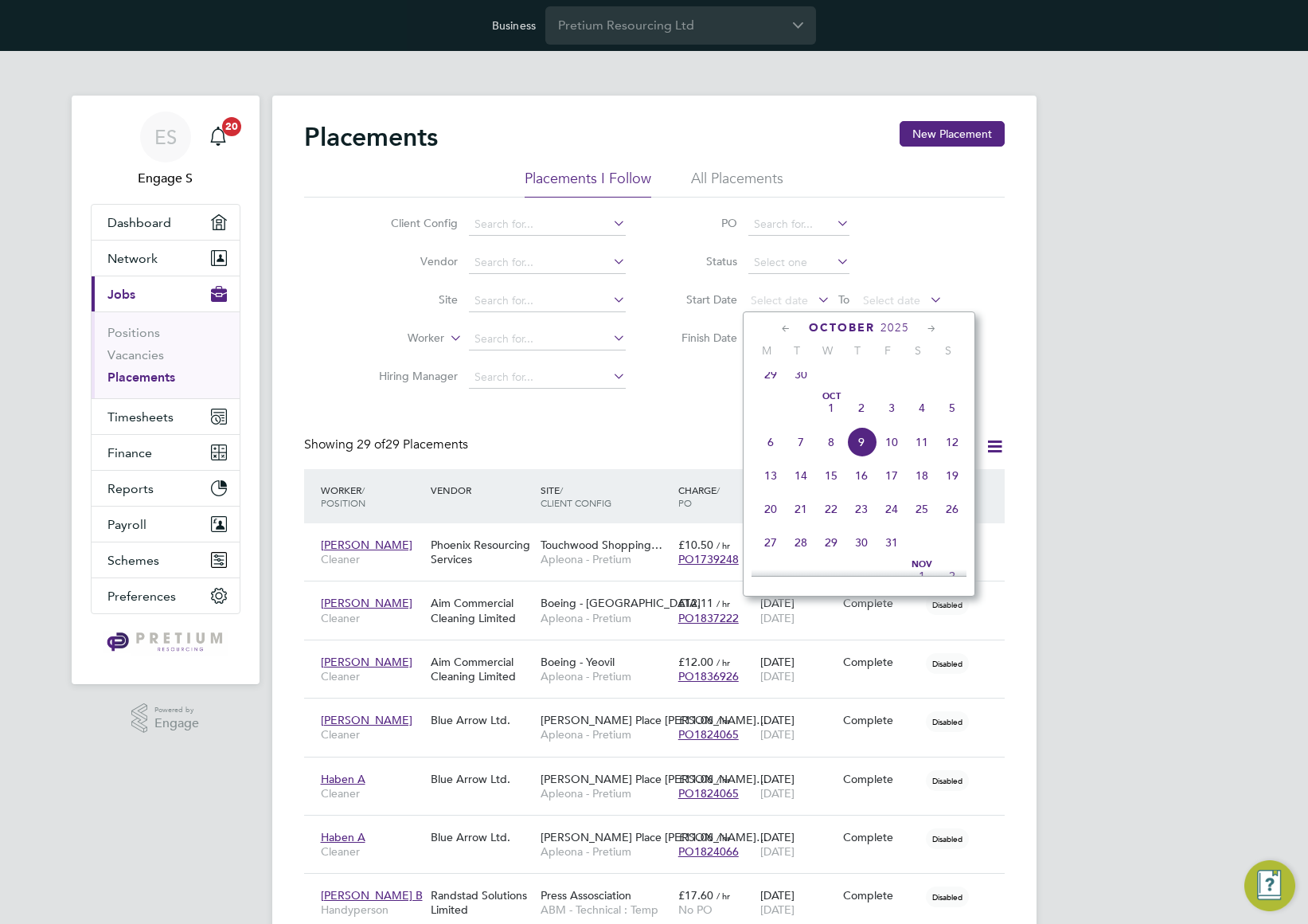
click at [766, 382] on span "29" at bounding box center [771, 374] width 30 height 30
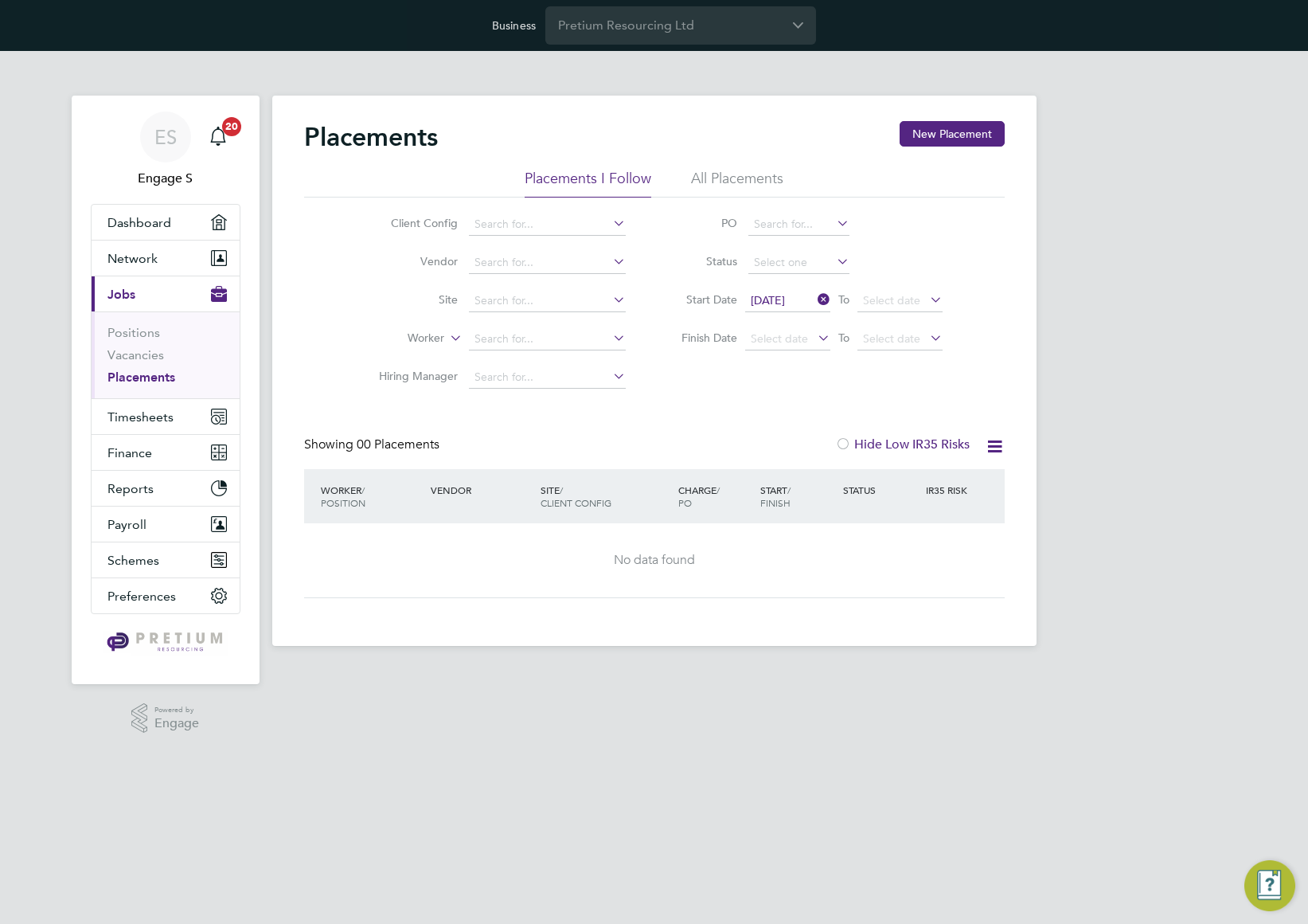
drag, startPoint x: 823, startPoint y: 296, endPoint x: 812, endPoint y: 309, distance: 17.0
click at [814, 296] on icon at bounding box center [814, 299] width 0 height 22
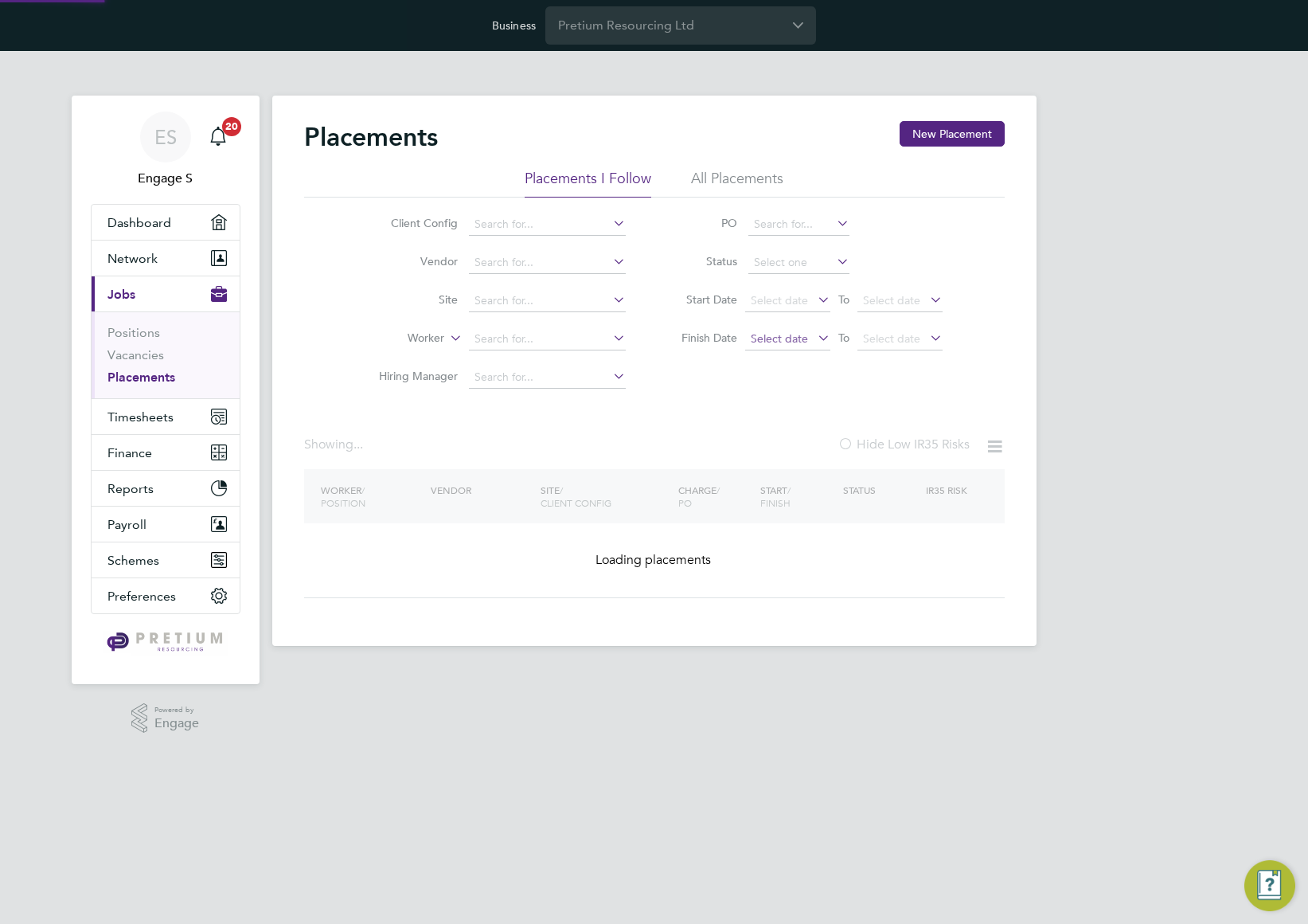
click at [792, 346] on span "Select date" at bounding box center [788, 340] width 85 height 21
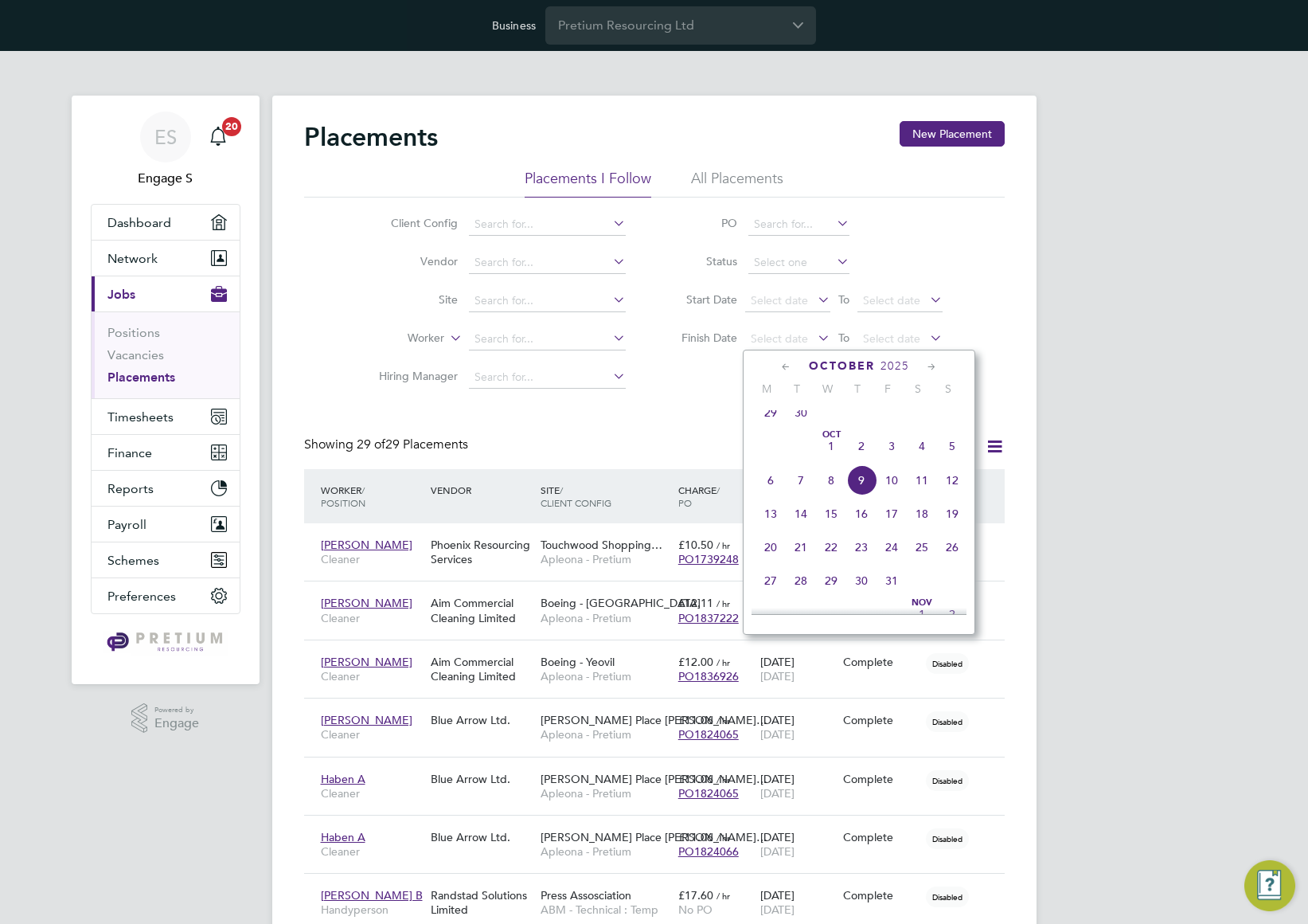
click at [882, 527] on span "17" at bounding box center [892, 513] width 30 height 30
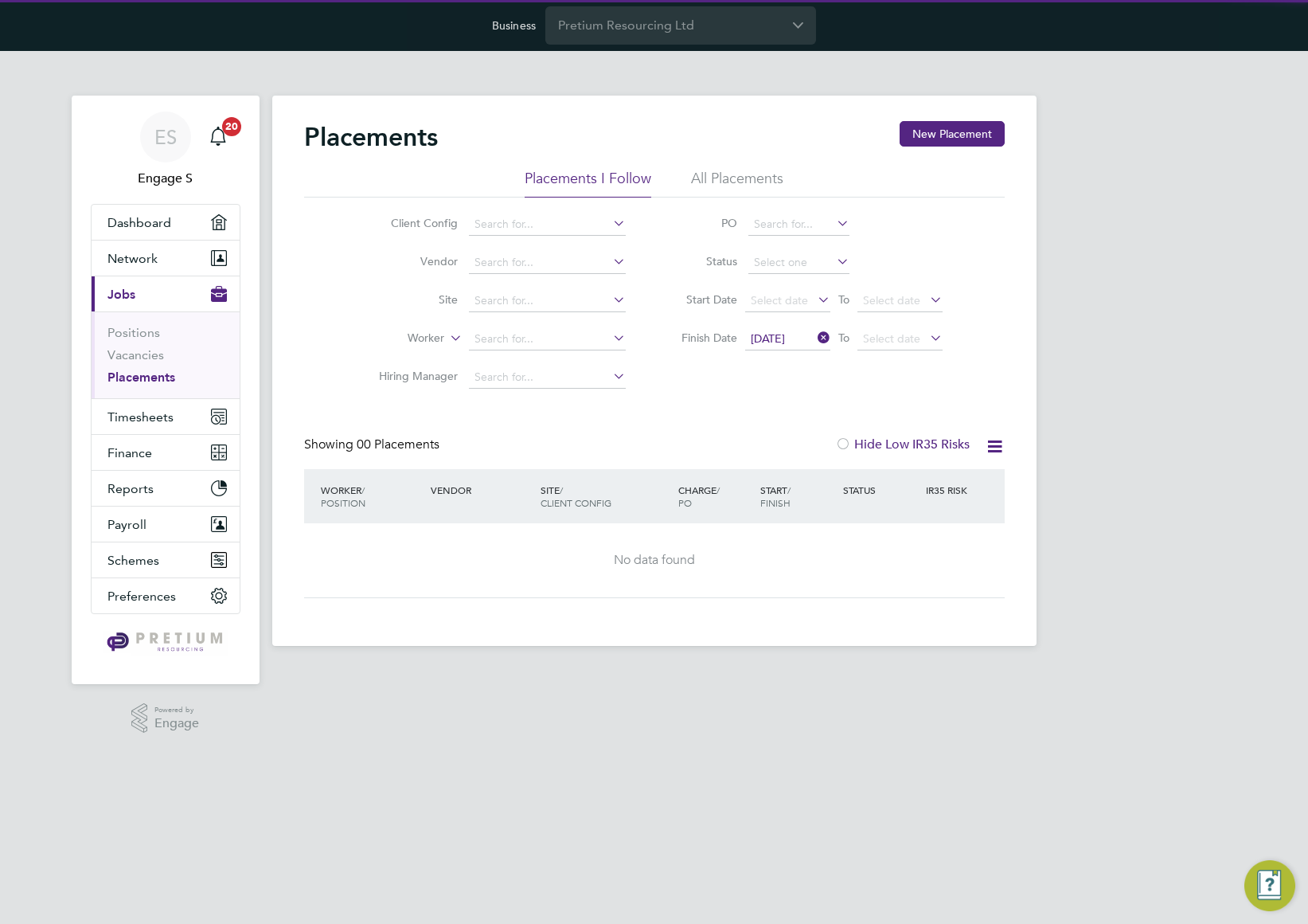
click at [814, 336] on icon at bounding box center [814, 337] width 0 height 22
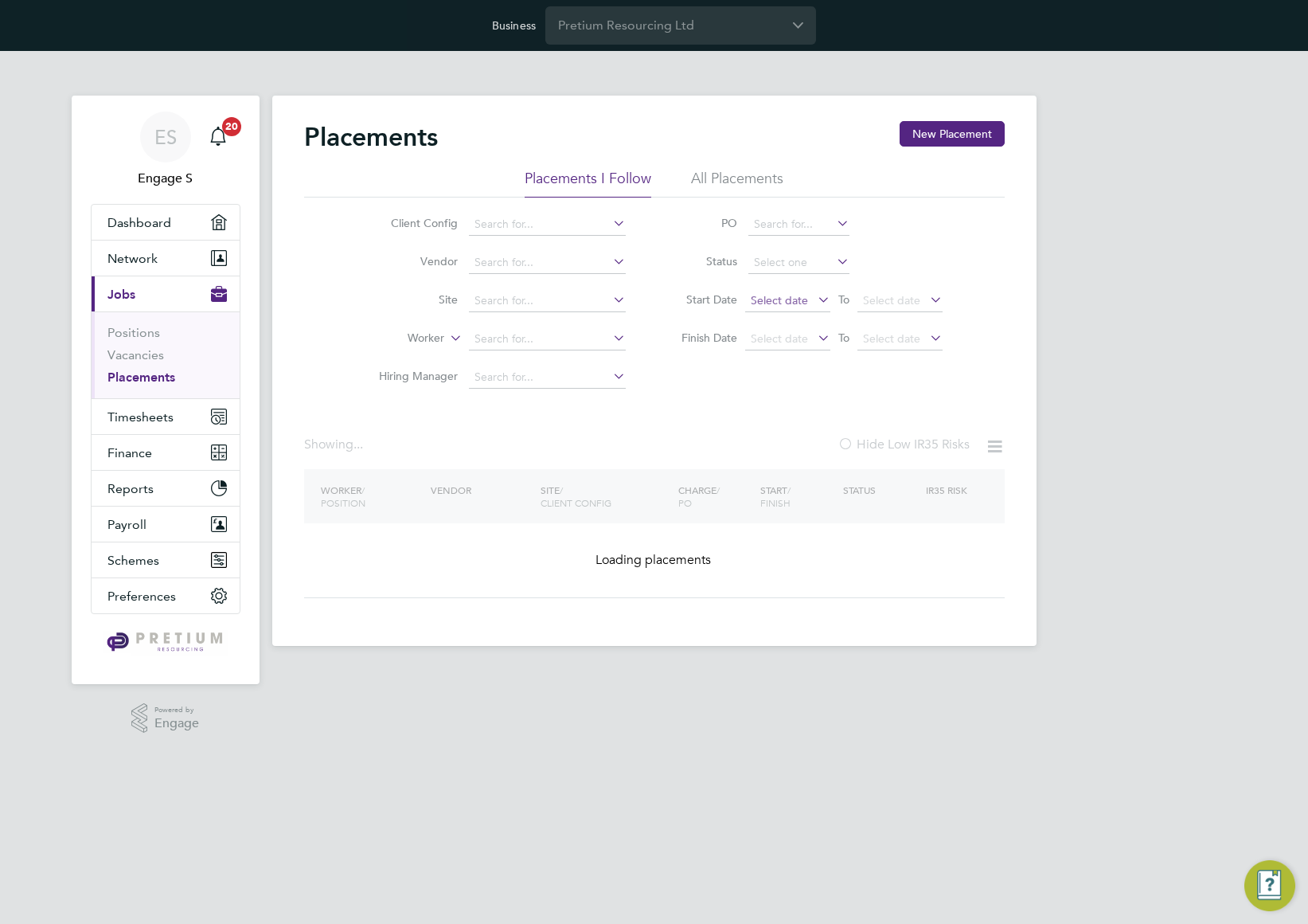
click at [782, 294] on span "Select date" at bounding box center [779, 300] width 57 height 14
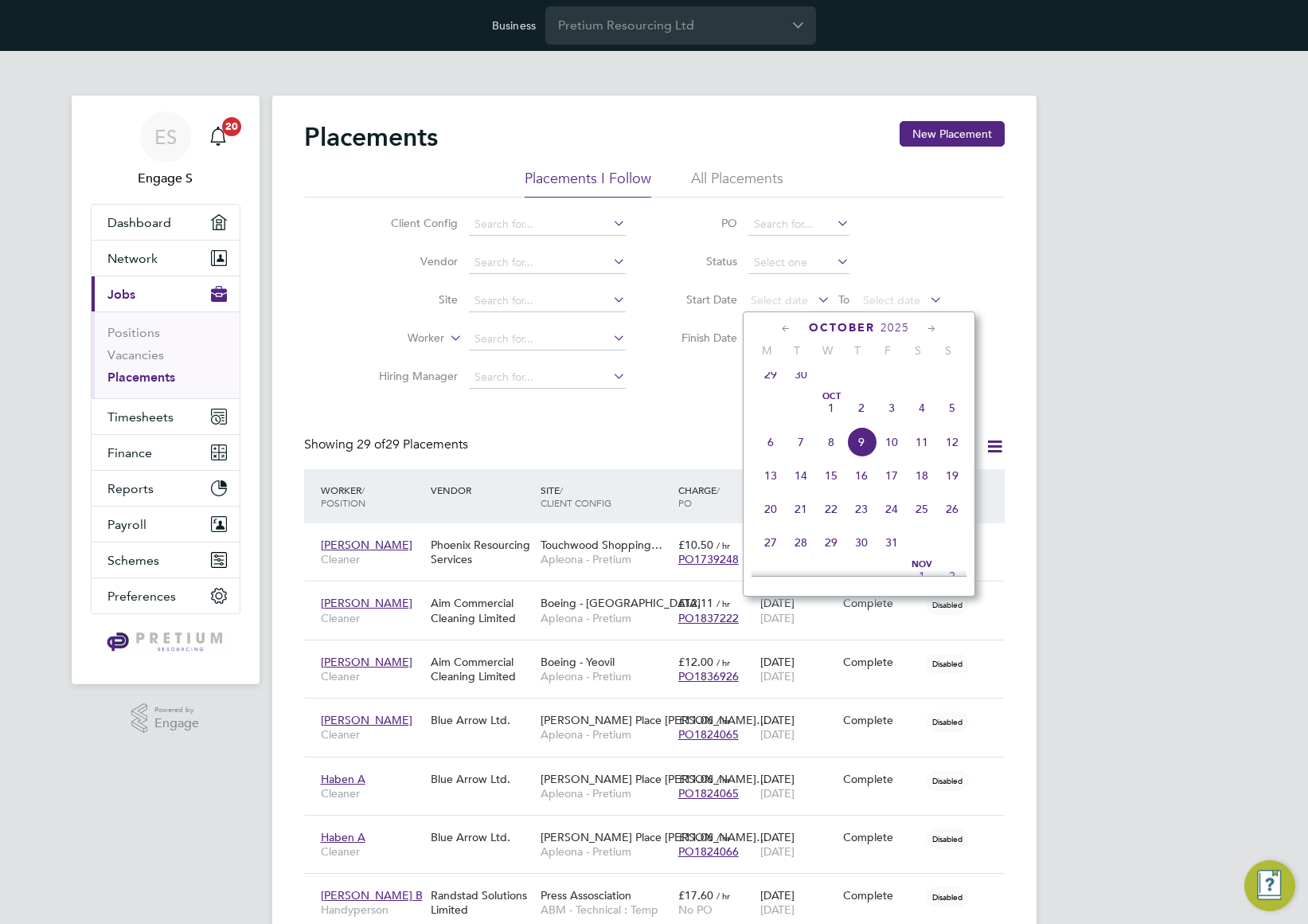
drag, startPoint x: 764, startPoint y: 377, endPoint x: 796, endPoint y: 358, distance: 37.2
click at [765, 376] on span "29" at bounding box center [771, 374] width 30 height 30
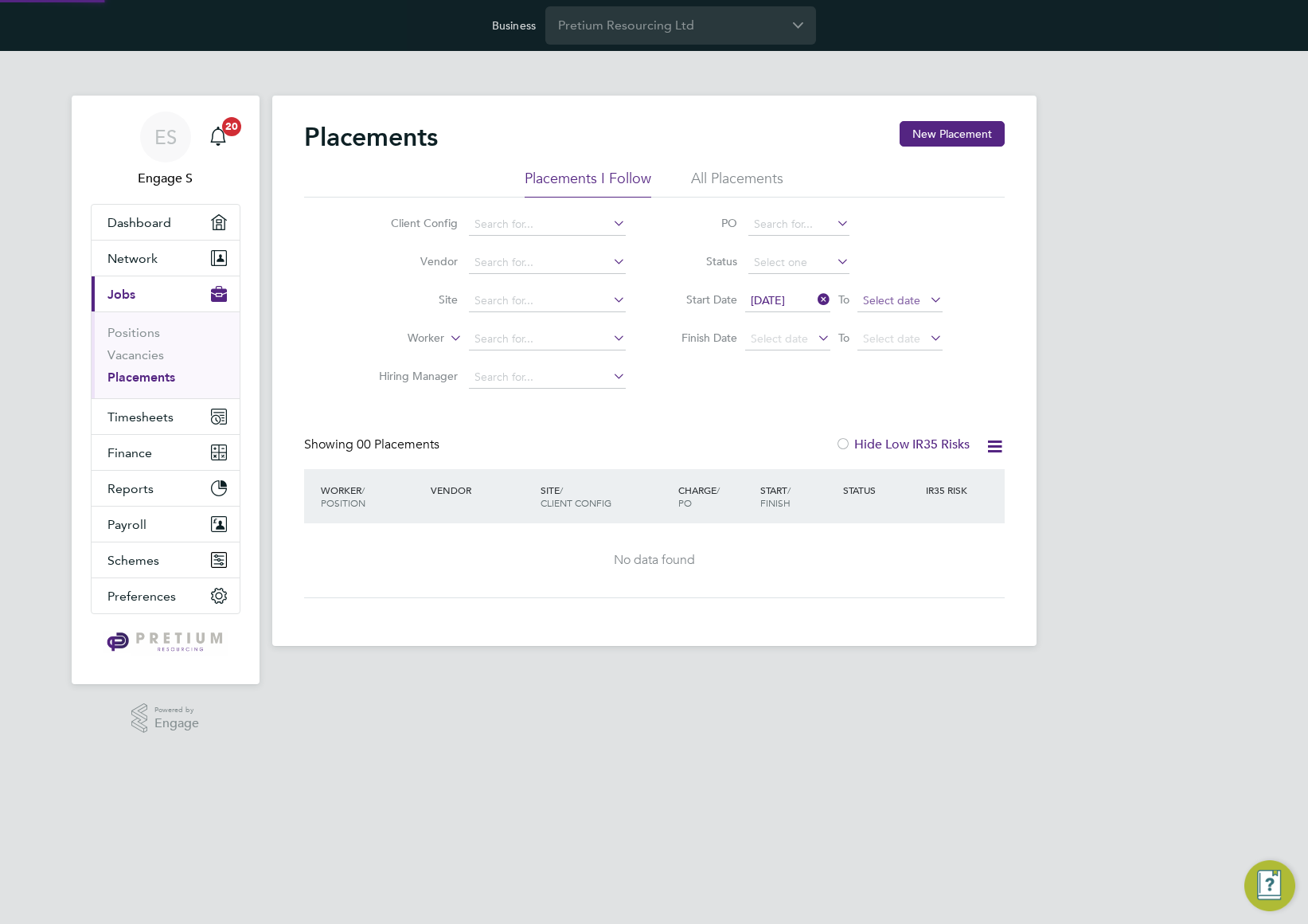
click at [909, 297] on span "Select date" at bounding box center [891, 300] width 57 height 14
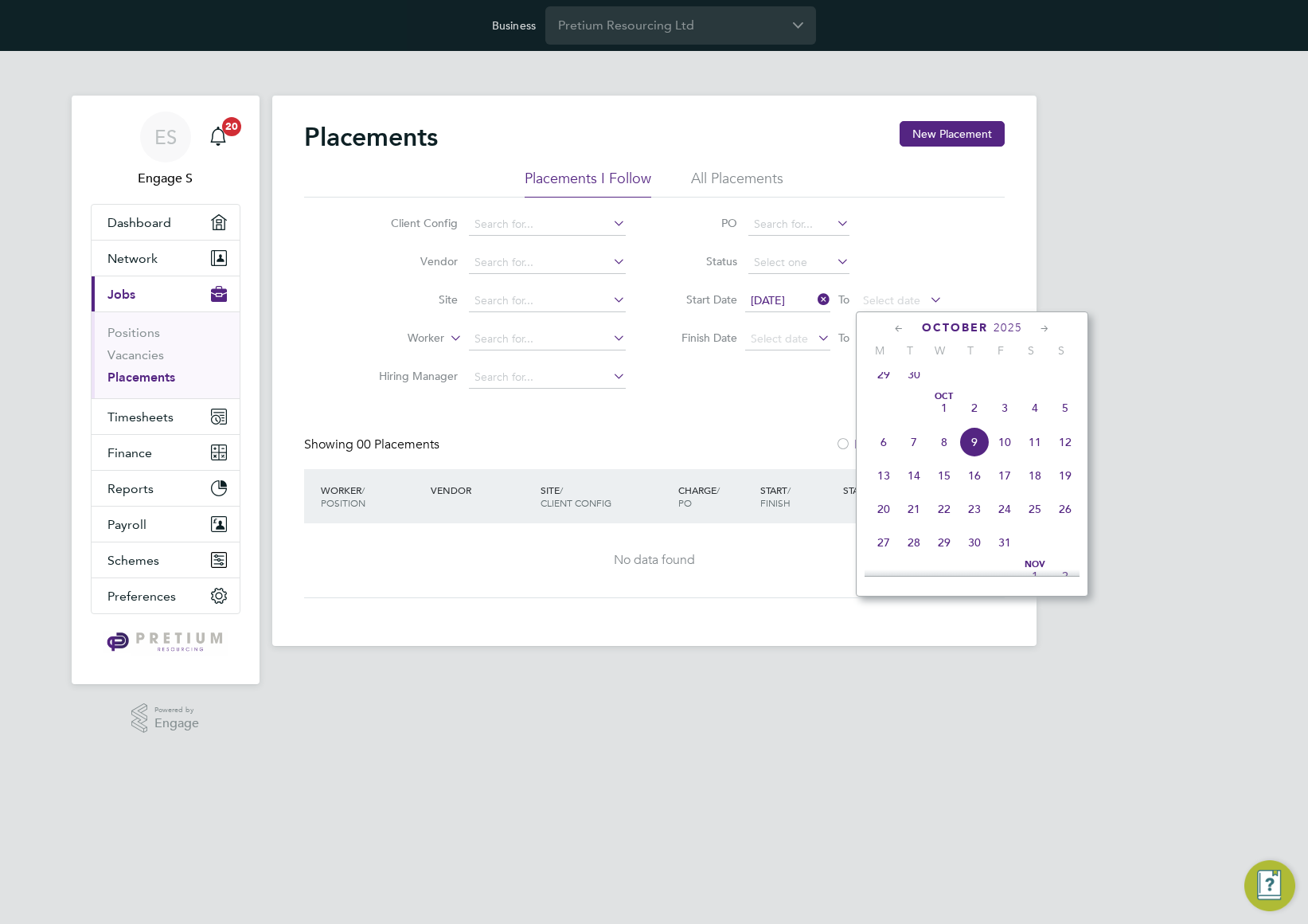
click at [1004, 444] on span "10" at bounding box center [1005, 442] width 30 height 30
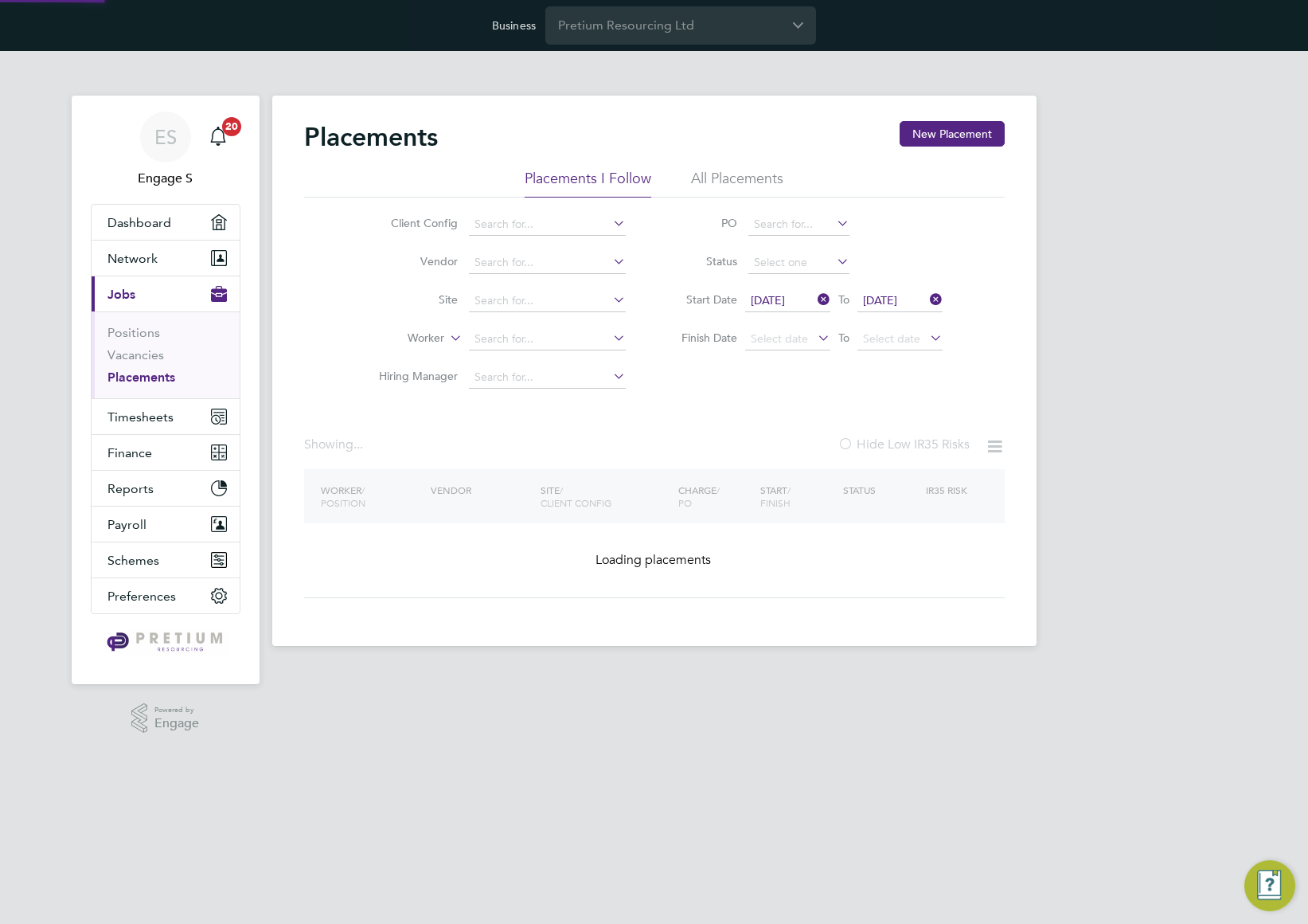
click at [770, 298] on span "29 Sep 2025" at bounding box center [767, 300] width 34 height 14
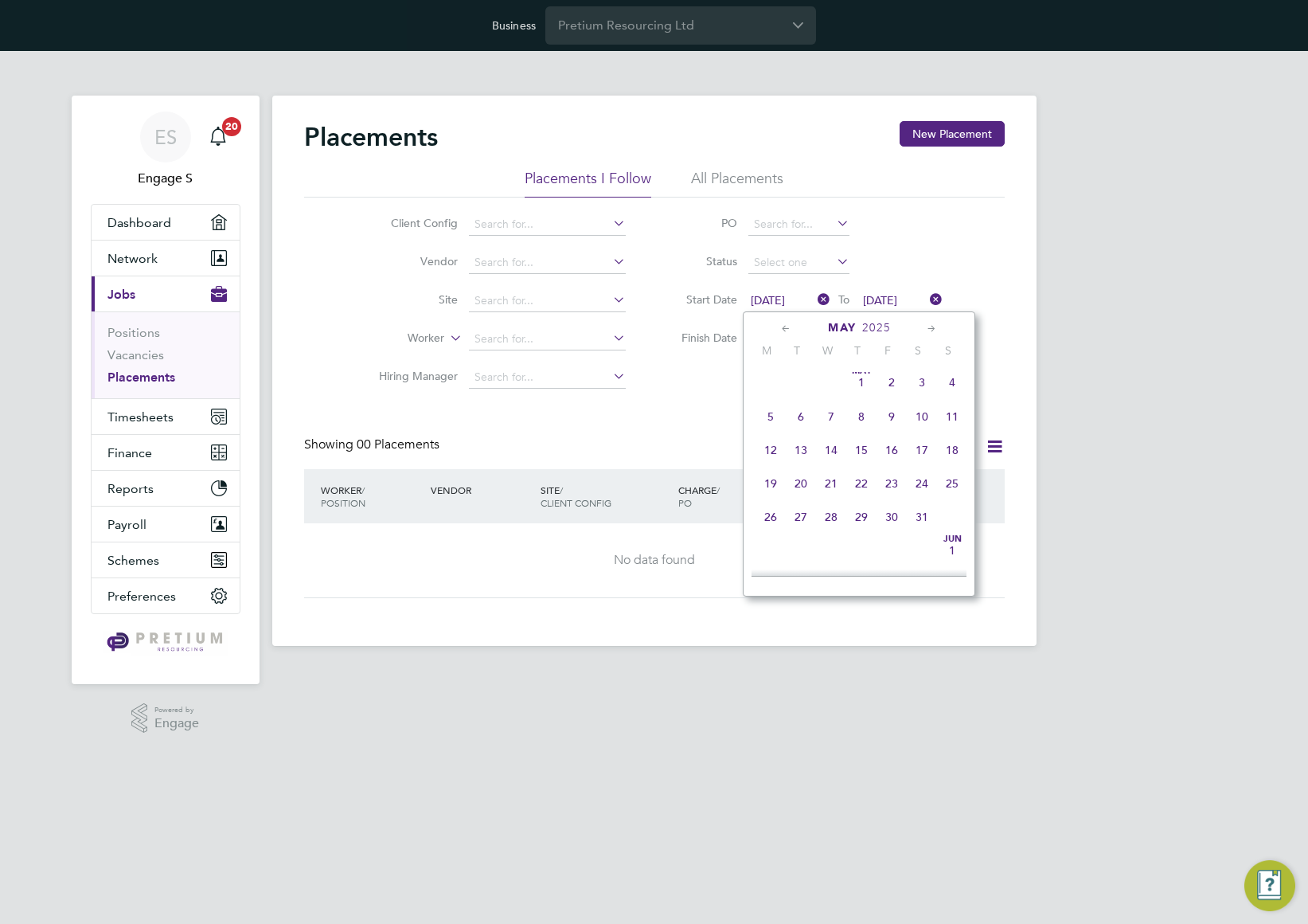
click at [783, 437] on div "May 1 2 3 4 5 6 7 8 9 10 11 12 13 14 15 16 17 18 19 20 21 22 23 24 25 26 27 28 …" at bounding box center [869, 451] width 235 height 168
click at [837, 415] on span "7" at bounding box center [831, 416] width 30 height 30
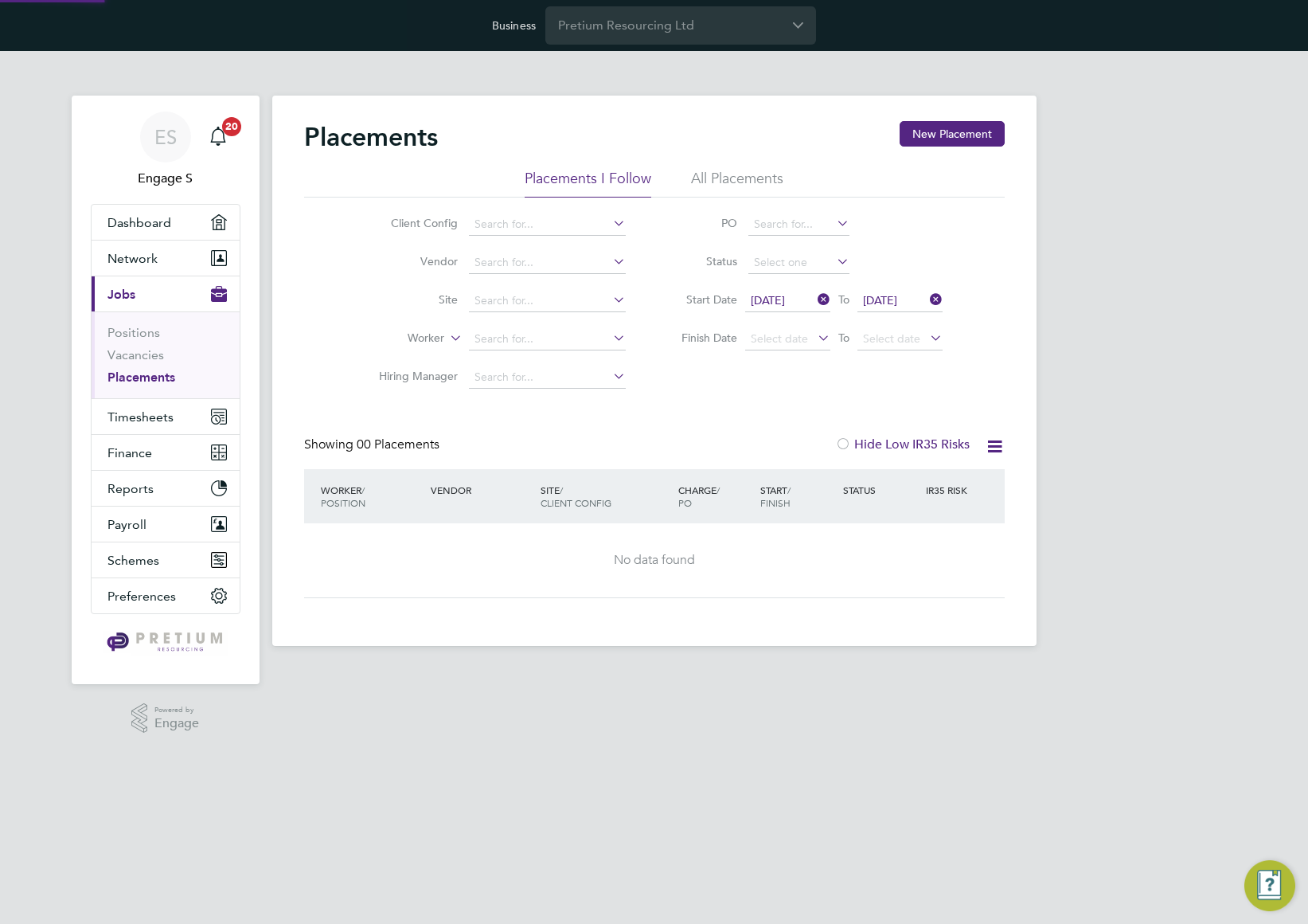
click at [728, 183] on li "All Placements" at bounding box center [737, 183] width 92 height 28
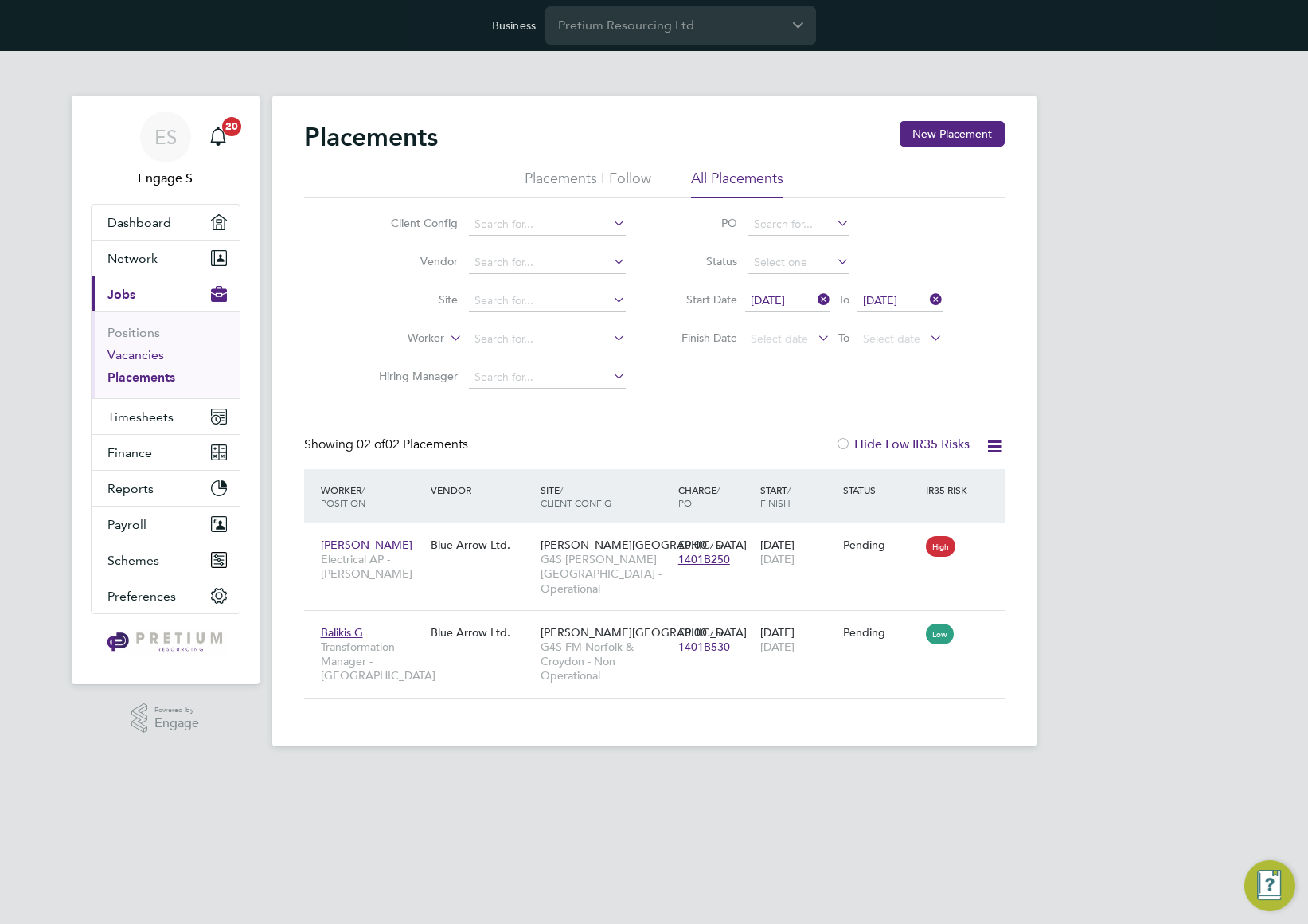
click at [143, 355] on link "Vacancies" at bounding box center [136, 354] width 57 height 15
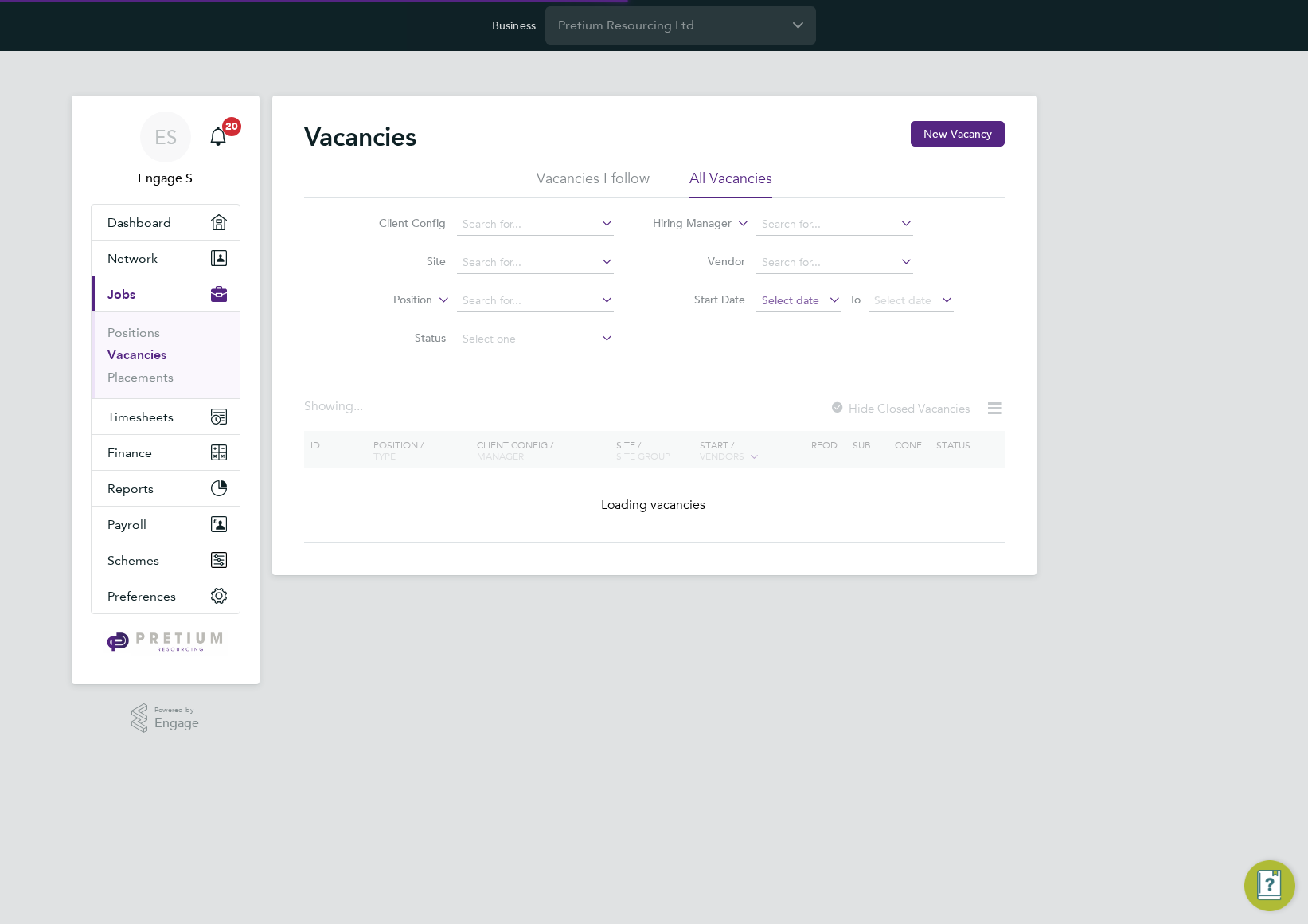
click at [801, 300] on span "Select date" at bounding box center [790, 300] width 57 height 14
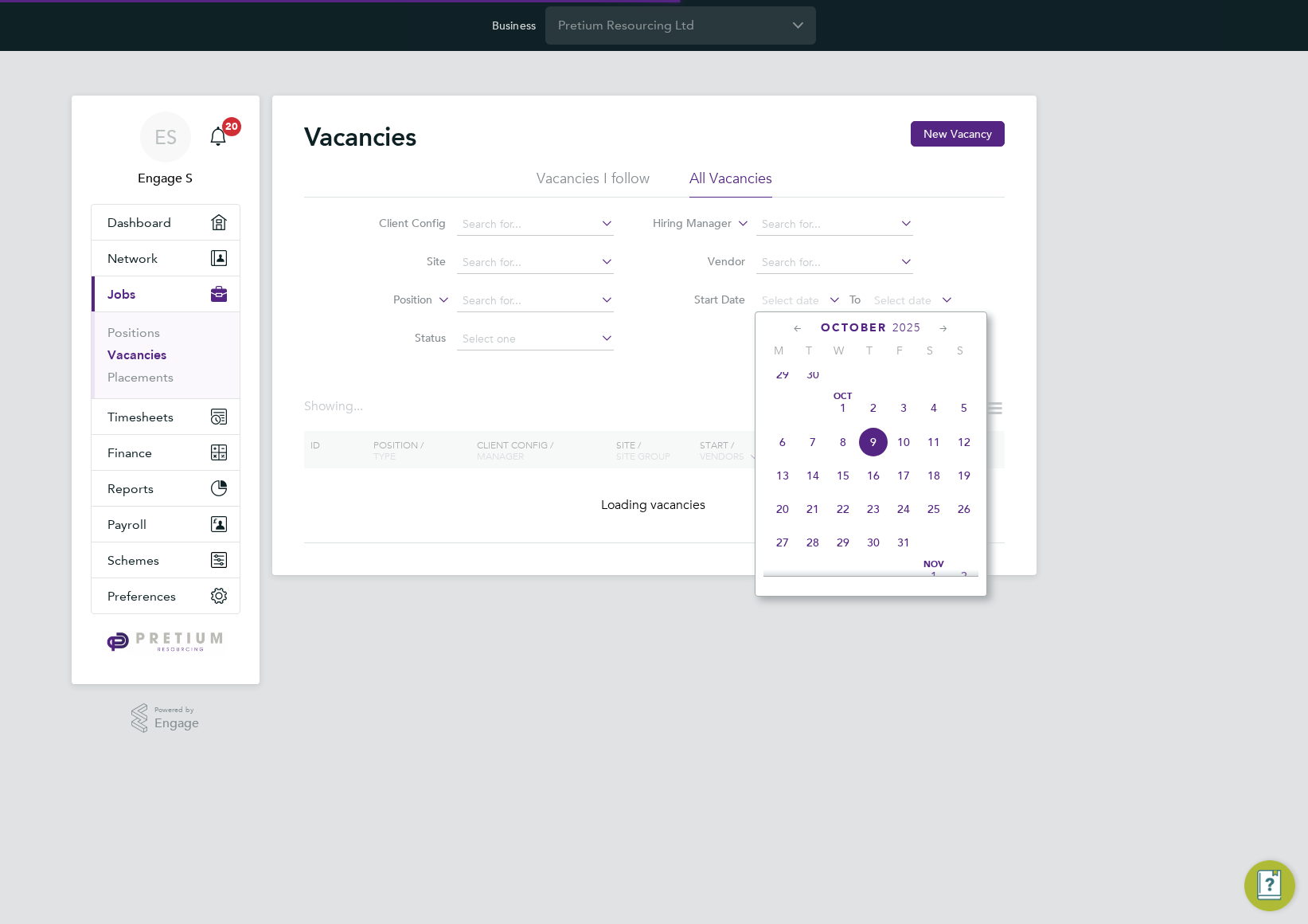
click at [781, 388] on span "29" at bounding box center [782, 374] width 30 height 30
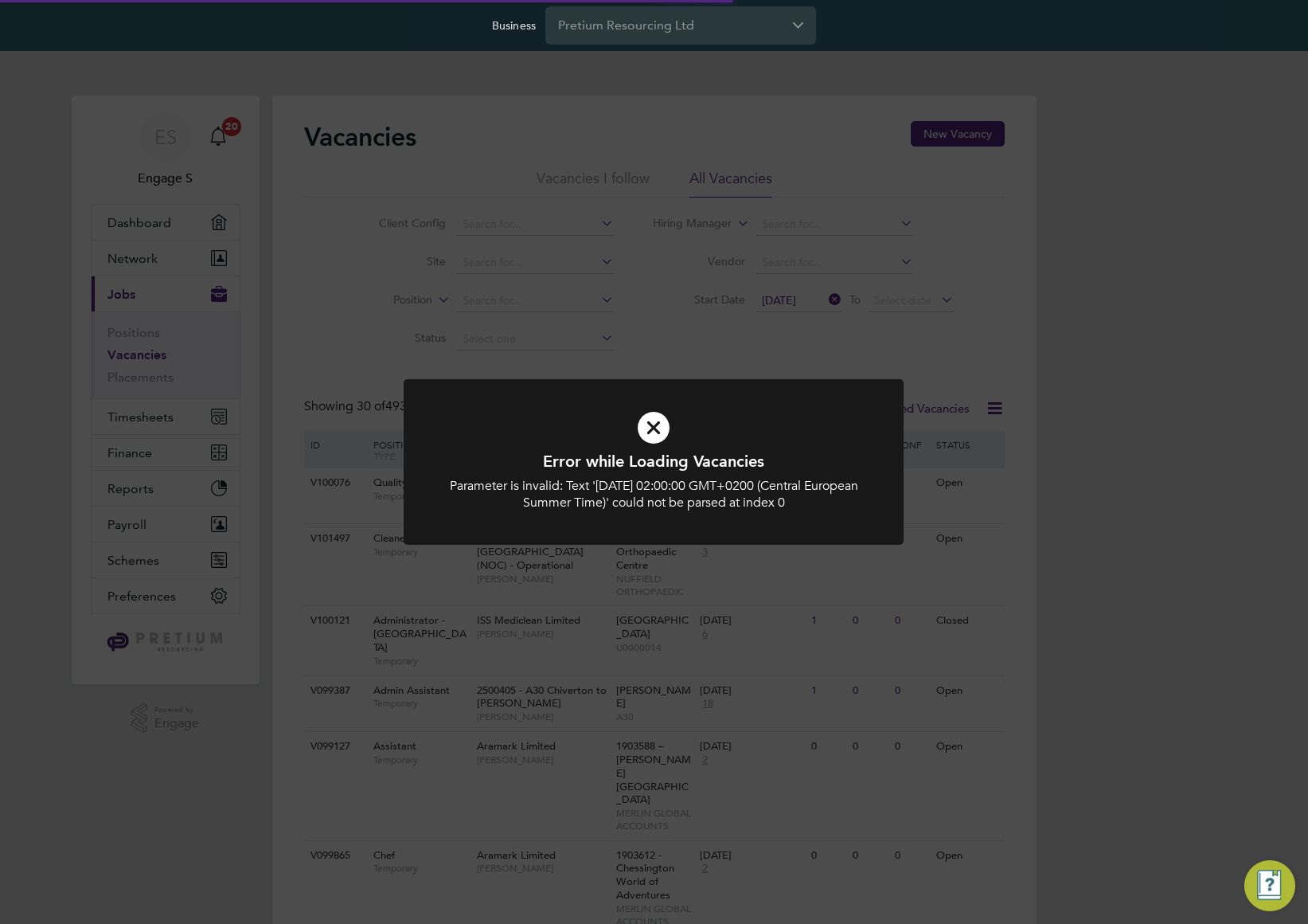
click at [677, 351] on div "Error while Loading Vacancies Parameter is invalid: Text 'Mon Sep 29 2025 02:00…" at bounding box center [654, 462] width 1308 height 924
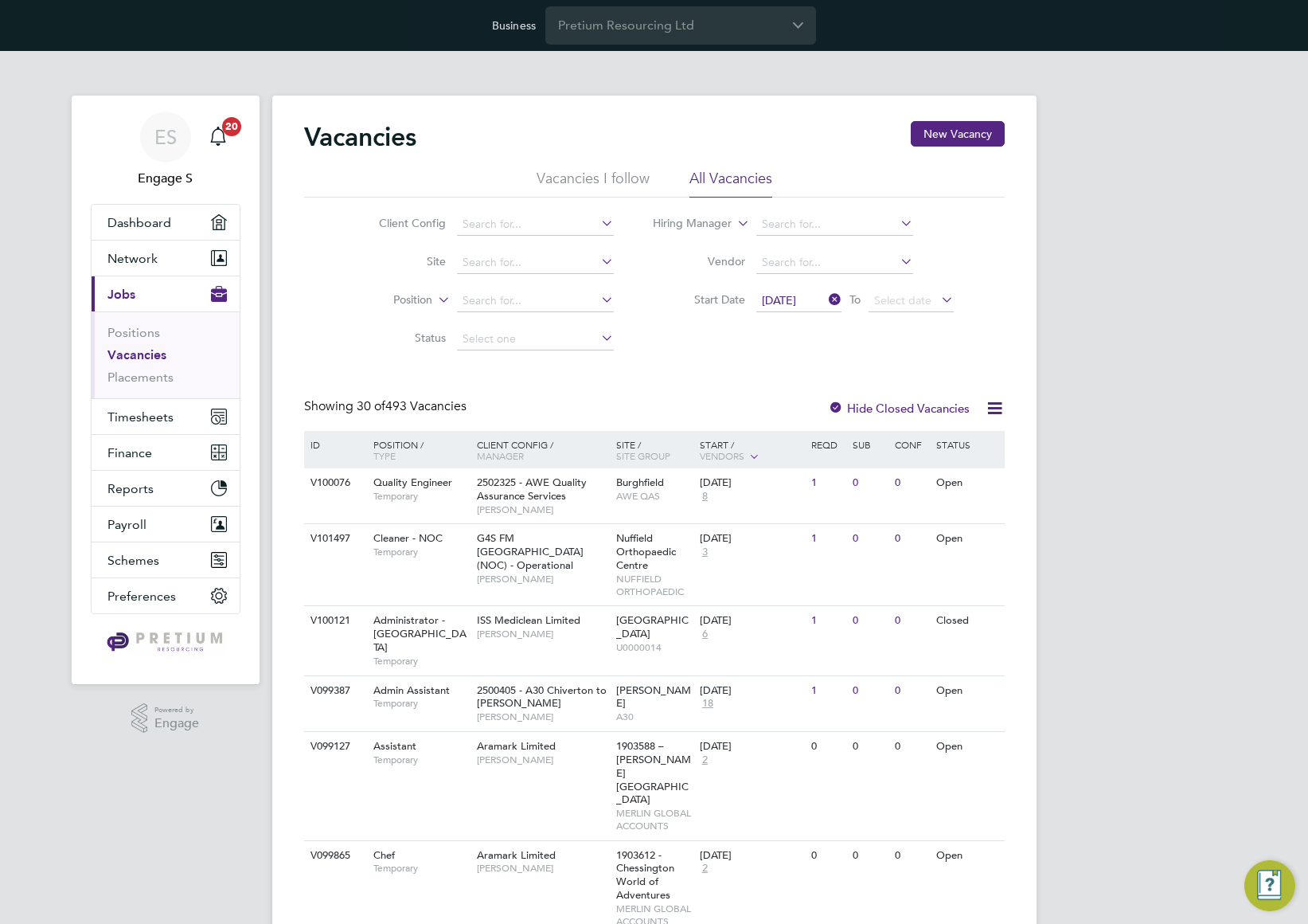
click at [791, 302] on span "29 Sep 2025" at bounding box center [779, 300] width 34 height 14
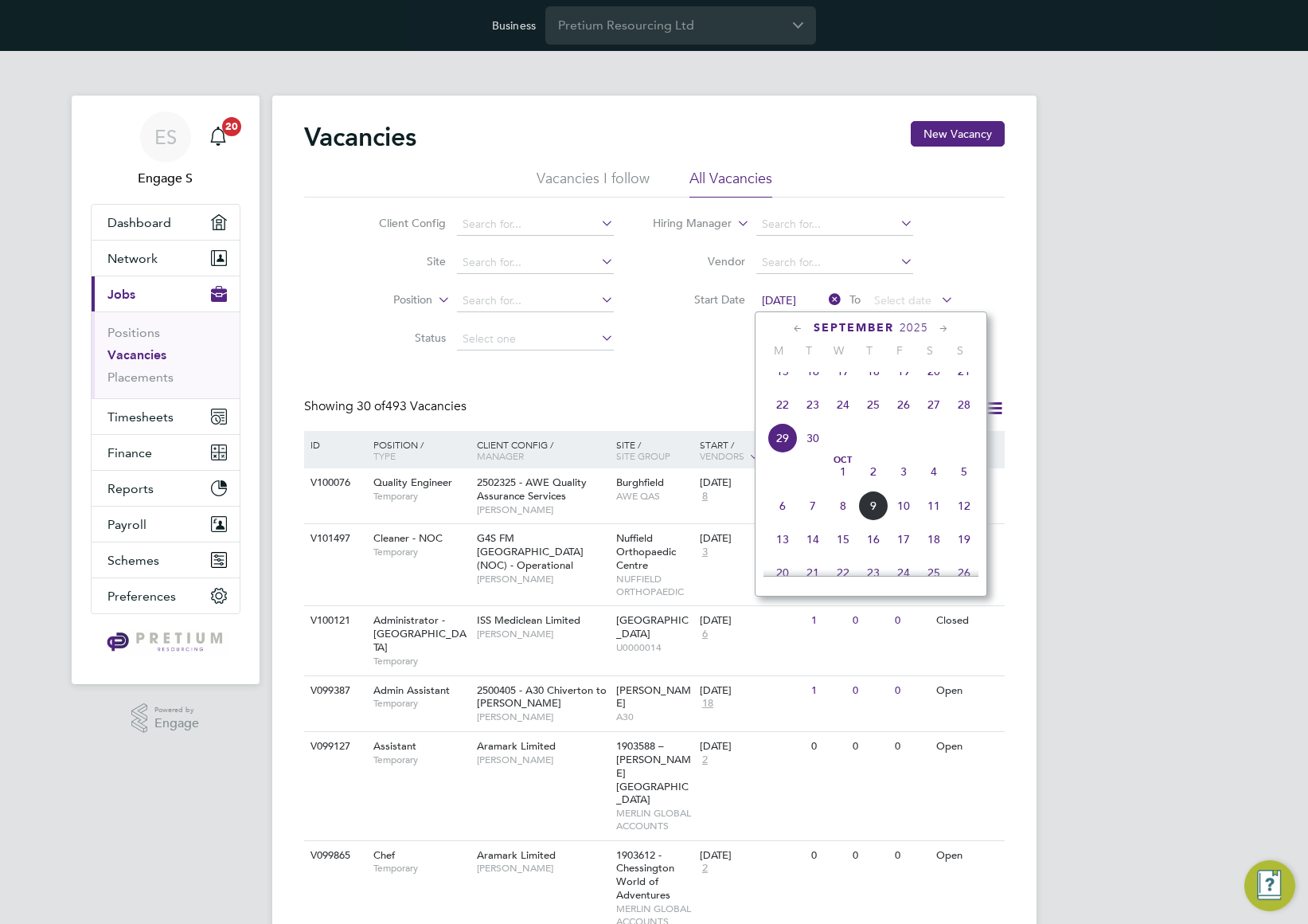
click at [780, 415] on span "22" at bounding box center [782, 405] width 30 height 30
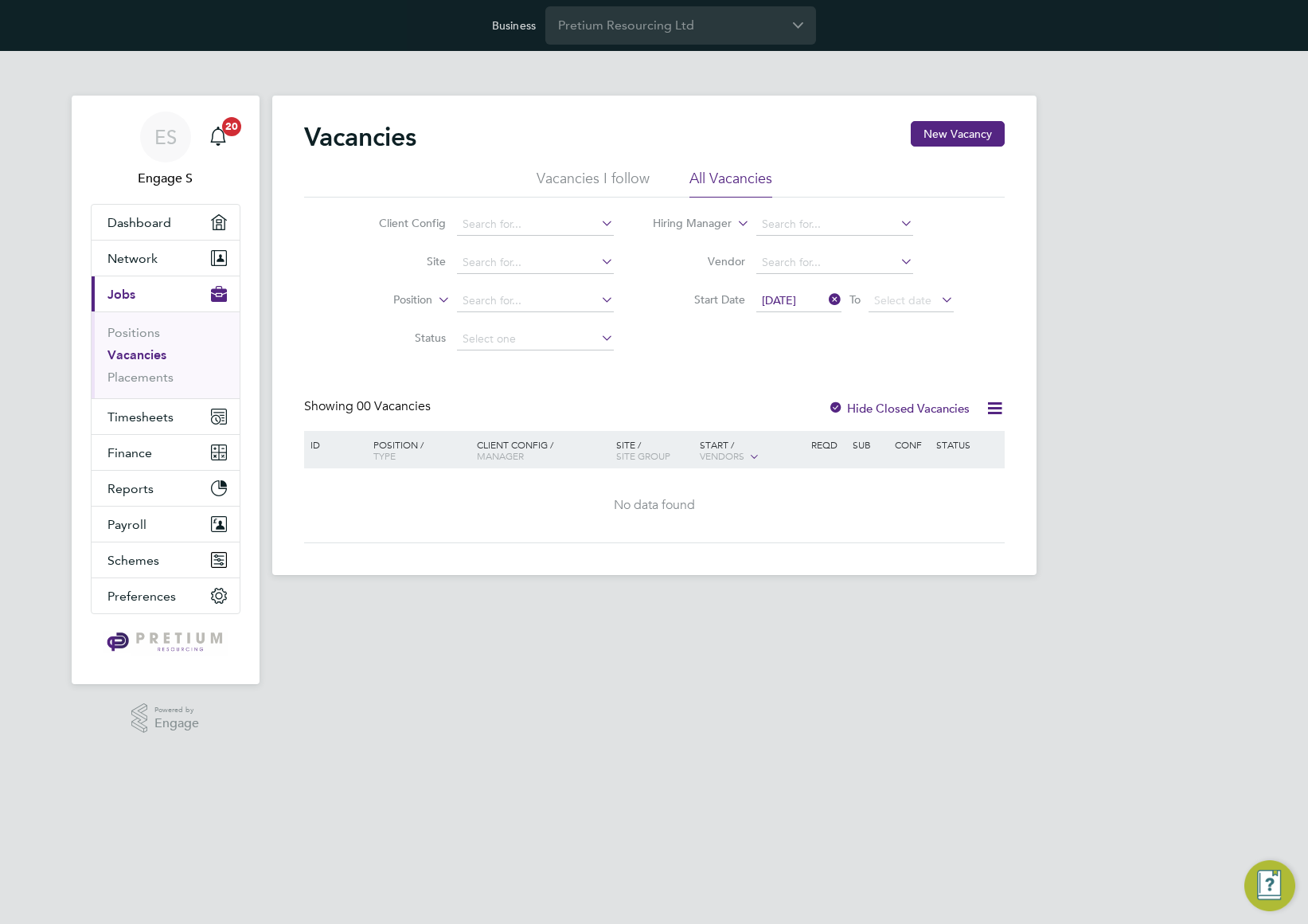
click at [825, 296] on icon at bounding box center [825, 299] width 0 height 22
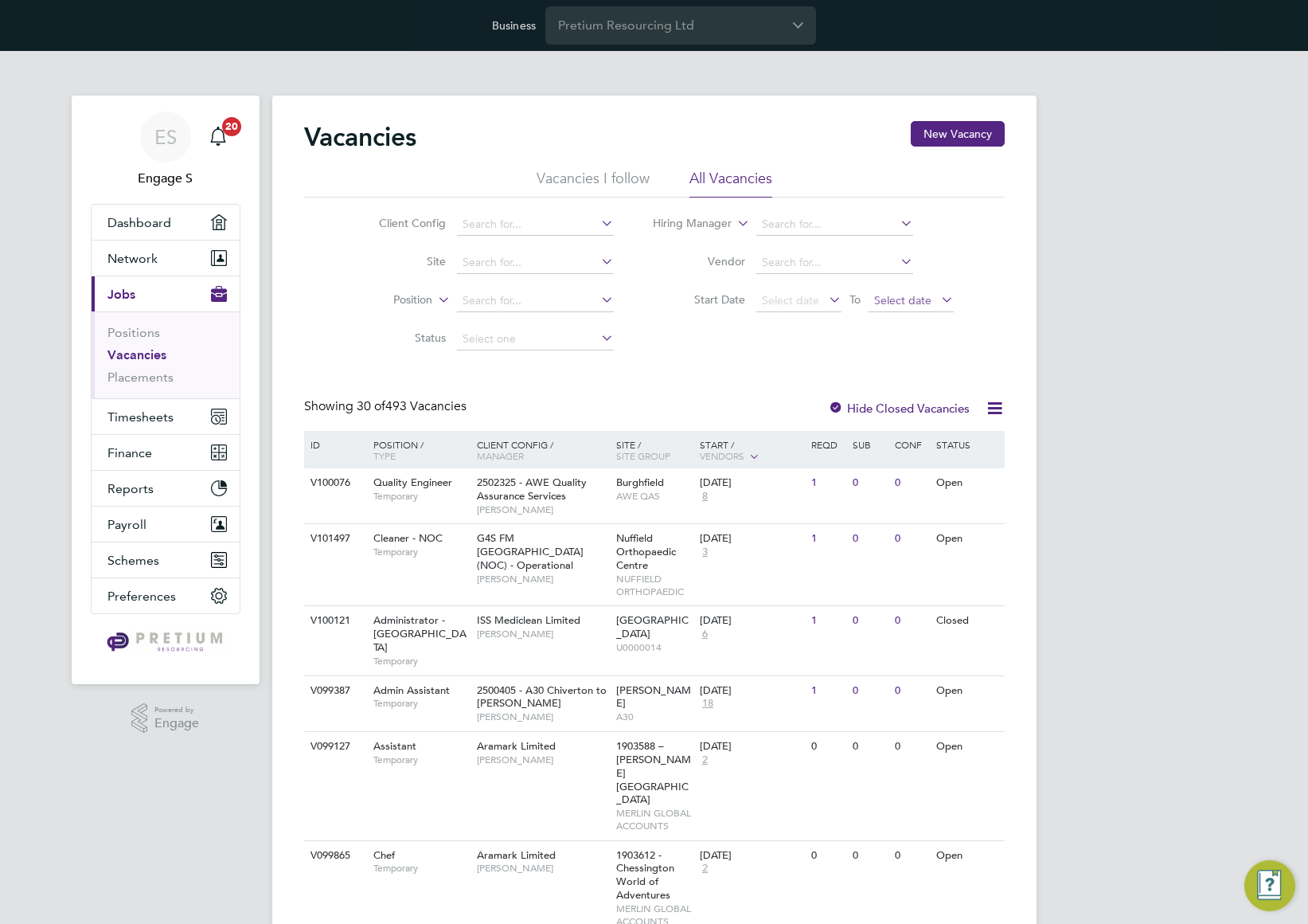
click at [924, 303] on span "Select date" at bounding box center [903, 300] width 57 height 14
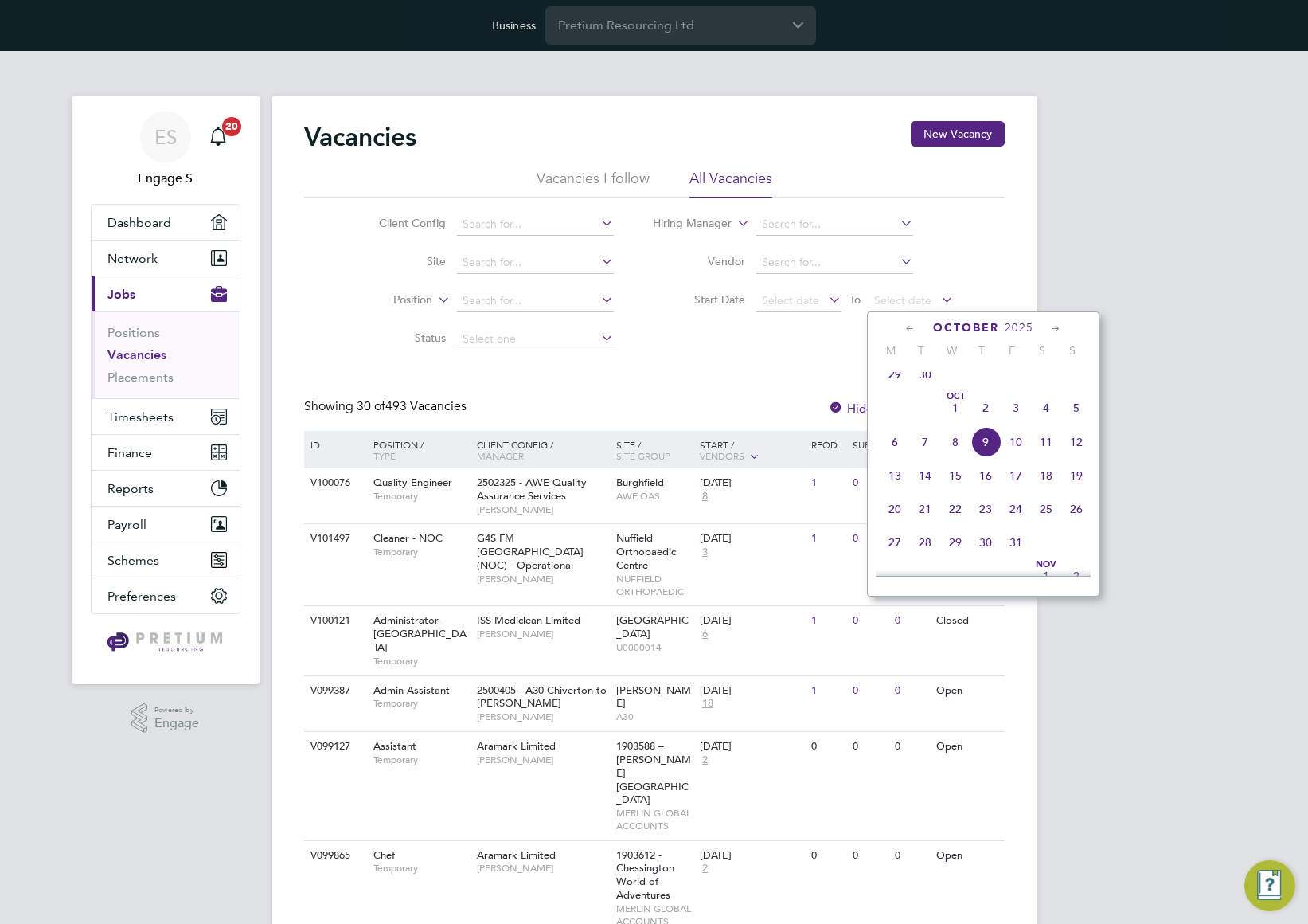
click at [1013, 454] on span "10" at bounding box center [1015, 442] width 30 height 30
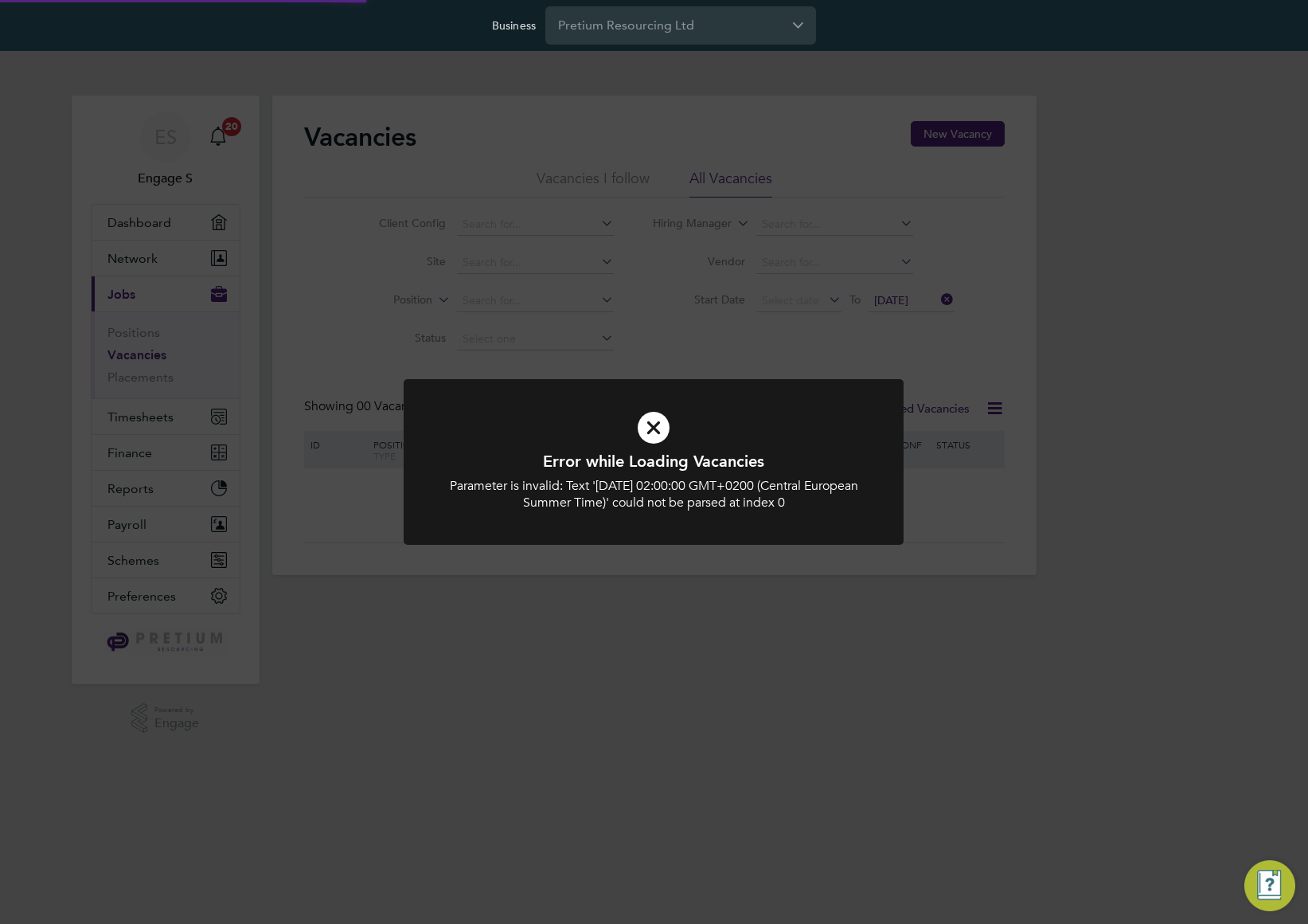
click at [967, 338] on div "Error while Loading Vacancies Parameter is invalid: Text 'Fri Oct 10 2025 02:00…" at bounding box center [654, 462] width 1308 height 924
click at [949, 298] on div "Error while Loading Vacancies Parameter is invalid: Text 'Fri Oct 10 2025 02:00…" at bounding box center [654, 462] width 1308 height 924
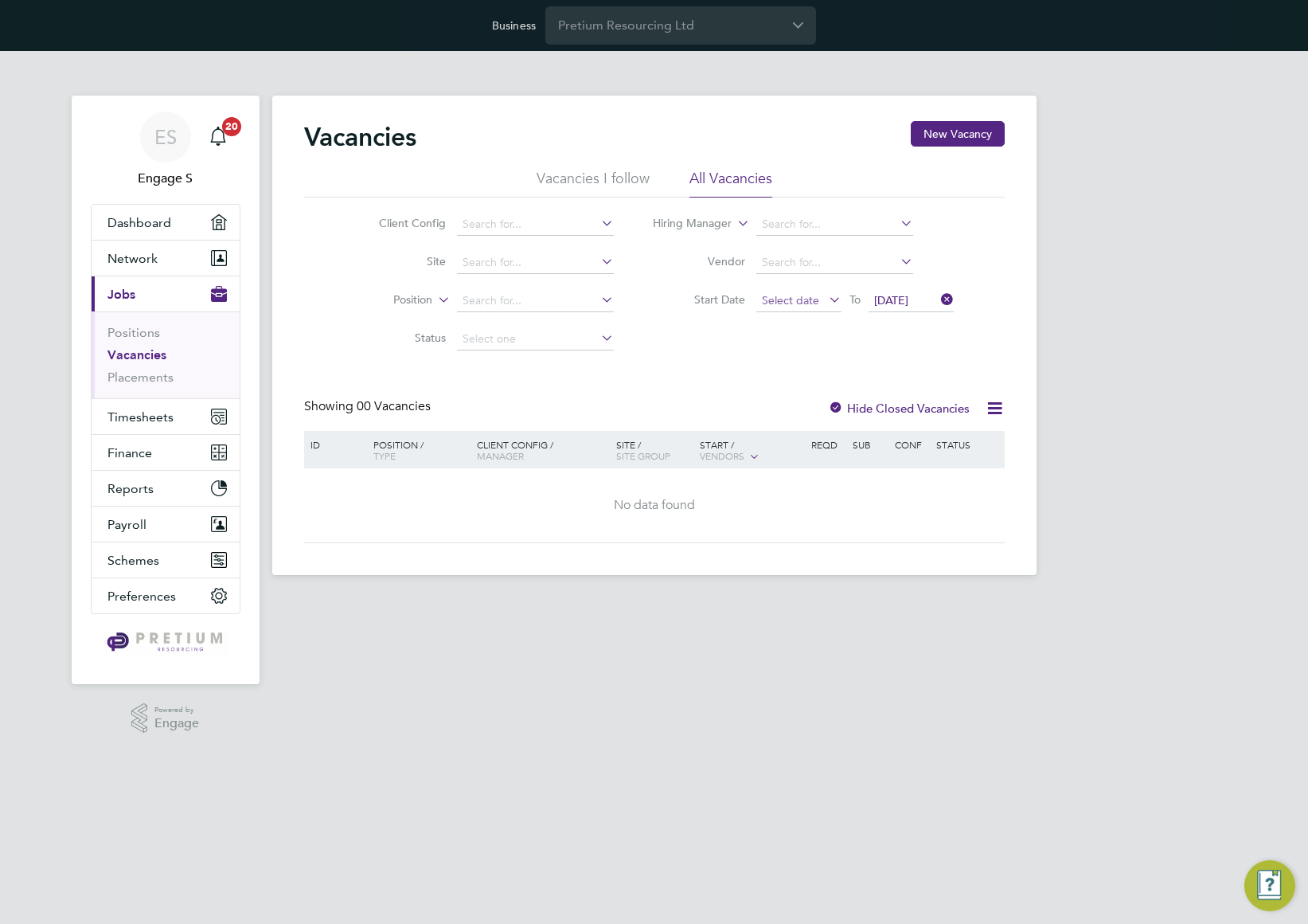
click at [805, 308] on span "Select date" at bounding box center [799, 301] width 85 height 21
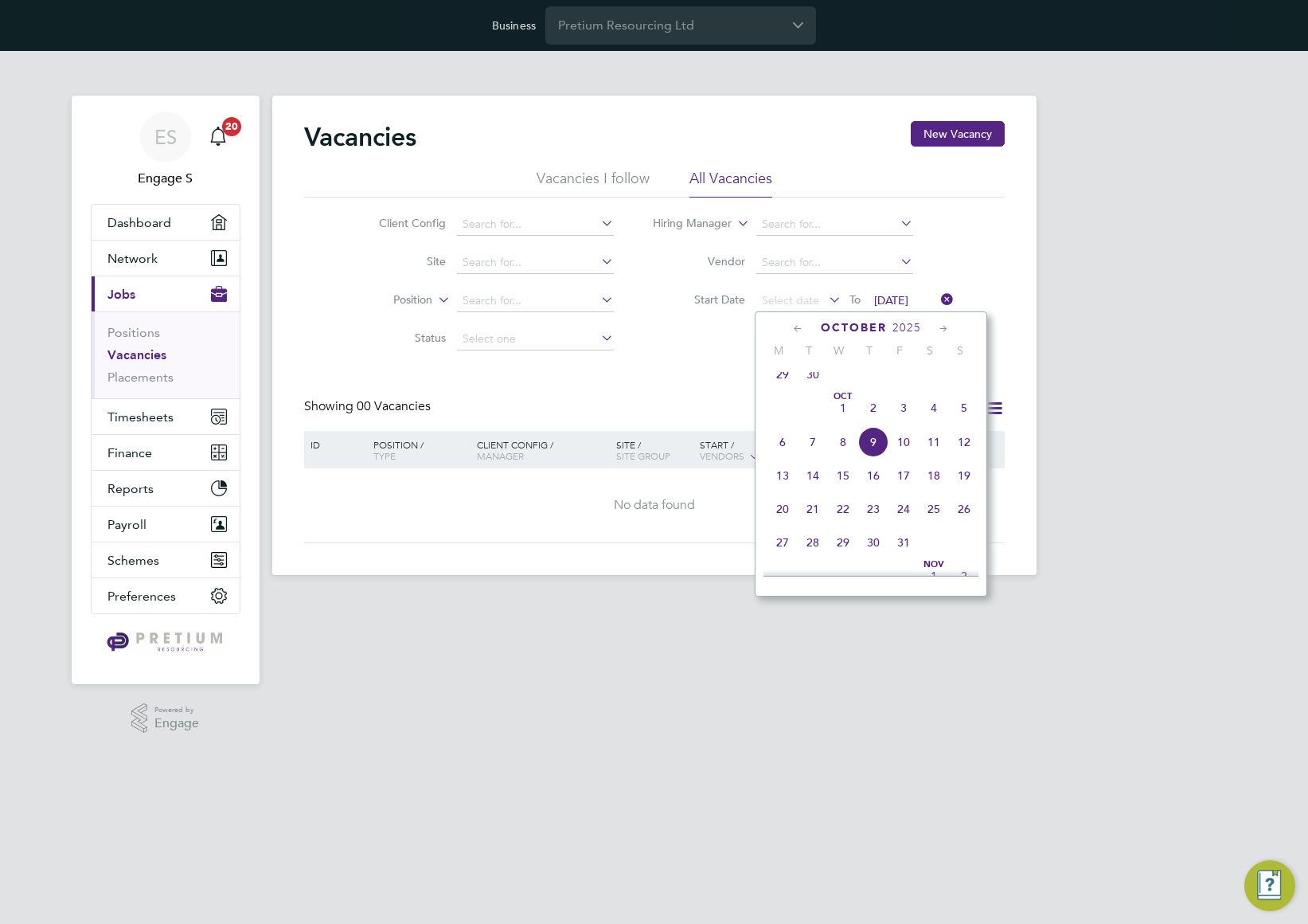
click at [775, 390] on span "29" at bounding box center [782, 374] width 30 height 30
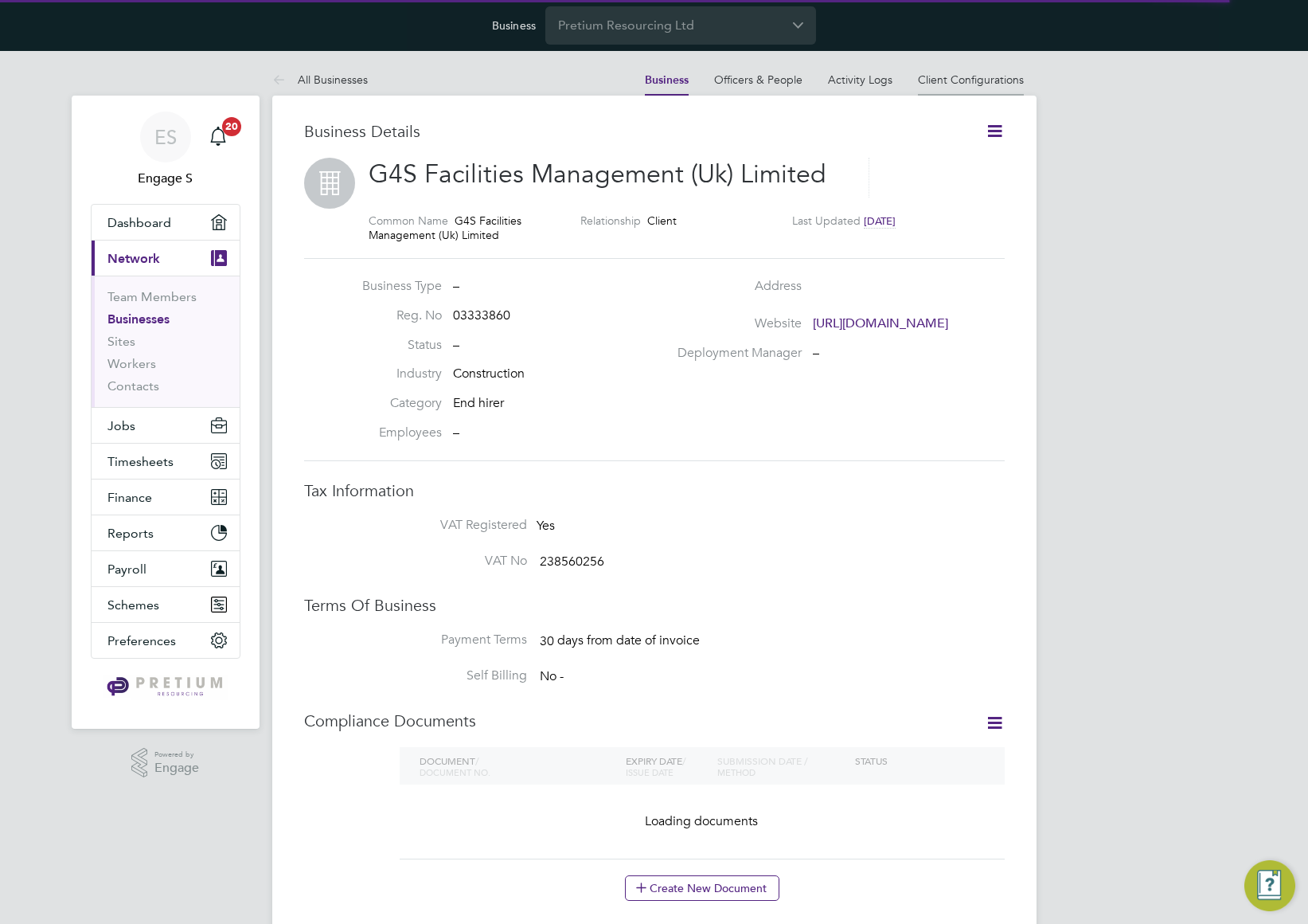
click at [977, 87] on li "Client Configurations" at bounding box center [970, 80] width 106 height 32
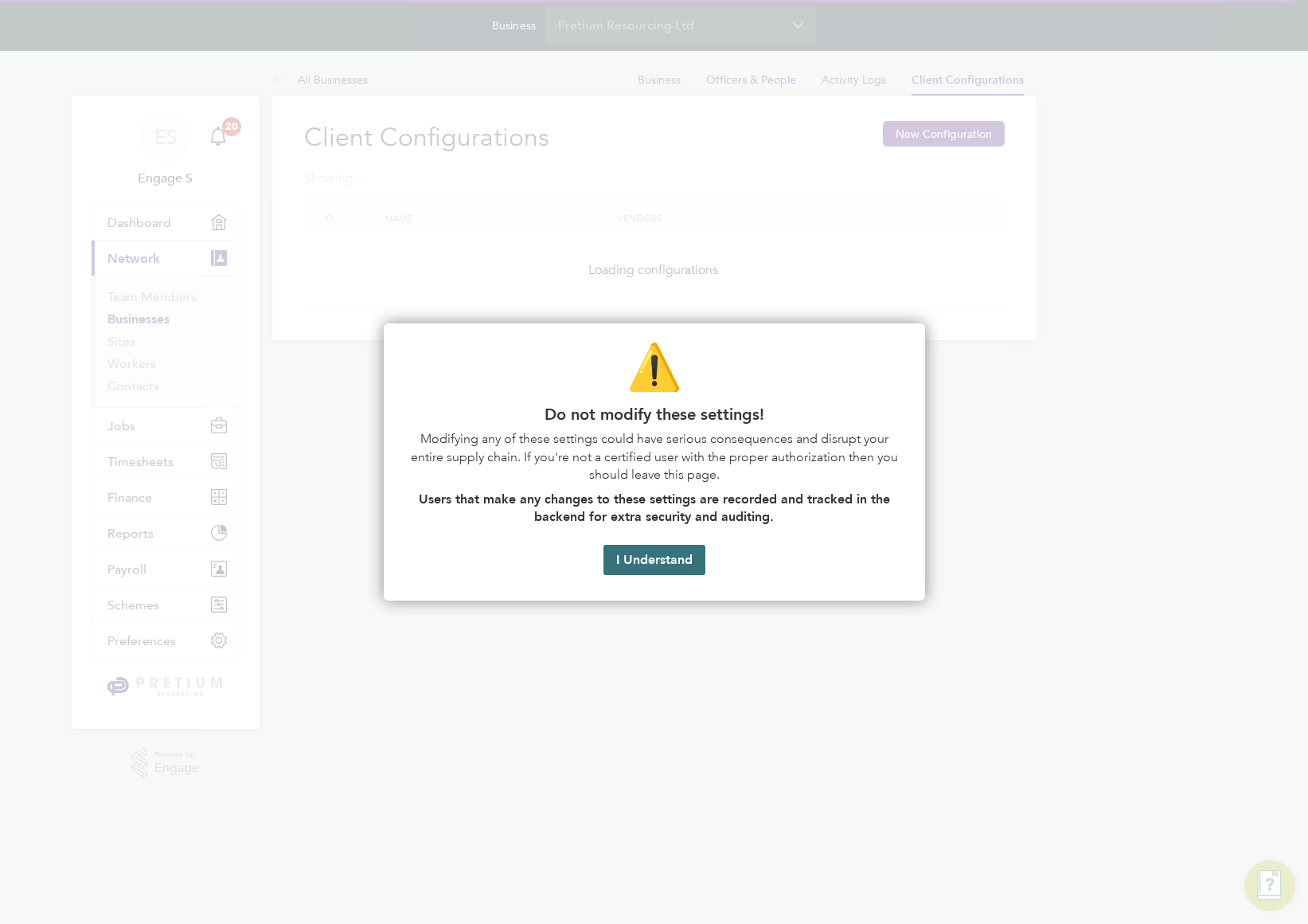
click at [654, 558] on button "I Understand" at bounding box center [654, 559] width 102 height 30
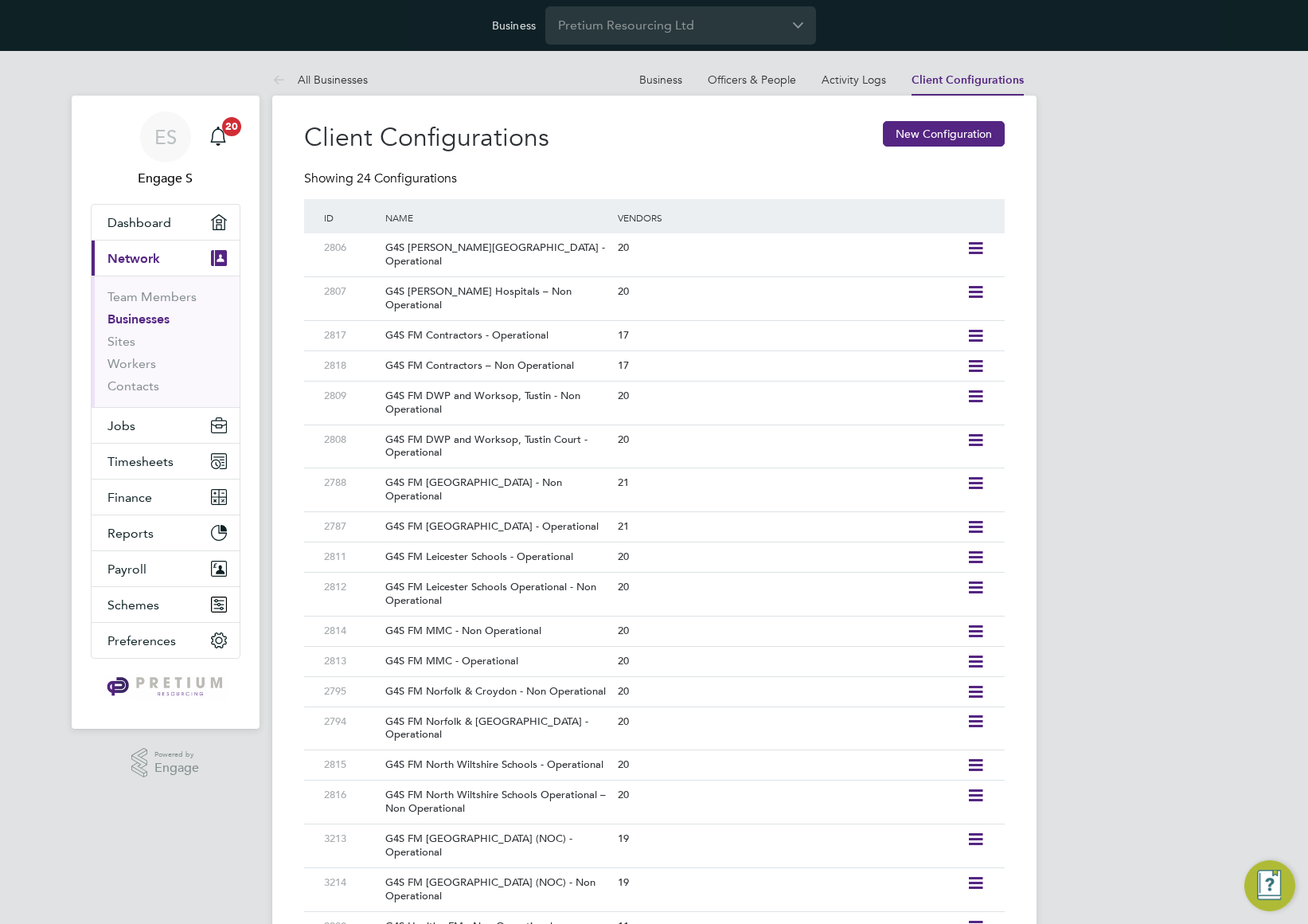
click at [1168, 278] on div "ES Engage S Notifications 20 Applications: Dashboard Current page: Network Team…" at bounding box center [654, 599] width 1308 height 1098
click at [1168, 359] on div "ES Engage S Notifications 20 Applications: Dashboard Current page: Network Team…" at bounding box center [654, 599] width 1308 height 1098
click at [592, 209] on div "Name" at bounding box center [494, 217] width 240 height 36
click at [975, 247] on icon at bounding box center [975, 248] width 20 height 12
click at [915, 277] on li "Edit Client Configuration" at bounding box center [903, 282] width 158 height 22
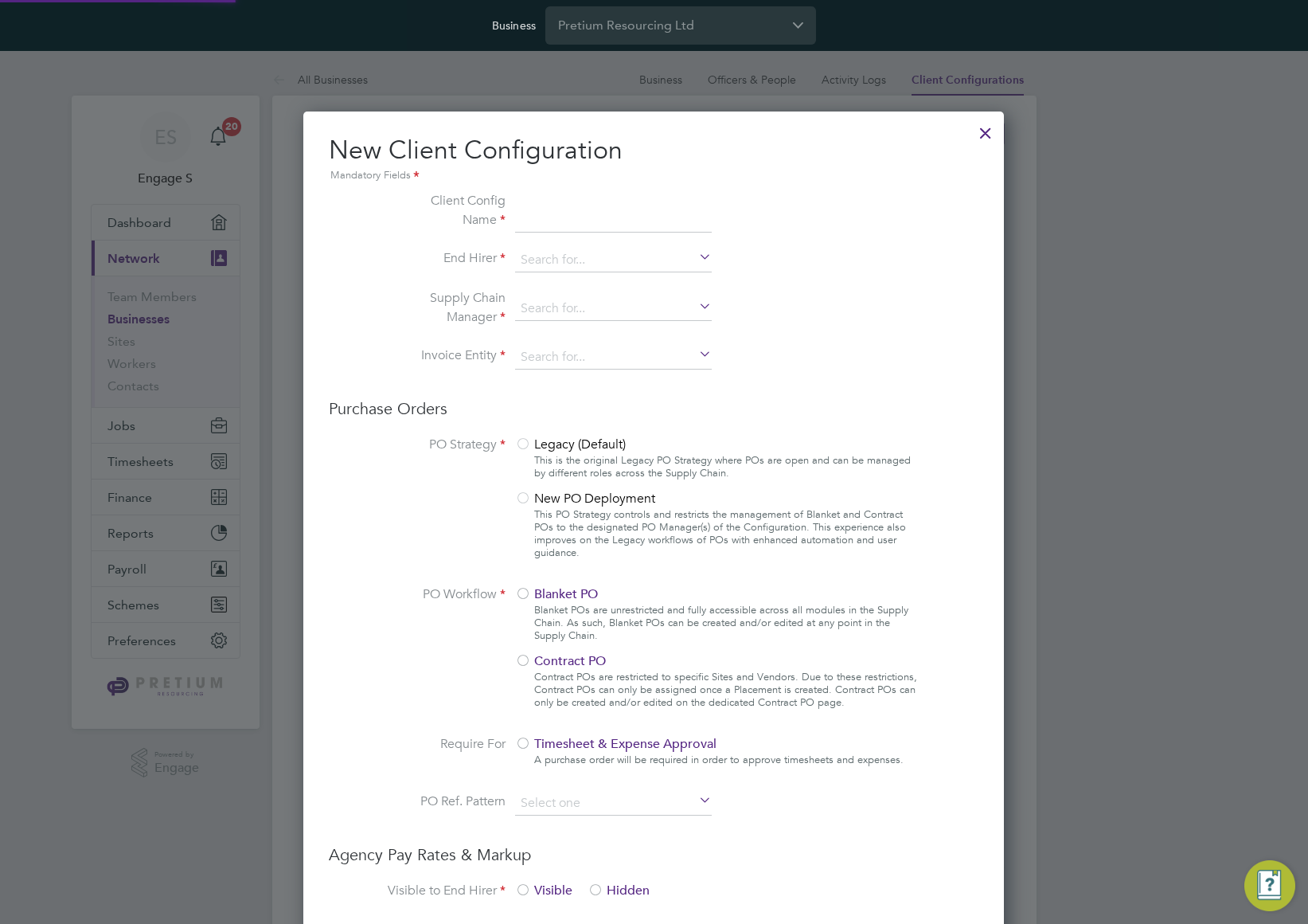
scroll to position [1447, 702]
type input "G4S [PERSON_NAME][GEOGRAPHIC_DATA] - Operational"
type input "G4S Facilities Management (Uk) Limited"
type input "Letters & Digits"
type input "Manually"
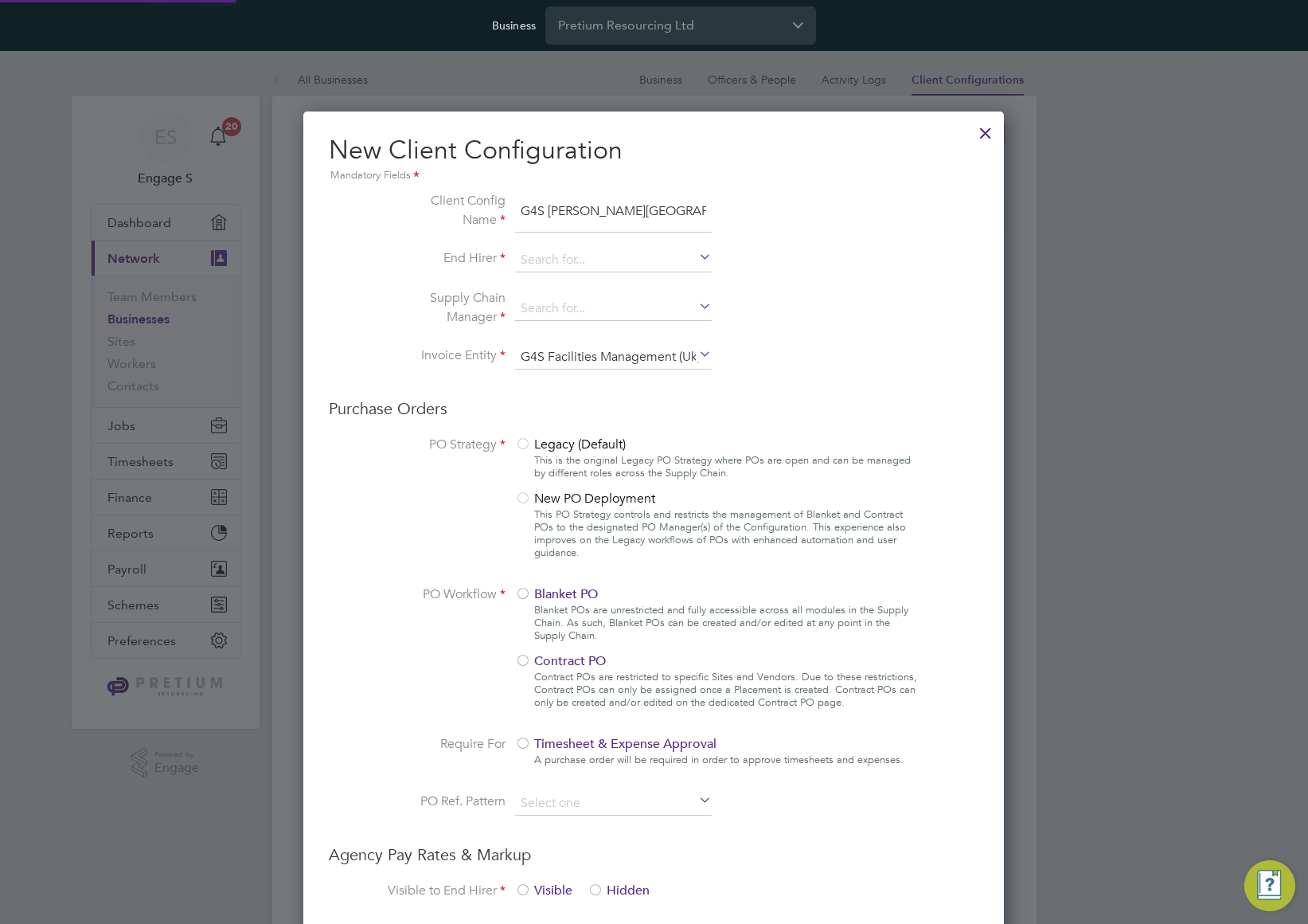
type input "No Limits"
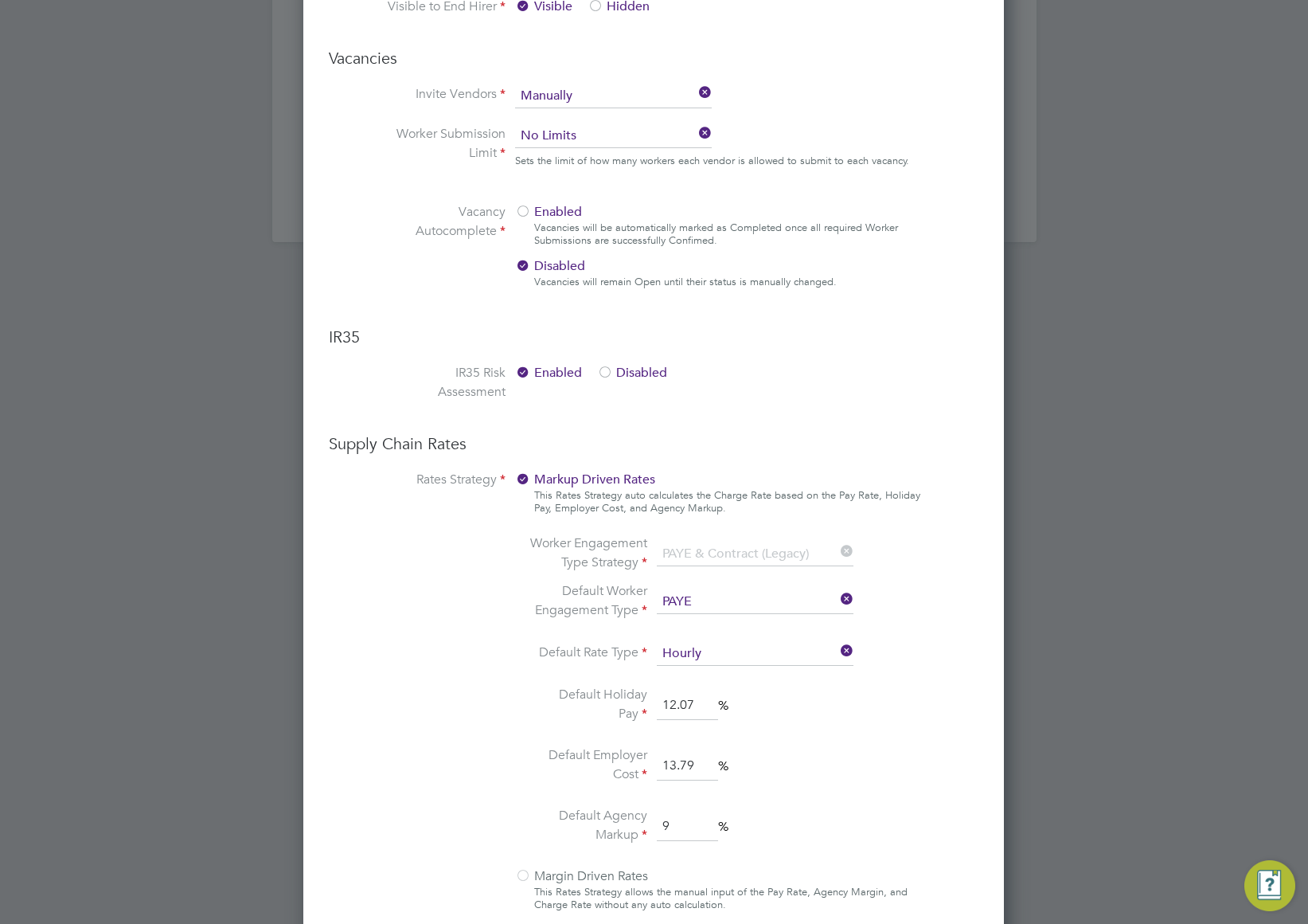
scroll to position [965, 0]
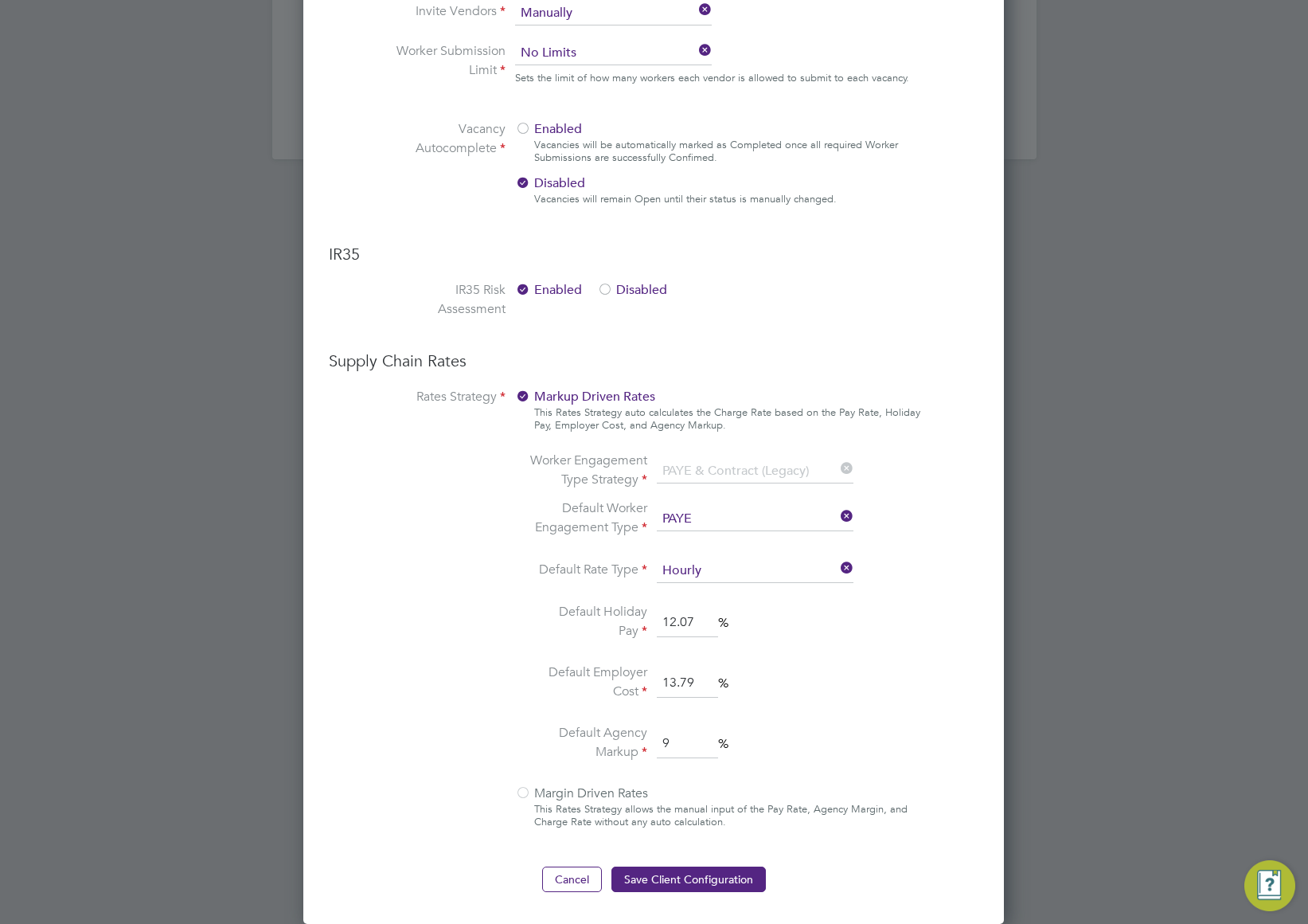
click at [527, 794] on div at bounding box center [523, 794] width 16 height 16
click at [526, 792] on div at bounding box center [523, 794] width 16 height 16
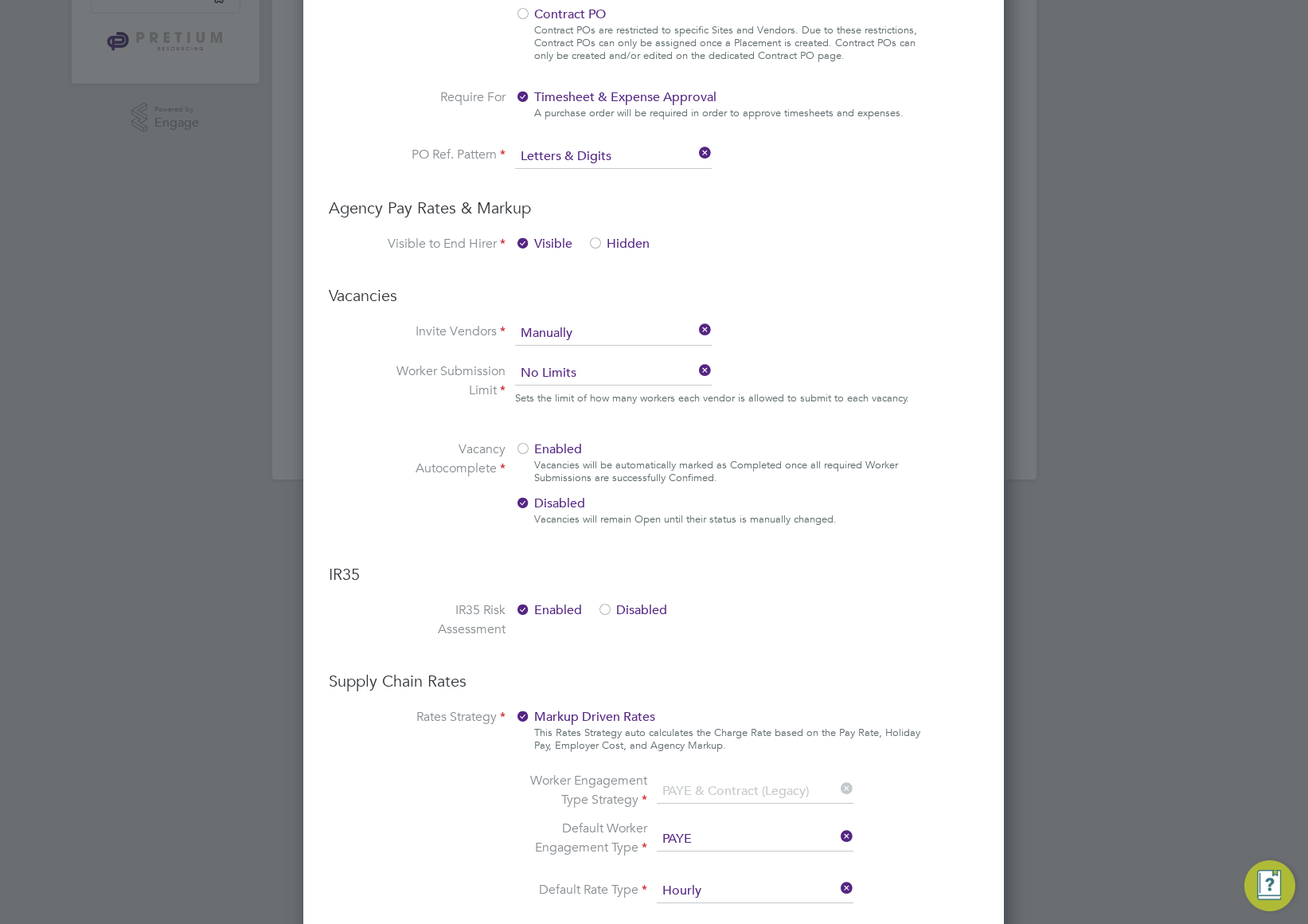
scroll to position [218, 0]
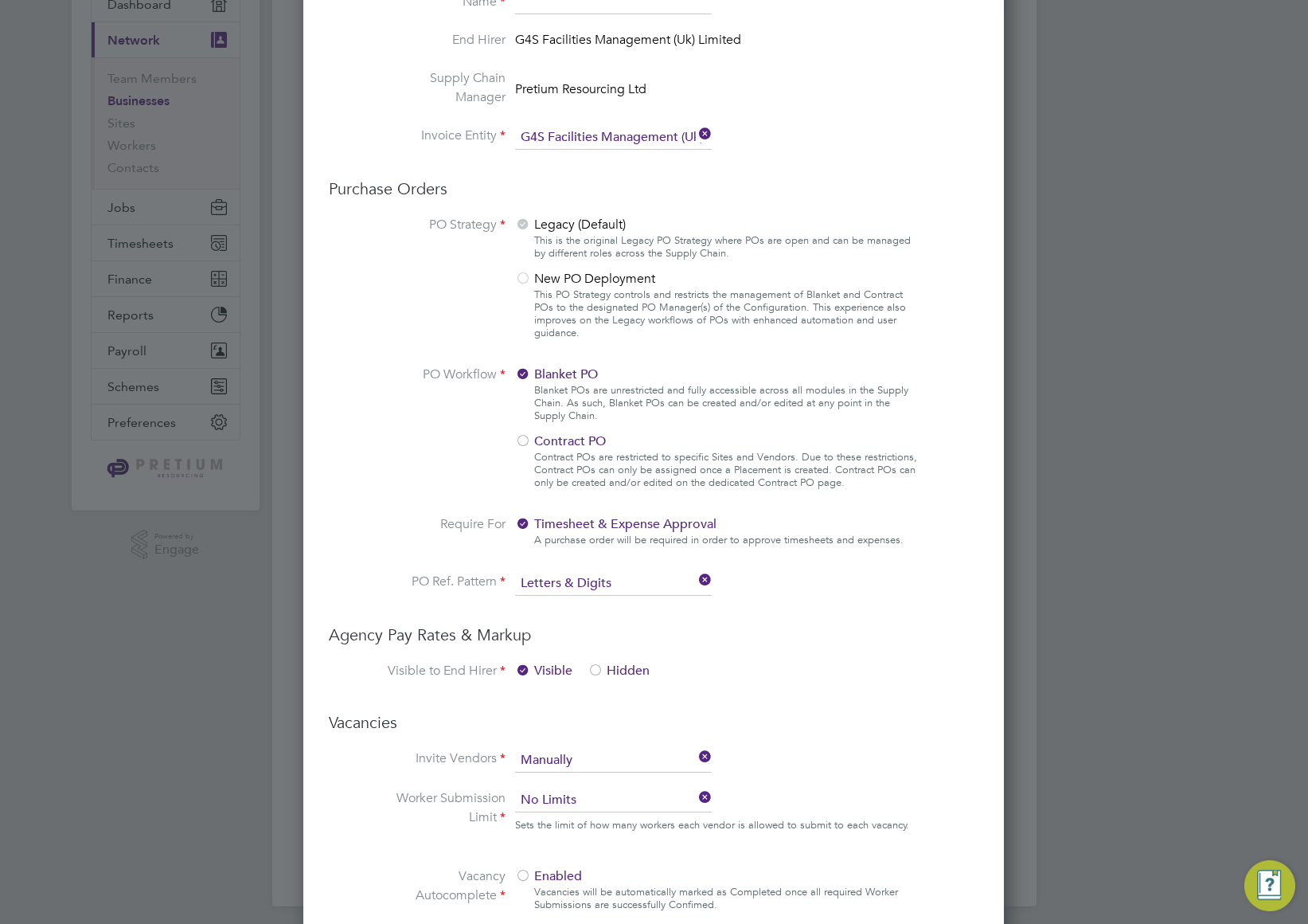
drag, startPoint x: 535, startPoint y: 277, endPoint x: 525, endPoint y: 280, distance: 10.4
click at [532, 279] on span "New PO Deployment" at bounding box center [585, 278] width 140 height 16
click at [525, 280] on div at bounding box center [523, 279] width 16 height 16
drag, startPoint x: 521, startPoint y: 439, endPoint x: 529, endPoint y: 502, distance: 63.5
click at [523, 443] on div at bounding box center [523, 442] width 16 height 16
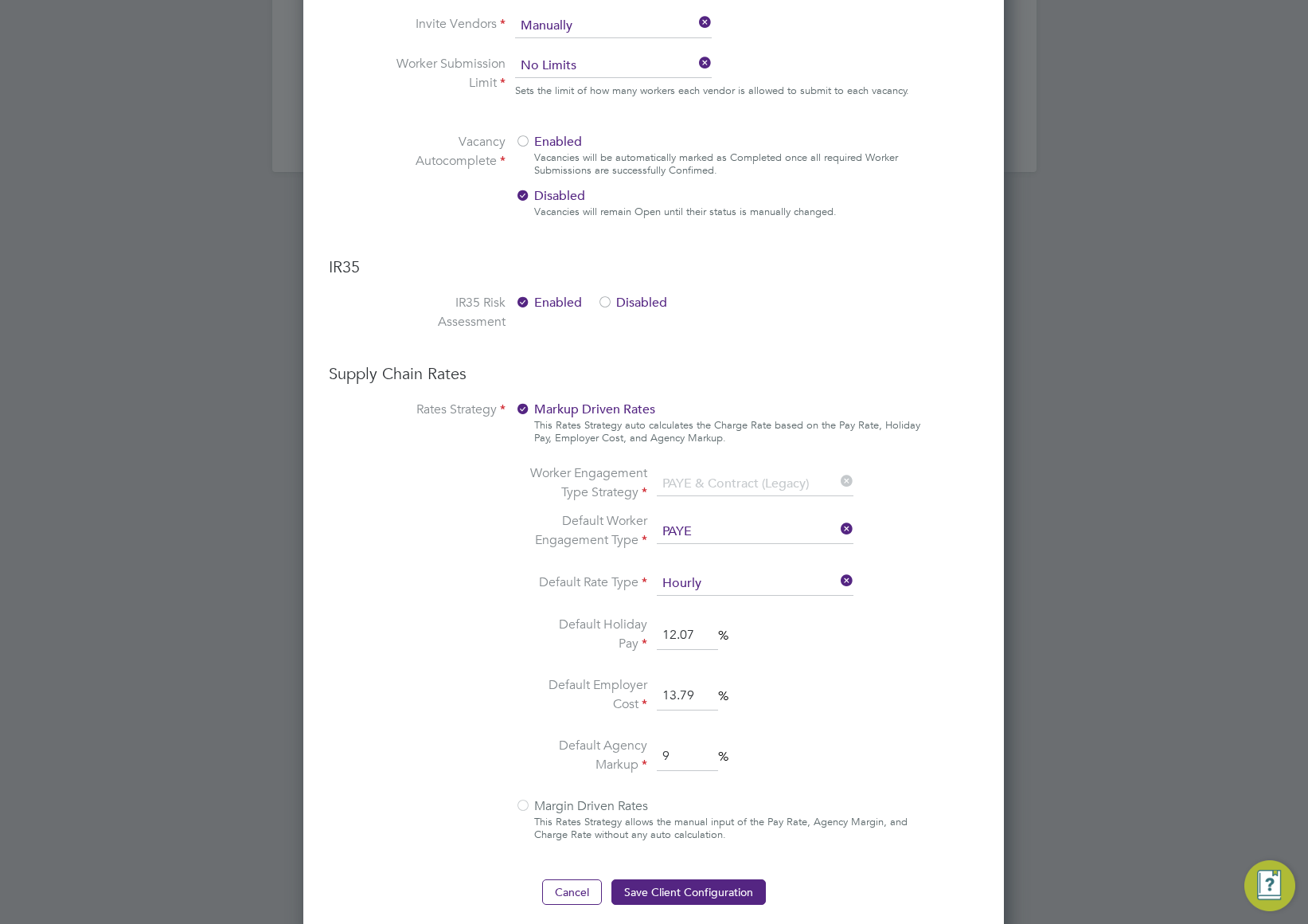
scroll to position [965, 0]
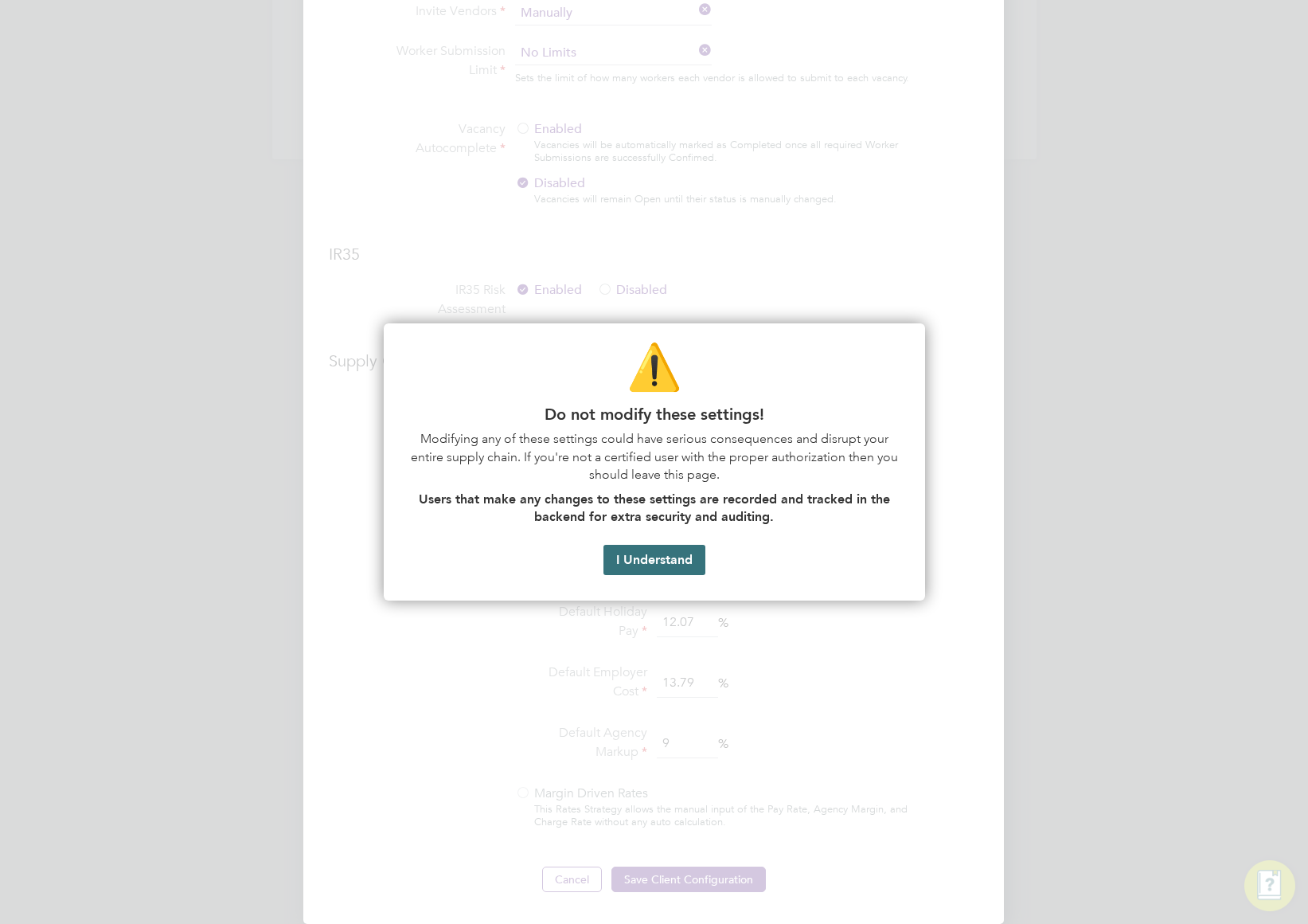
click at [648, 565] on button "I Understand" at bounding box center [654, 559] width 102 height 30
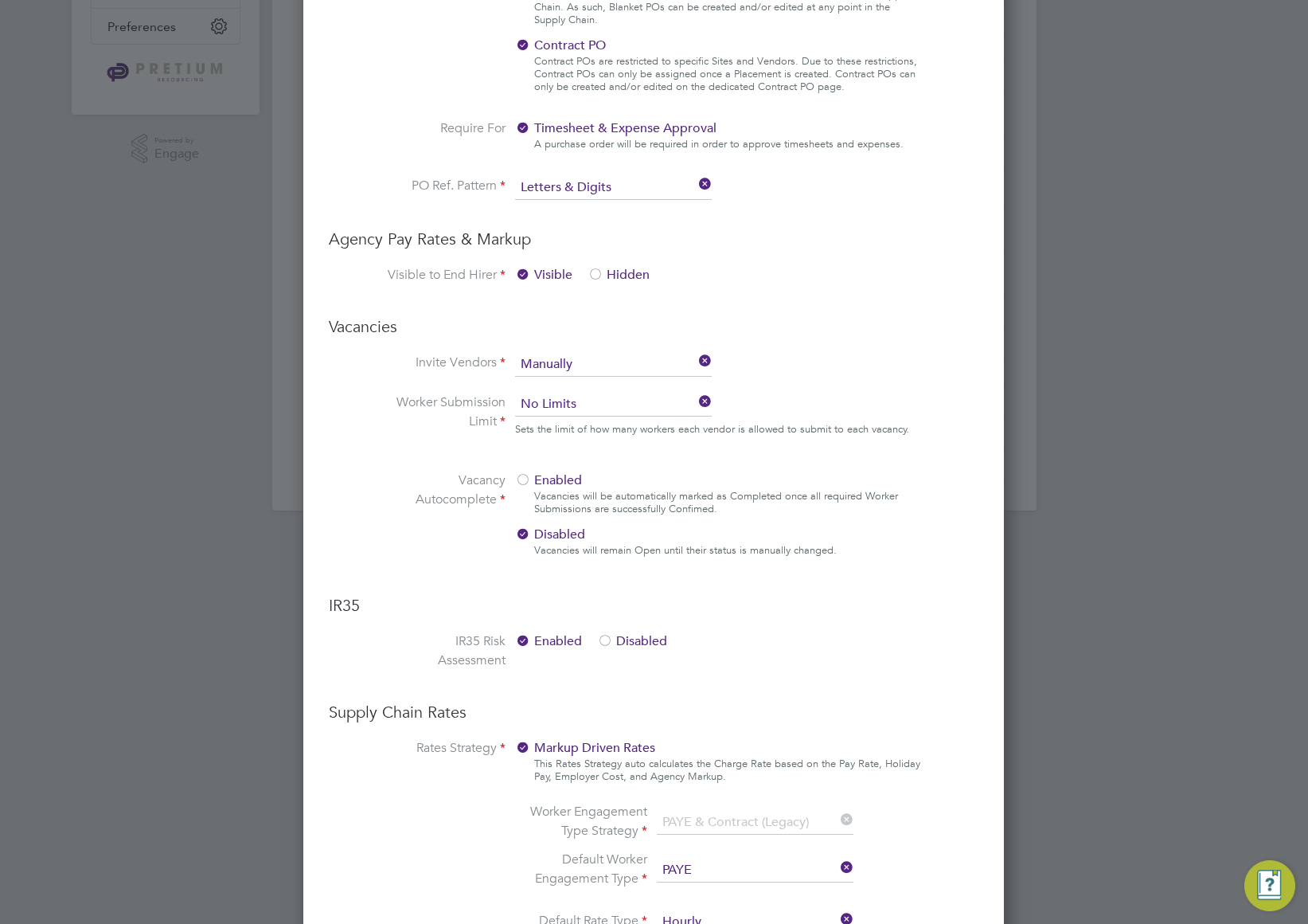
scroll to position [634, 0]
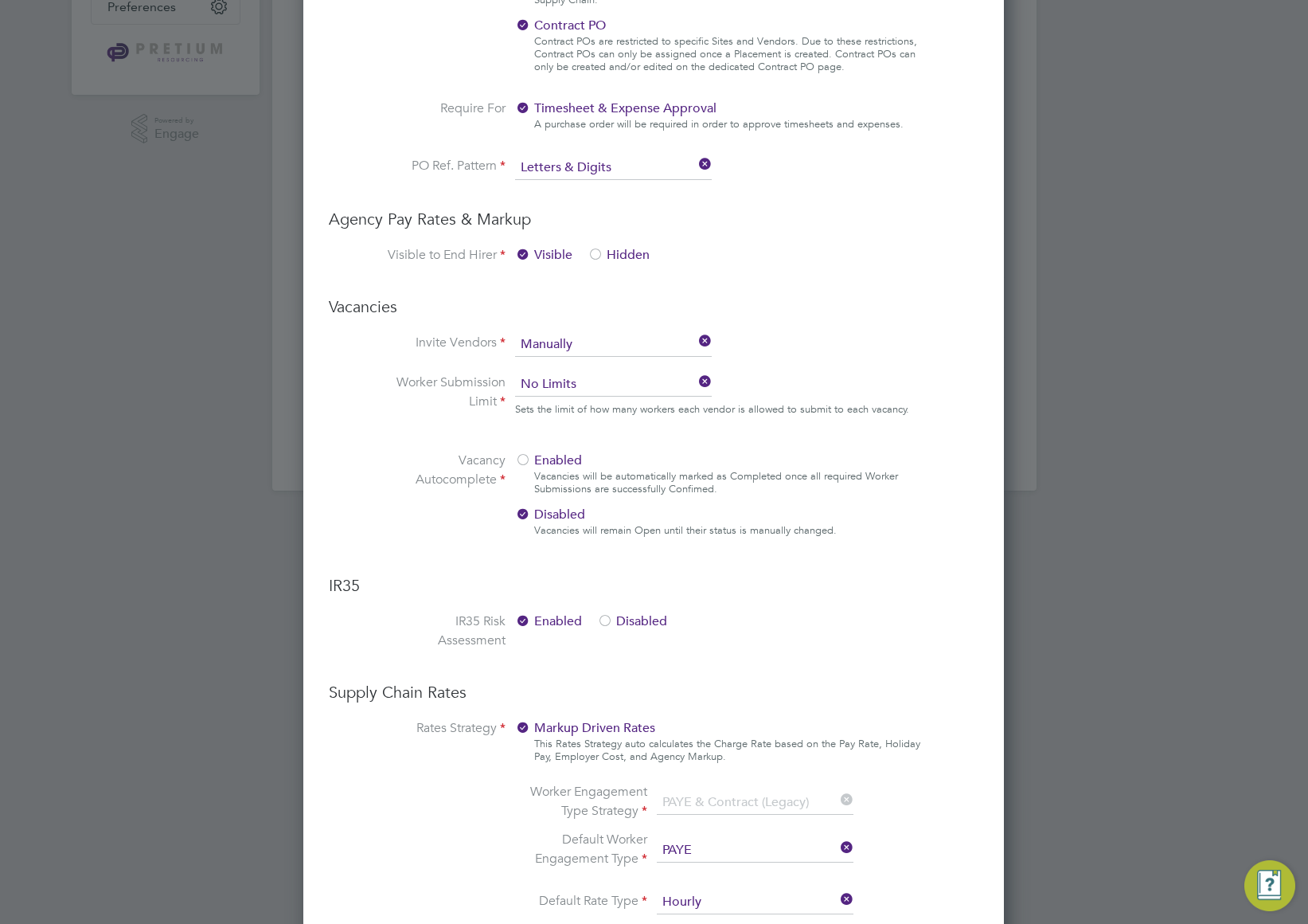
click at [530, 459] on div at bounding box center [523, 461] width 16 height 16
click at [835, 504] on div "Enabled Vacancies will be automatically marked as Completed once all required W…" at bounding box center [718, 498] width 406 height 95
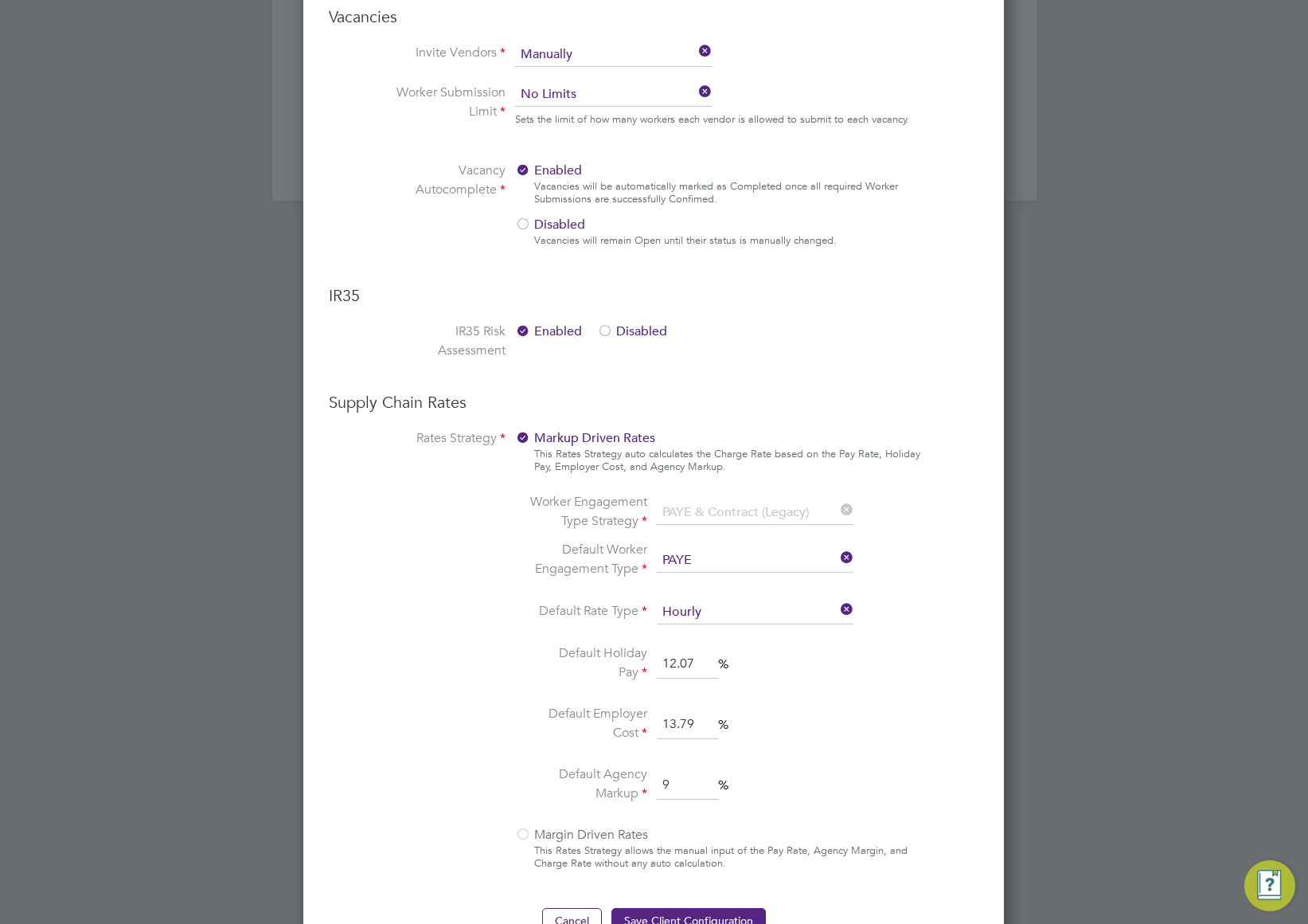
scroll to position [965, 0]
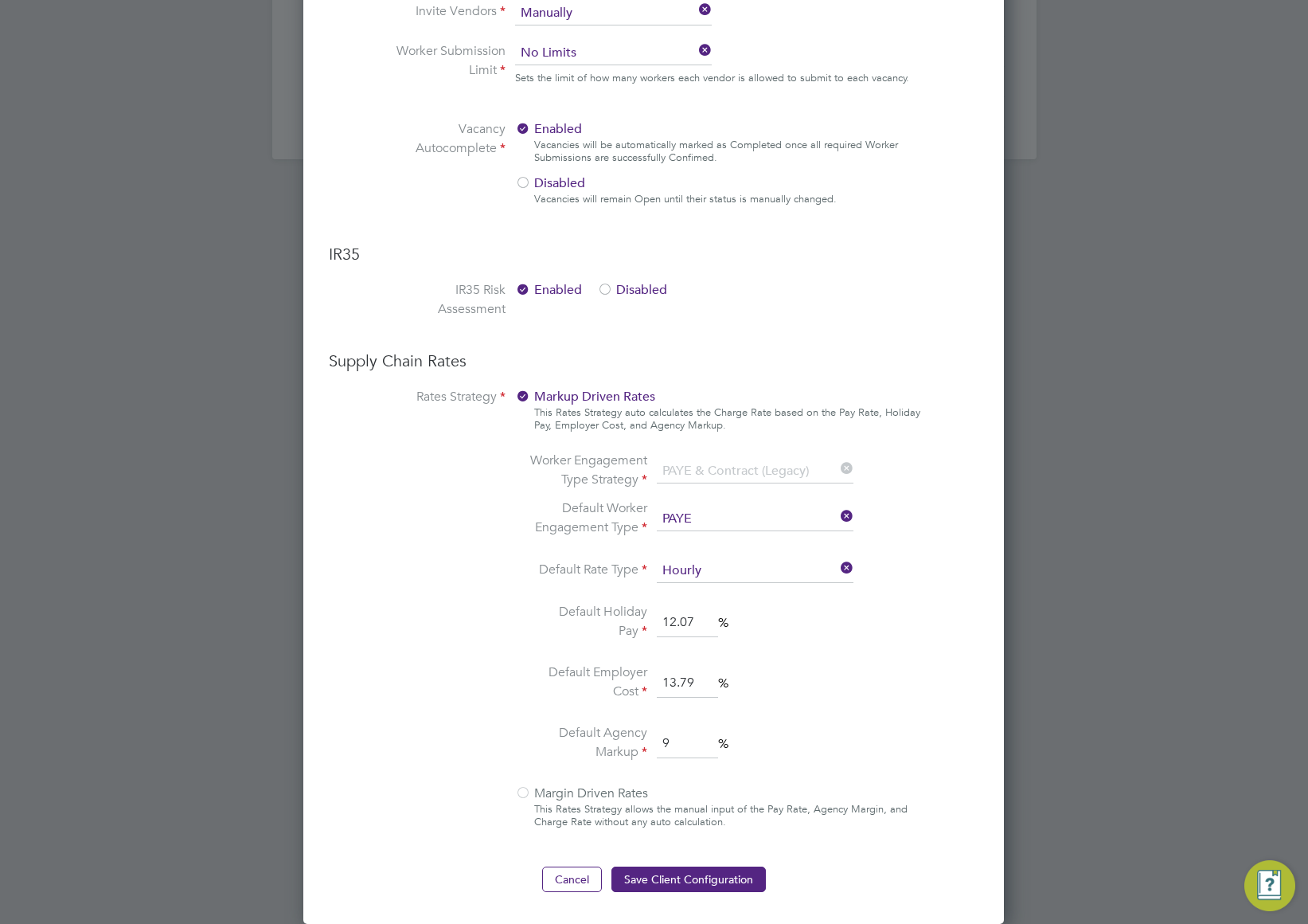
drag, startPoint x: 524, startPoint y: 792, endPoint x: 588, endPoint y: 837, distance: 78.2
click at [526, 794] on div at bounding box center [523, 794] width 16 height 16
click at [682, 878] on button "Save Client Configuration" at bounding box center [689, 879] width 155 height 26
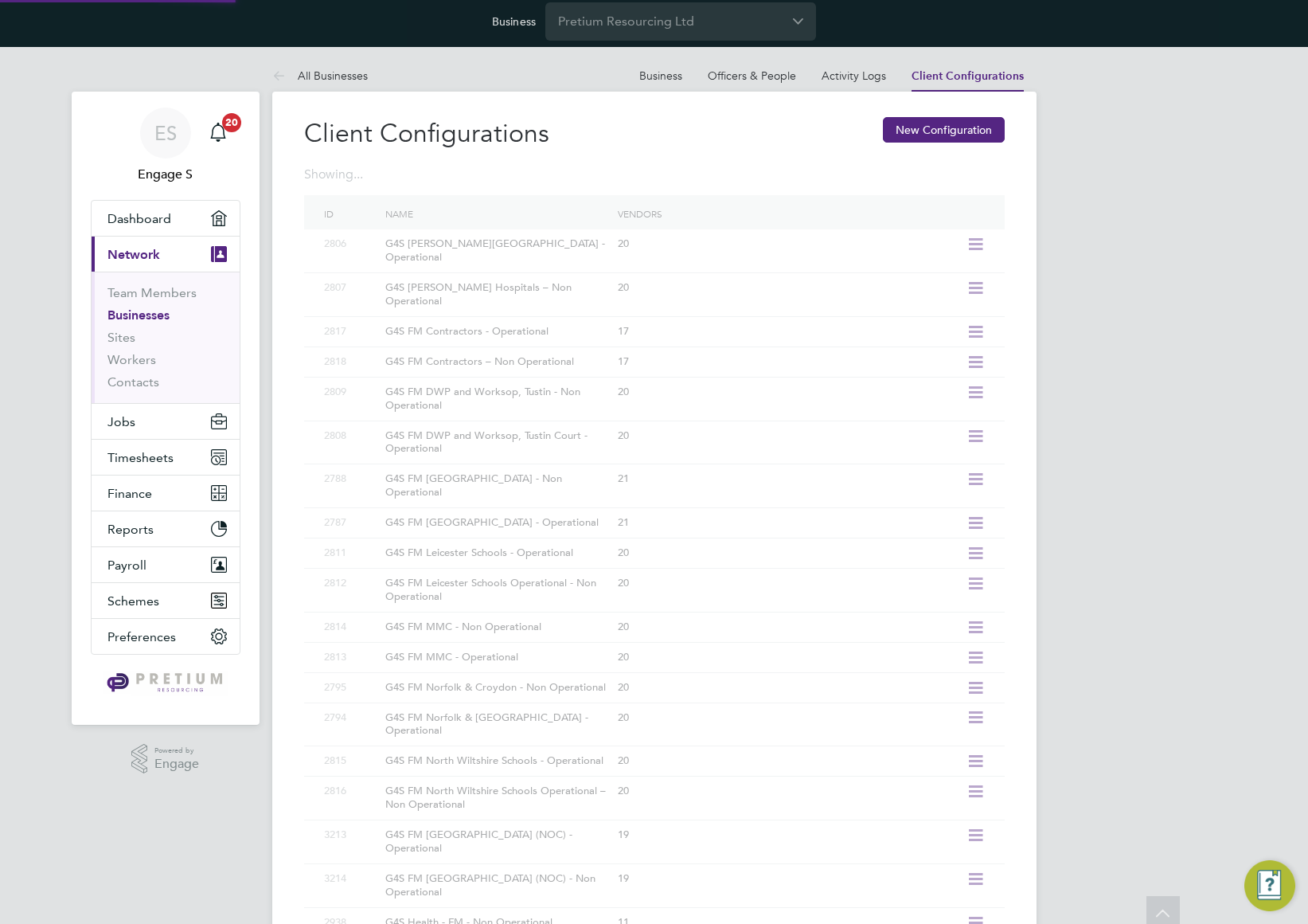
scroll to position [0, 0]
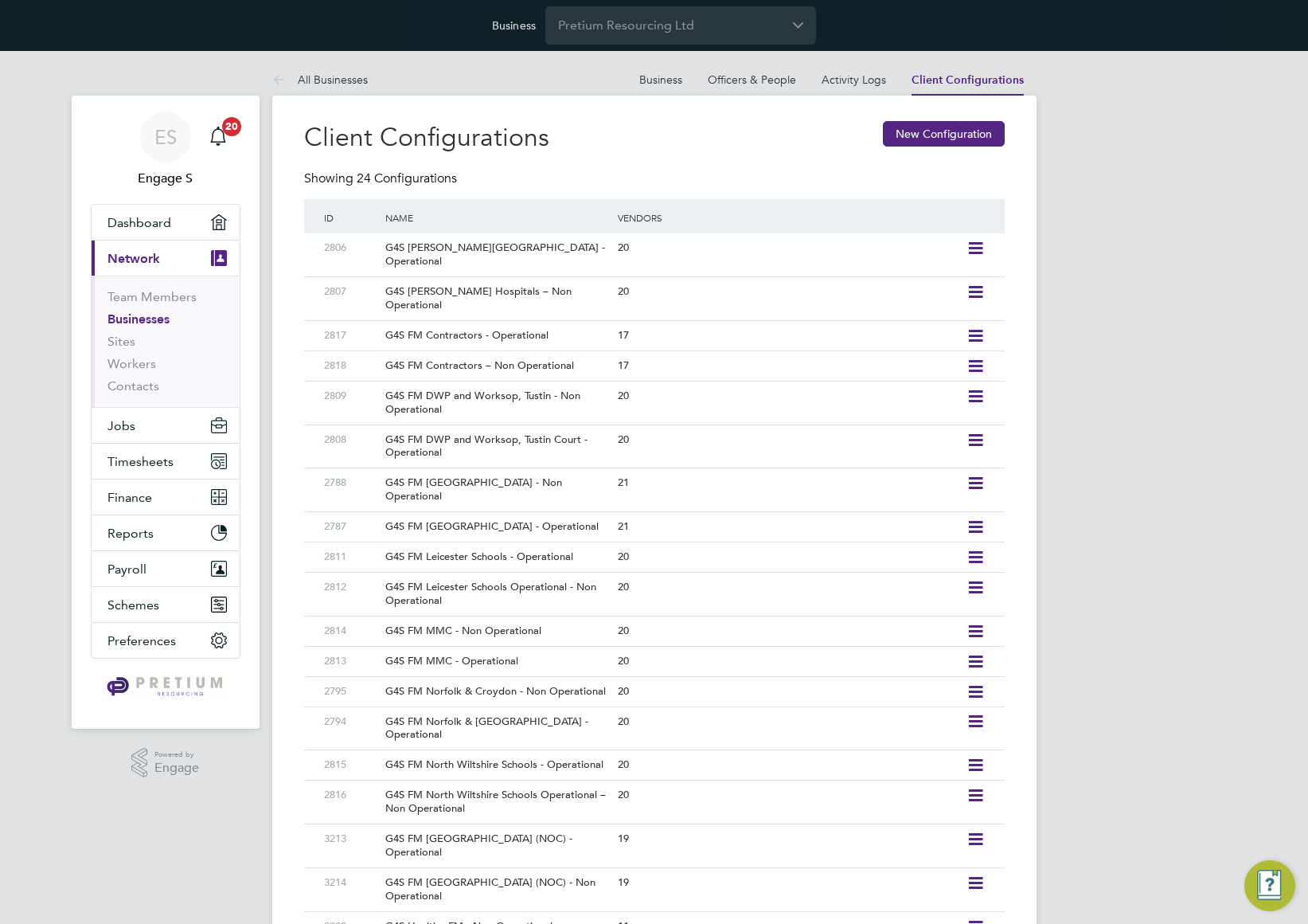
click at [694, 137] on div "Client Configurations New Configuration" at bounding box center [654, 146] width 701 height 50
click at [976, 243] on icon at bounding box center [975, 248] width 20 height 12
click at [886, 279] on li "Edit Client Configuration" at bounding box center [903, 282] width 158 height 22
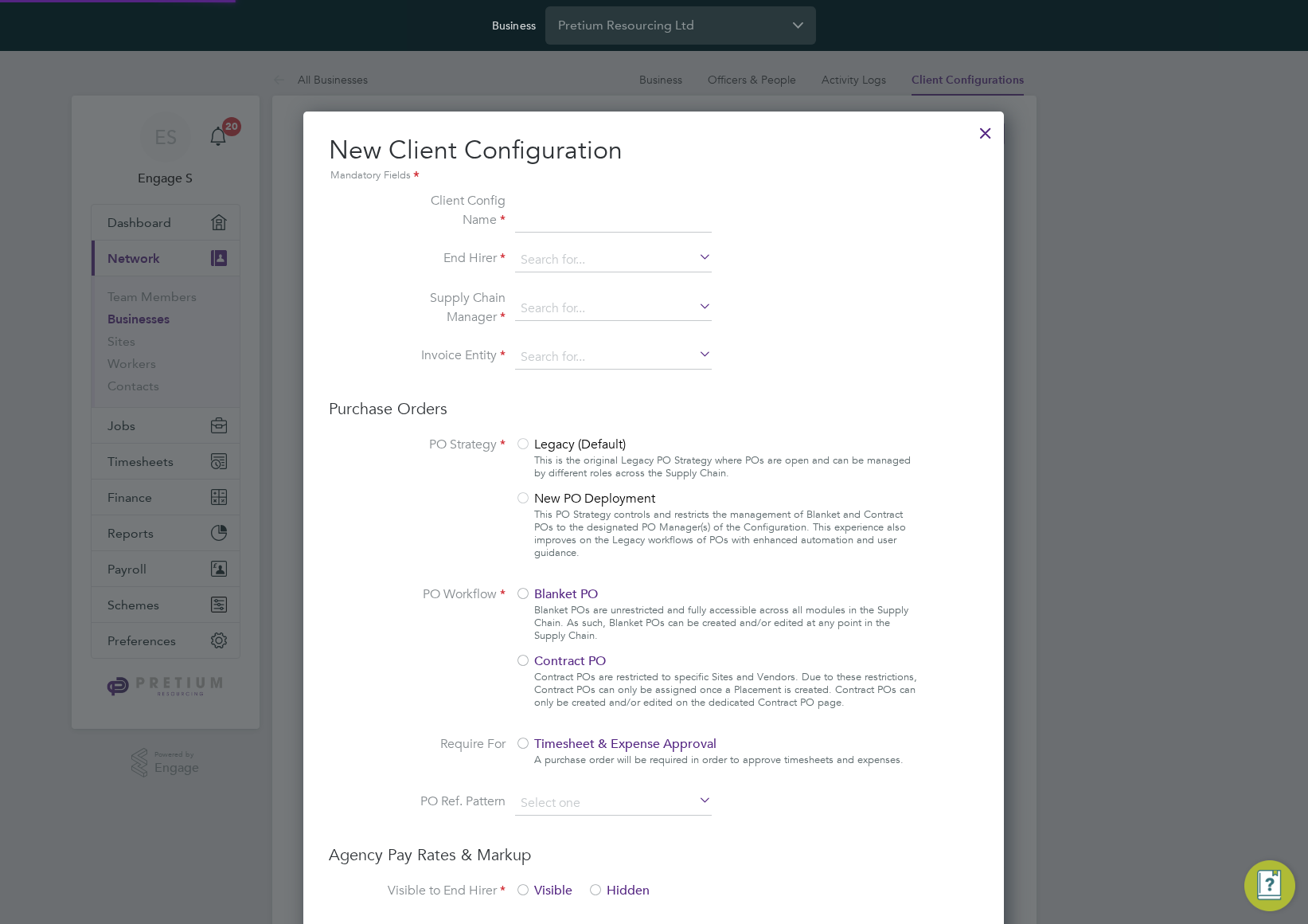
scroll to position [1447, 702]
type input "G4S [PERSON_NAME][GEOGRAPHIC_DATA] - Operational"
type input "G4S Facilities Management (Uk) Limited"
type input "Letters & Digits"
type input "Manually"
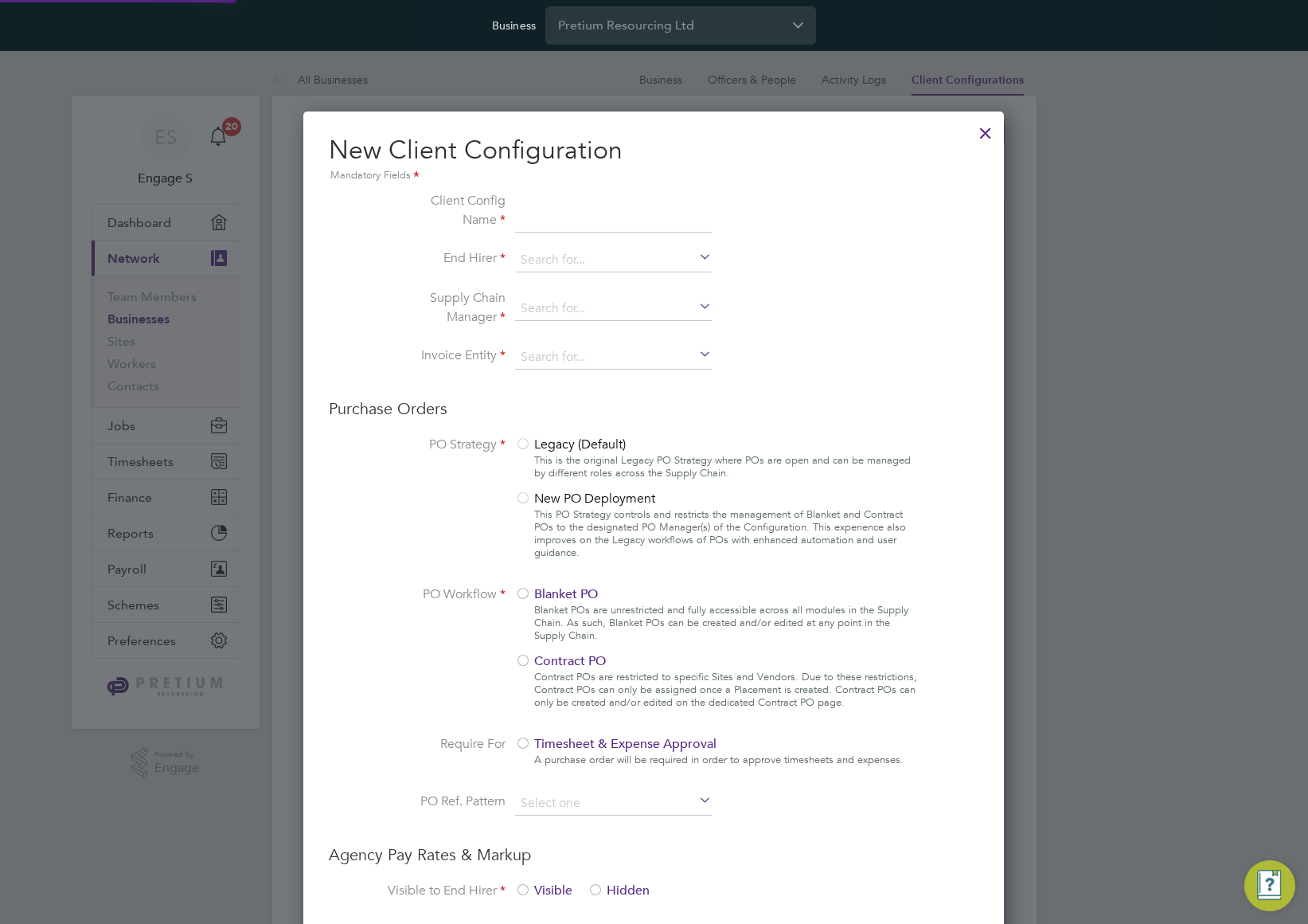
type input "No Limits"
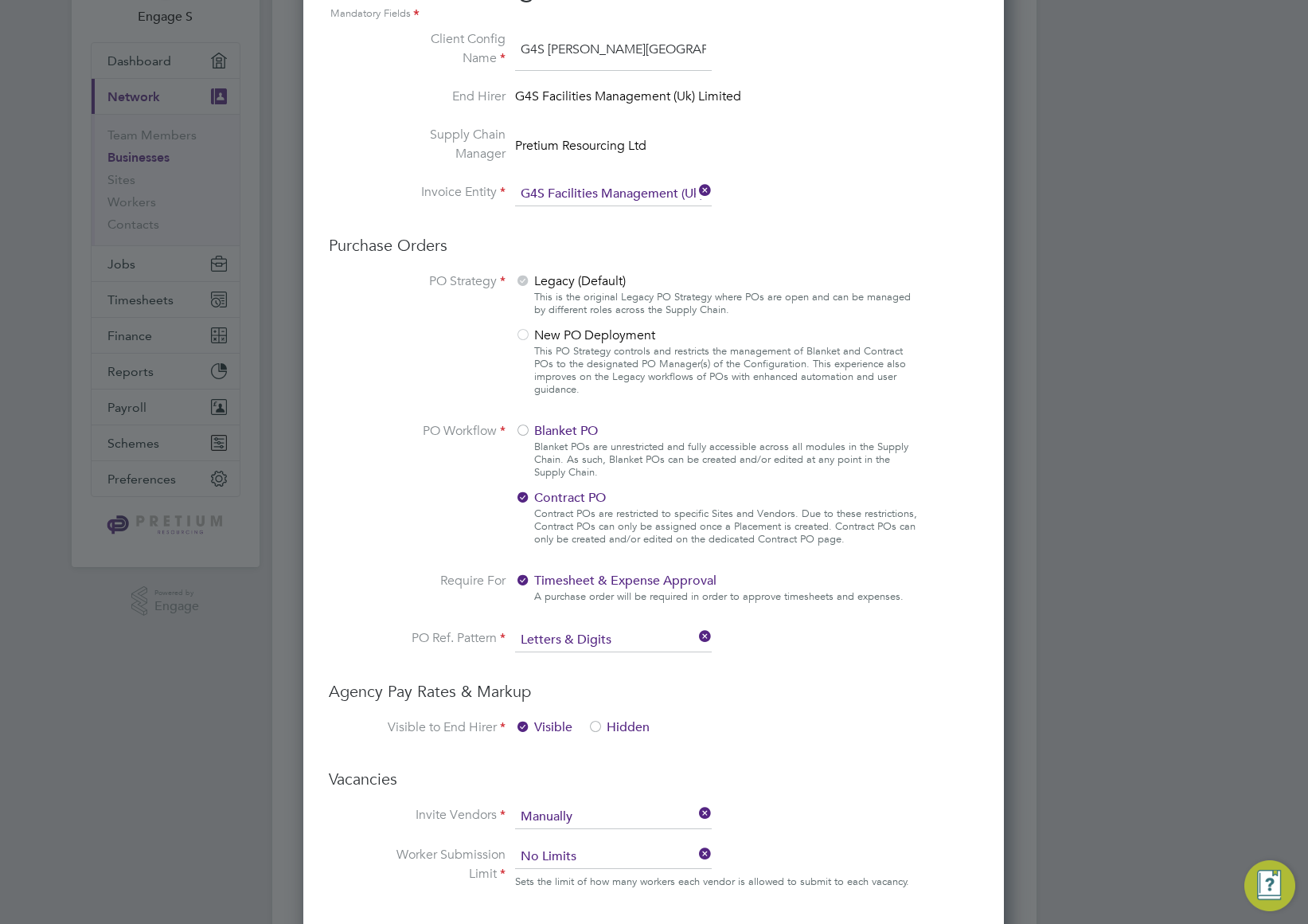
scroll to position [0, 0]
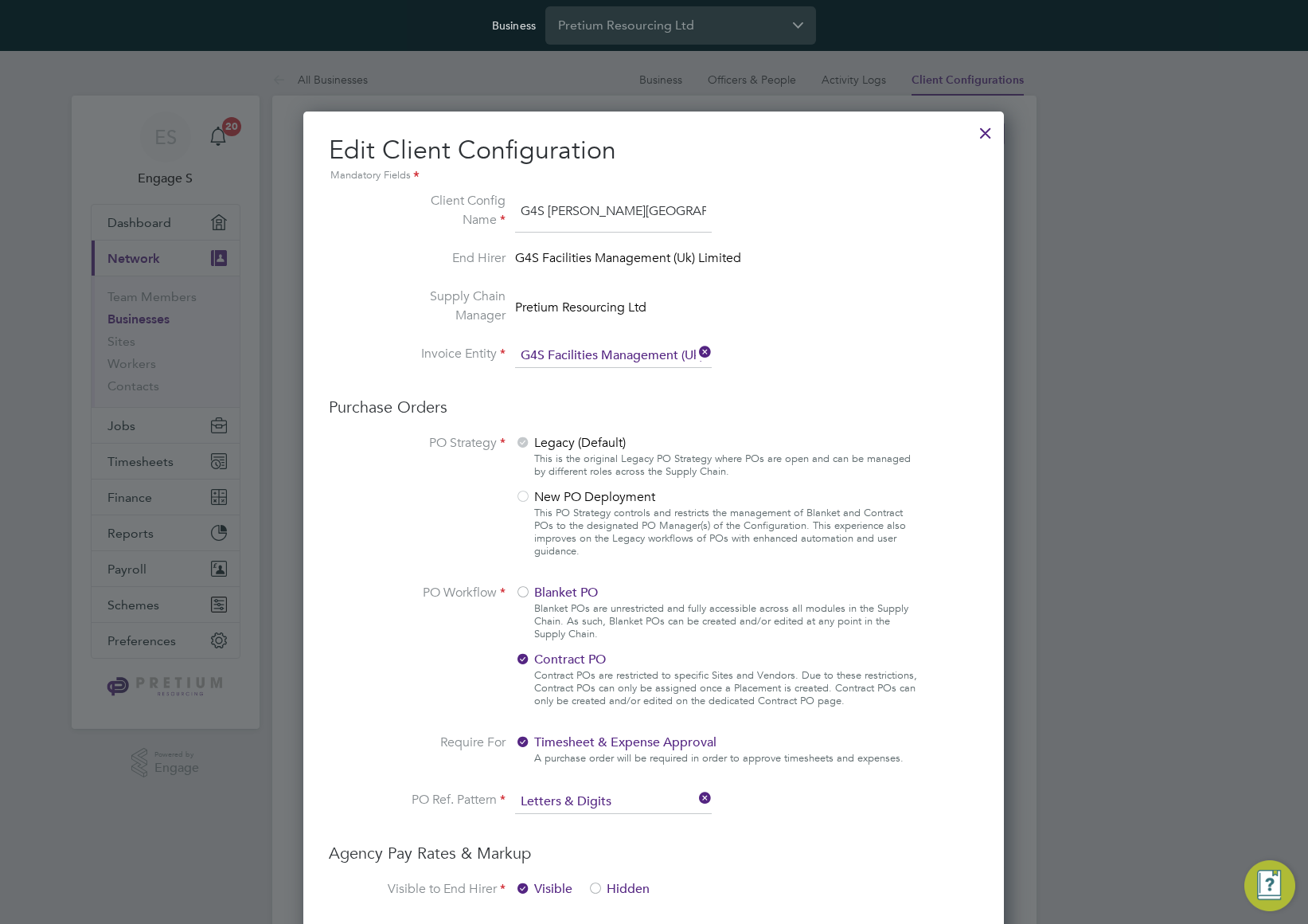
click at [647, 253] on span "G4S Facilities Management (Uk) Limited" at bounding box center [628, 259] width 226 height 22
copy ul "G4S Facilities Management (Uk) Limited Supply Chain Manager"
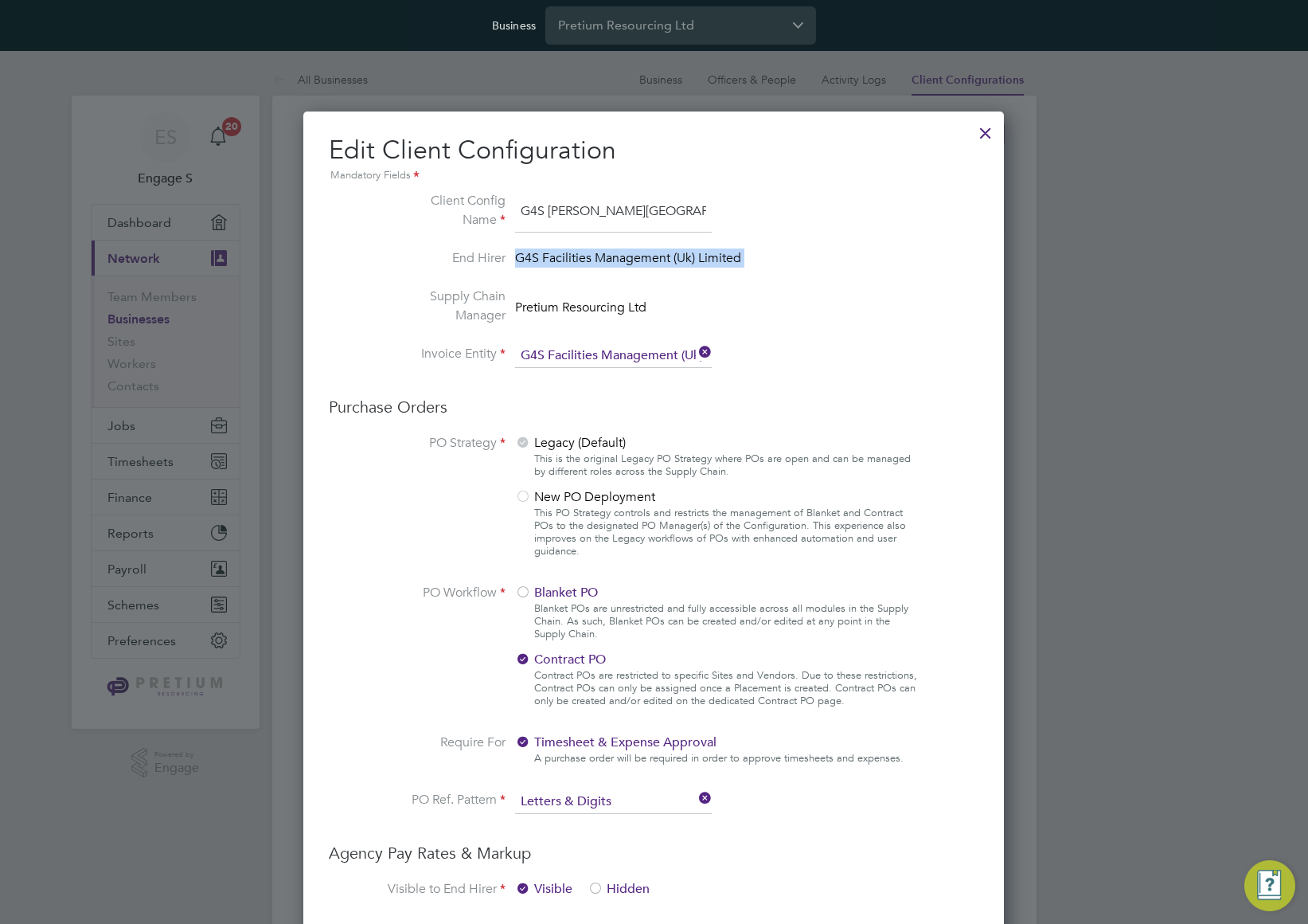
click at [984, 132] on div at bounding box center [985, 129] width 28 height 28
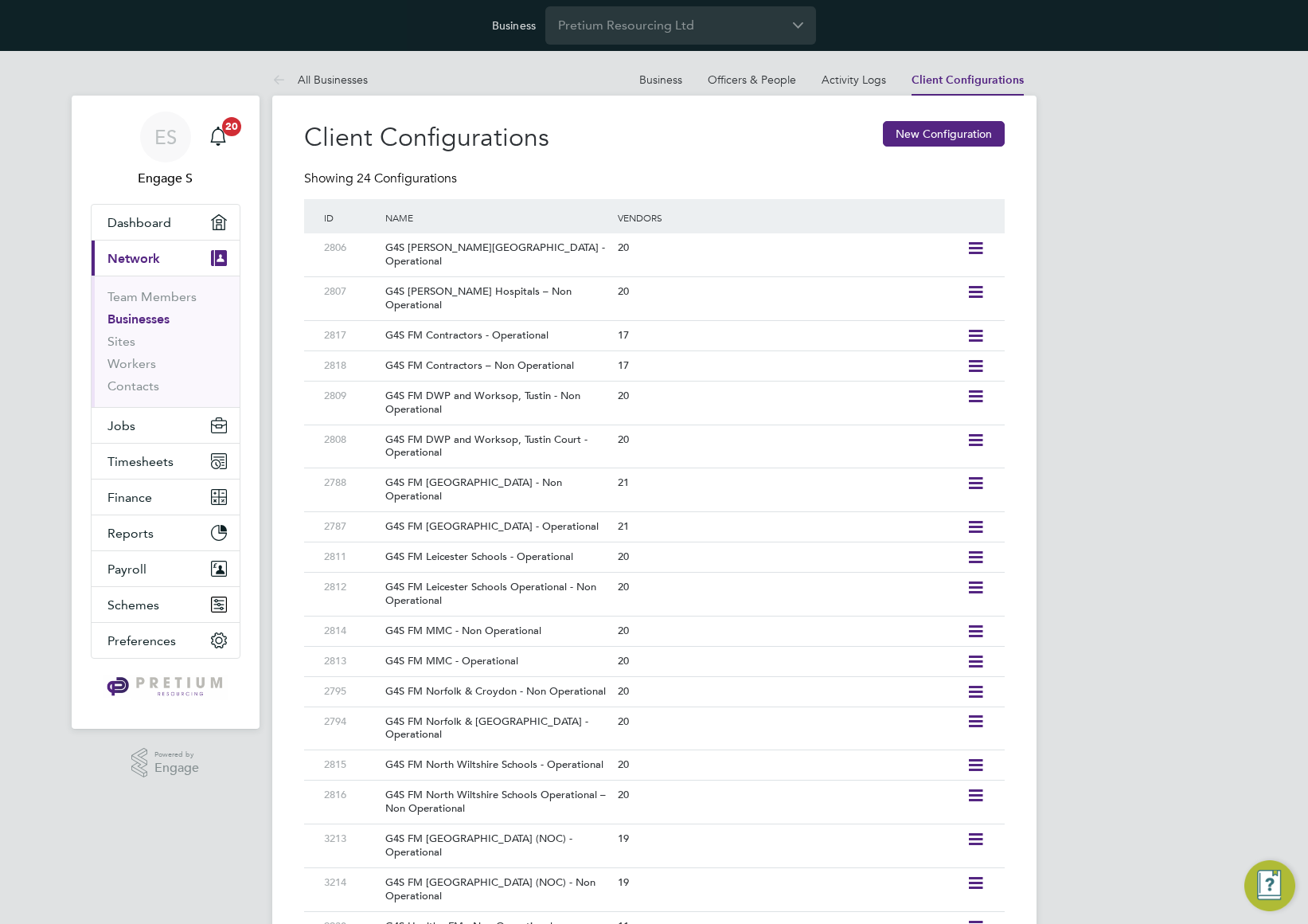
click at [181, 380] on li "Contacts" at bounding box center [167, 386] width 119 height 16
click at [259, 313] on div "ES Engage S Notifications 20 Applications: Dashboard Current page: Network Team…" at bounding box center [654, 599] width 1308 height 1098
click at [1099, 358] on div "ES Engage S Notifications 20 Applications: Dashboard Current page: Network Team…" at bounding box center [654, 599] width 1308 height 1098
drag, startPoint x: 520, startPoint y: 143, endPoint x: 507, endPoint y: 137, distance: 14.3
click at [517, 143] on h2 "Client Configurations" at bounding box center [427, 138] width 245 height 34
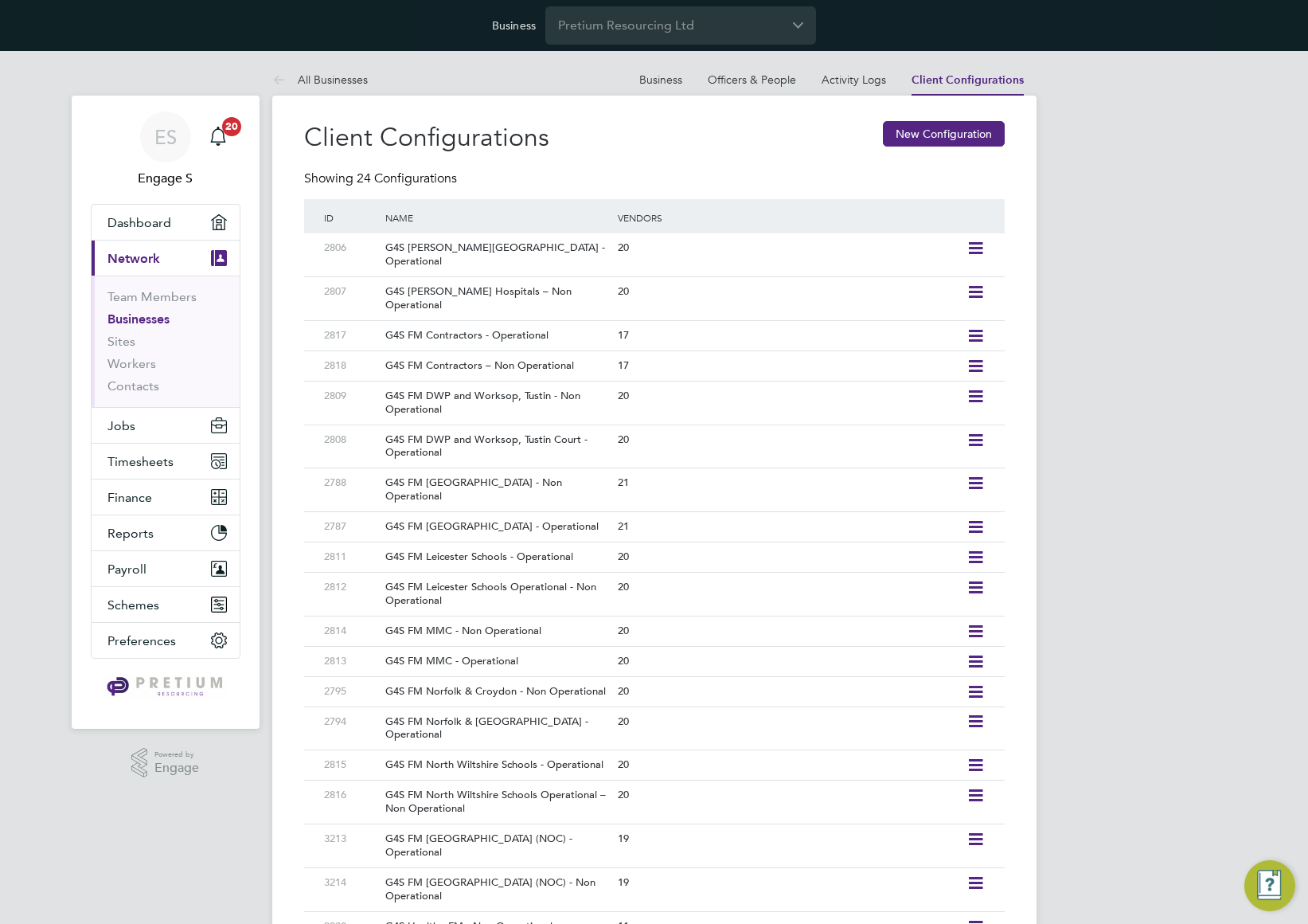
click at [506, 137] on h2 "Client Configurations" at bounding box center [427, 138] width 245 height 34
click at [133, 292] on link "Team Members" at bounding box center [152, 296] width 89 height 15
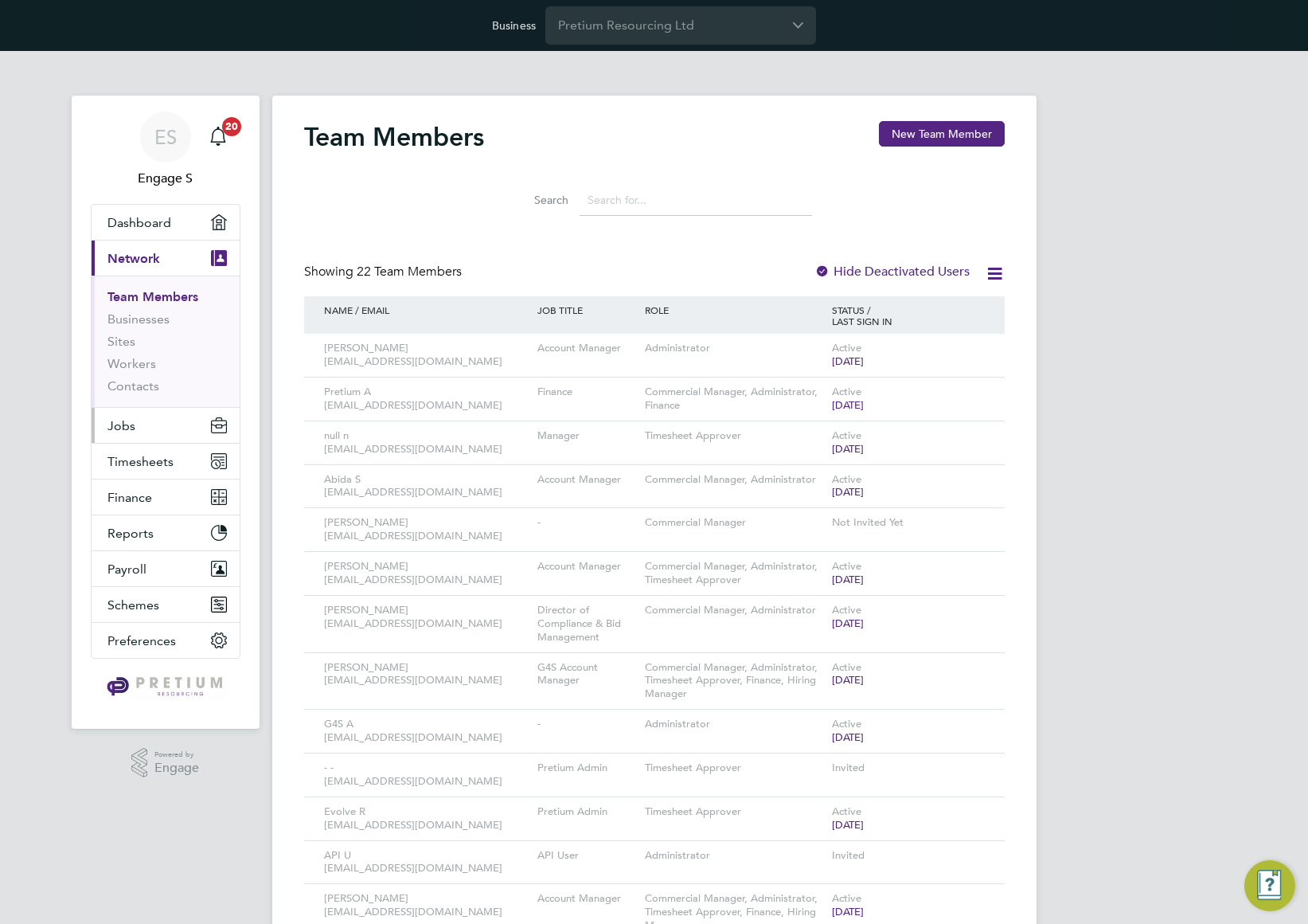
click at [121, 425] on span "Jobs" at bounding box center [121, 425] width 28 height 15
